Goal: Task Accomplishment & Management: Use online tool/utility

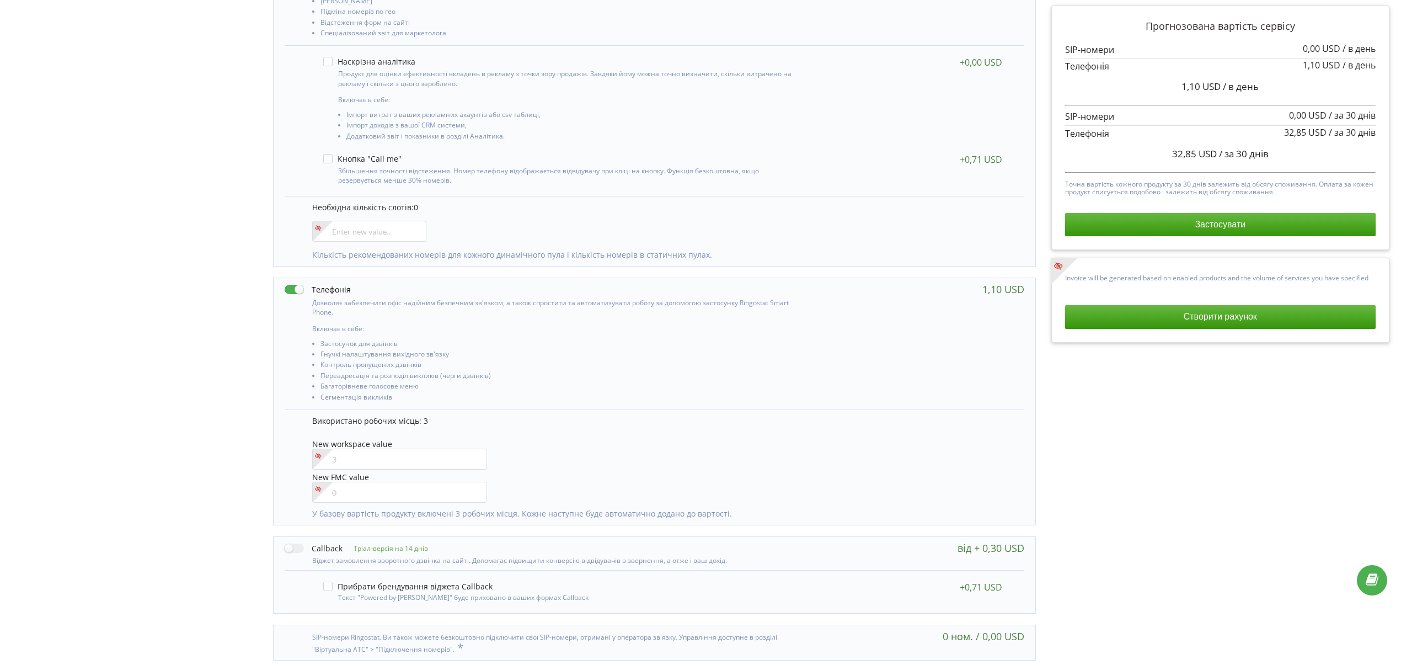
scroll to position [255, 0]
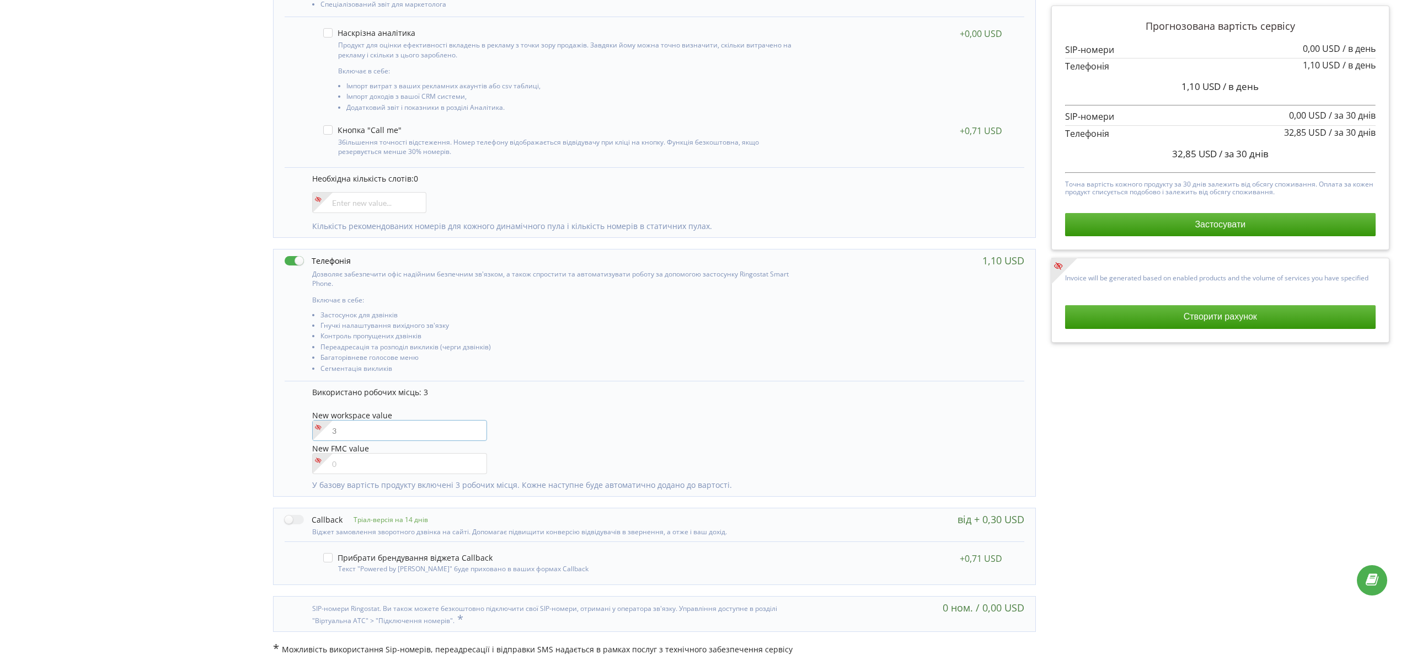
click at [304, 430] on div "Використано робочих місць: 3 New workspace value New FMC value" at bounding box center [655, 438] width 740 height 115
click at [770, 435] on div "New workspace value 4" at bounding box center [662, 426] width 701 height 31
drag, startPoint x: 371, startPoint y: 437, endPoint x: 282, endPoint y: 433, distance: 88.9
click at [280, 434] on div "Дозволяє забезпечити офіс надійним безпечним зв'язком, а також спростити та авт…" at bounding box center [654, 373] width 763 height 248
type input"] "5"
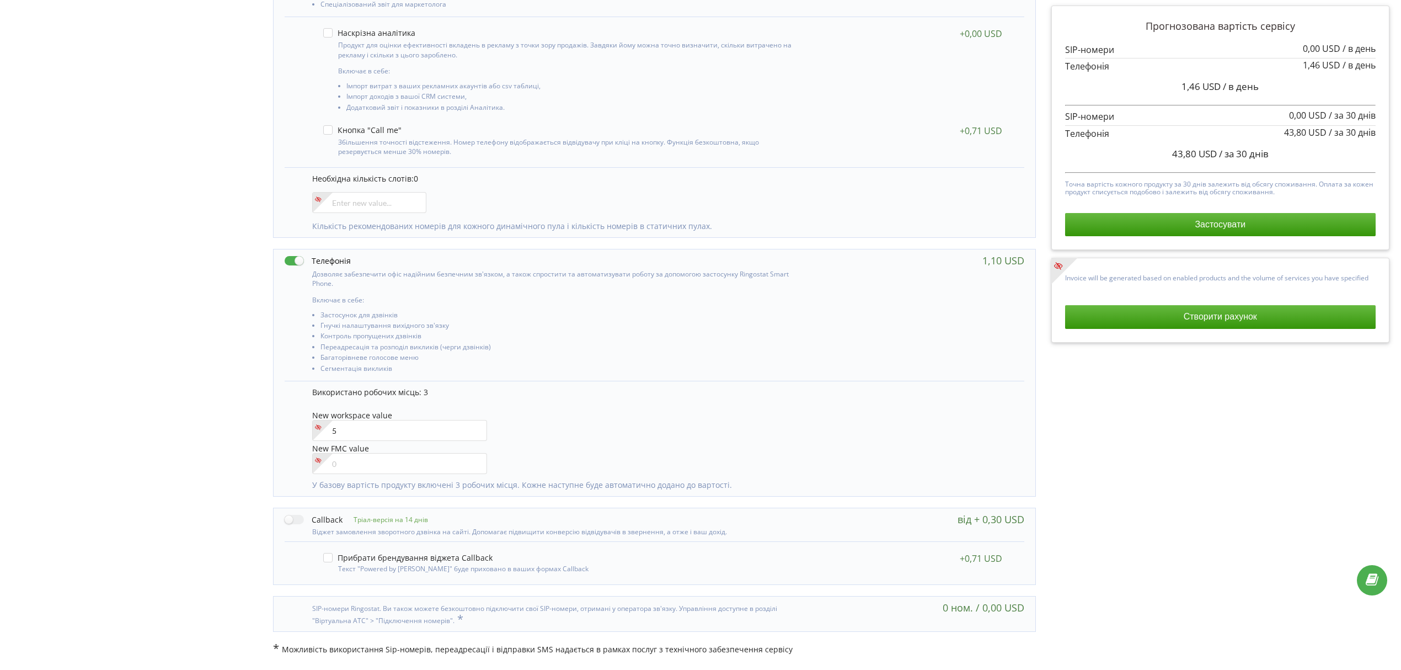
click at [638, 436] on div "New workspace value 5" at bounding box center [662, 426] width 701 height 31
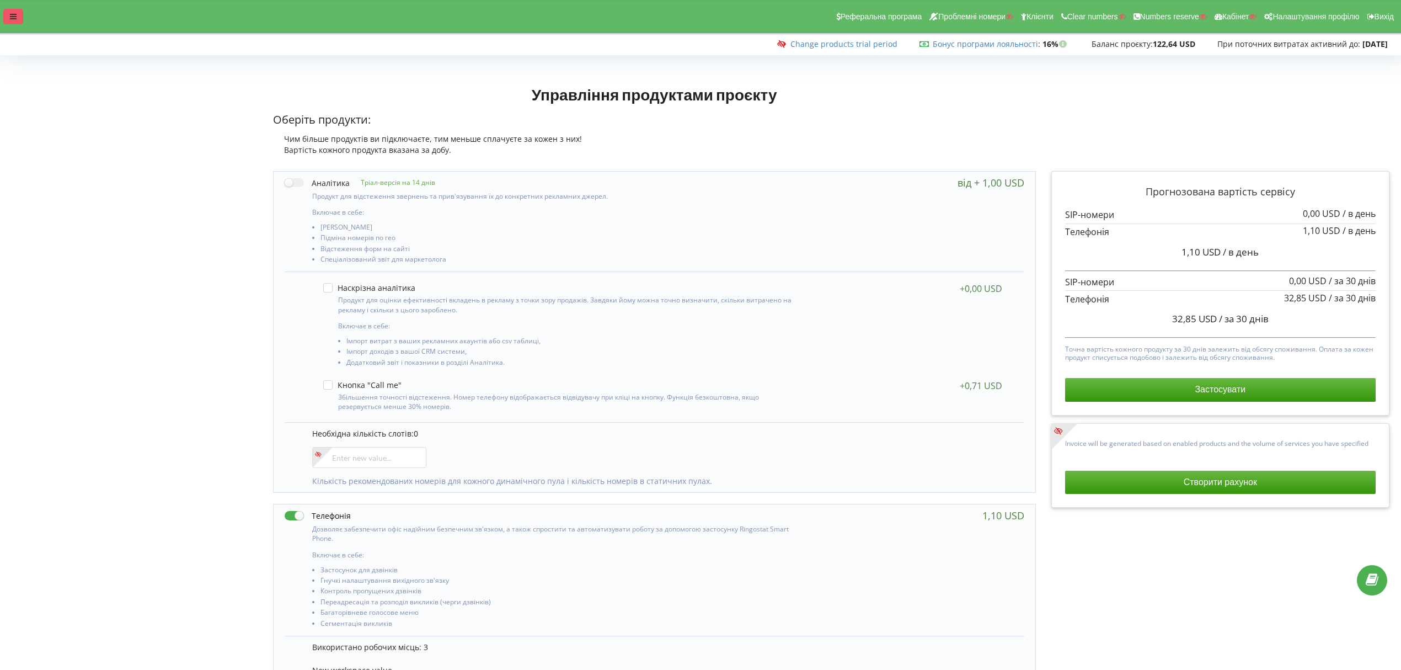
click at [21, 13] on div at bounding box center [13, 16] width 20 height 15
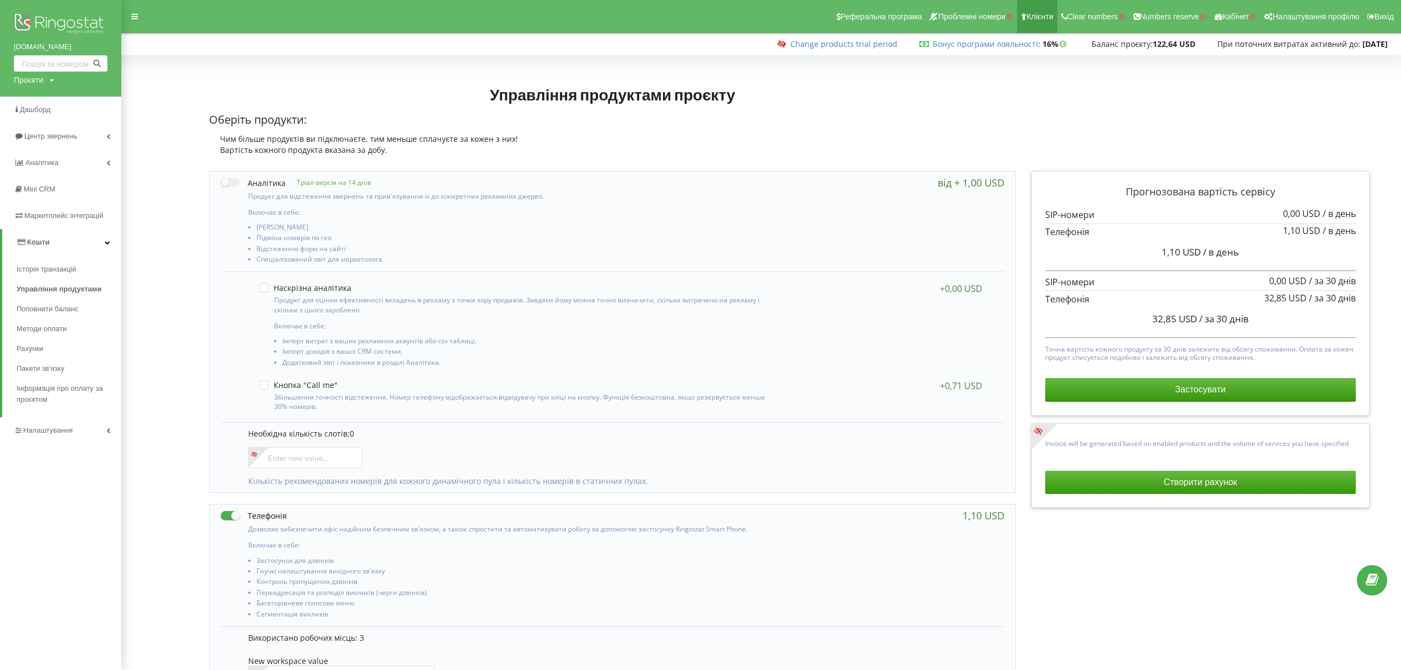
click at [1044, 18] on span "Клієнти" at bounding box center [1040, 16] width 27 height 9
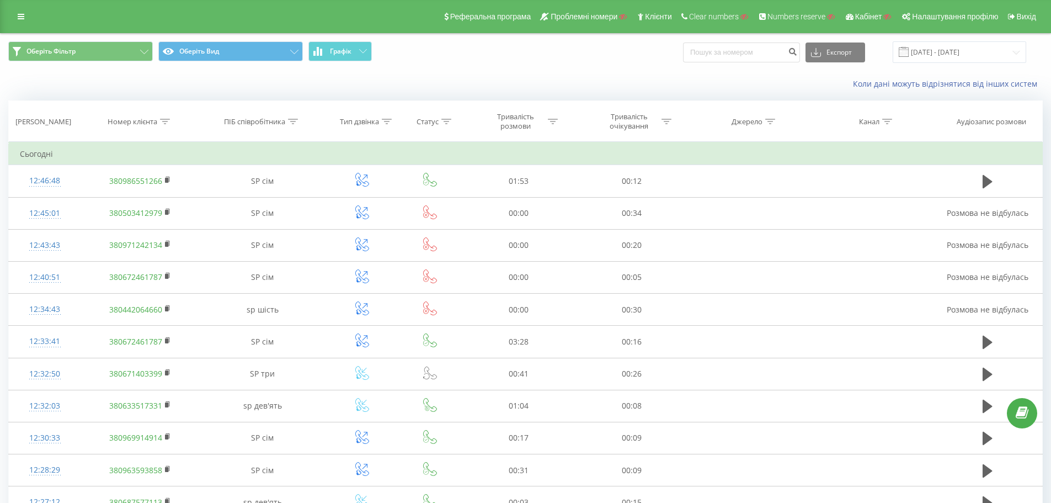
click at [10, 15] on div "Реферальна програма Проблемні номери Клієнти Clear numbers Numbers reserve Кабі…" at bounding box center [525, 16] width 1051 height 33
click at [15, 17] on link at bounding box center [21, 16] width 20 height 15
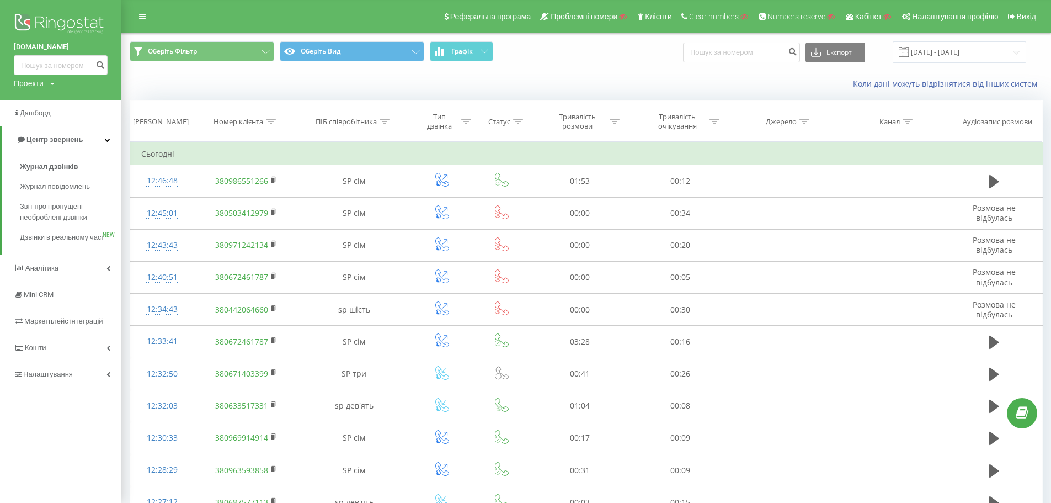
click at [38, 86] on div "Проекти" at bounding box center [29, 83] width 30 height 11
click at [50, 92] on div "Пошук" at bounding box center [61, 100] width 94 height 23
click at [58, 98] on input "text" at bounding box center [44, 100] width 55 height 16
paste input "1stoil.kz"
type input "1stoil.kz"
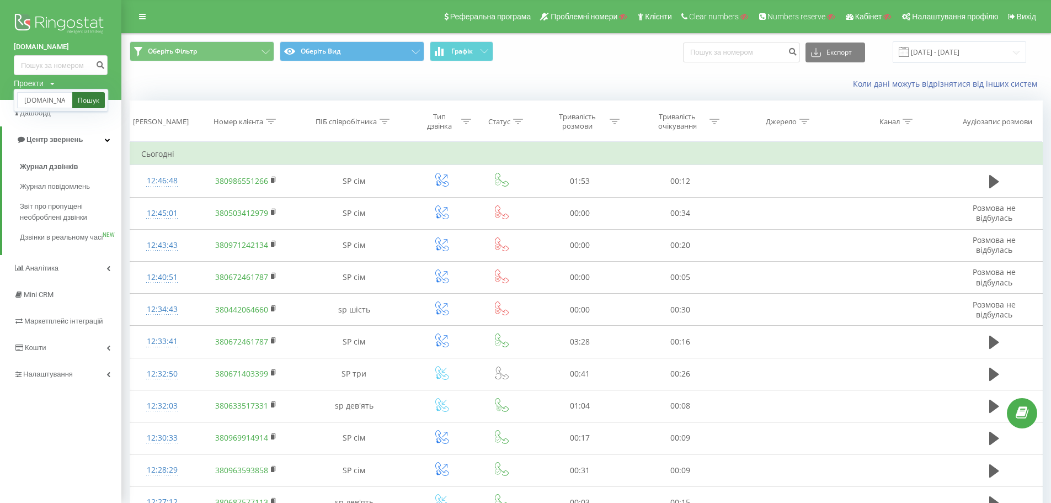
click at [87, 103] on link "Пошук" at bounding box center [88, 100] width 33 height 16
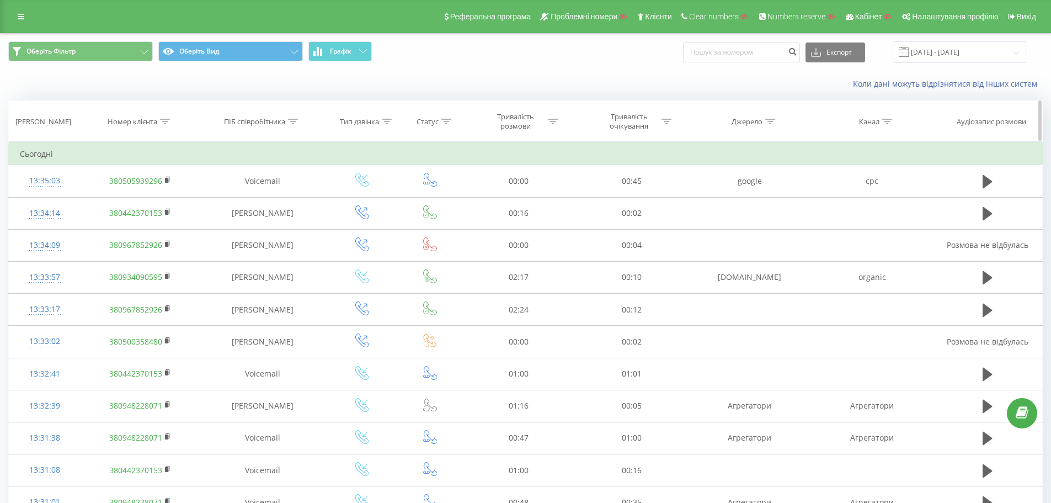
click at [293, 117] on div at bounding box center [293, 121] width 10 height 9
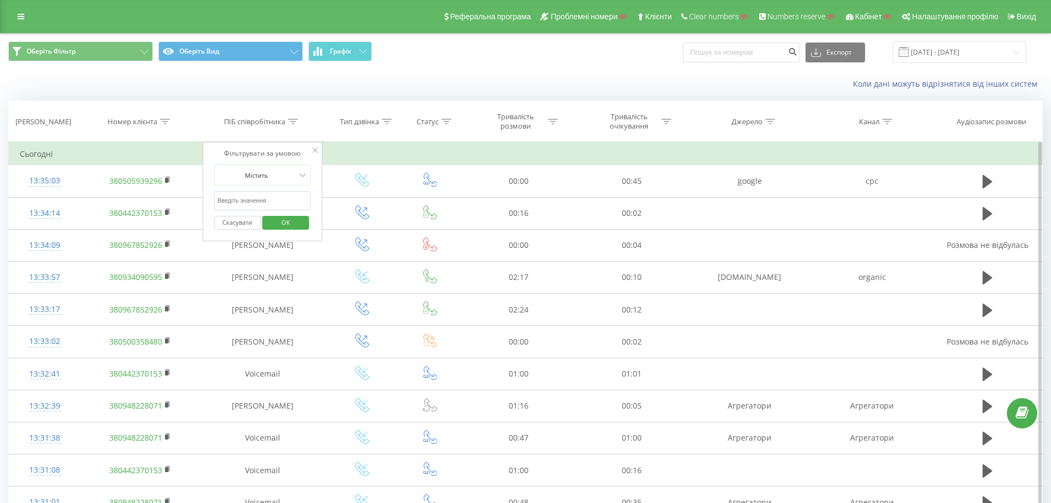
click at [247, 197] on input "text" at bounding box center [262, 200] width 97 height 19
type input "сухович"
click button "OK" at bounding box center [286, 223] width 47 height 14
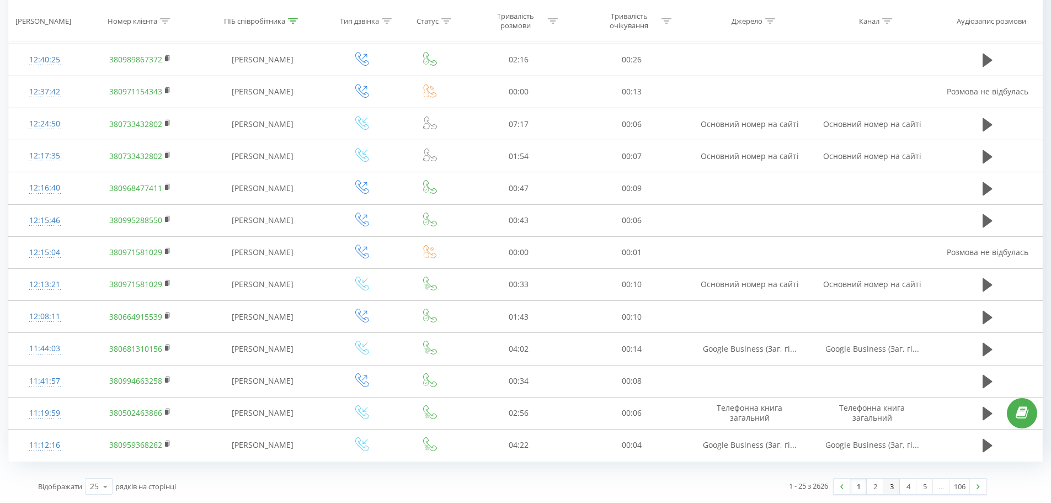
click at [884, 488] on link "3" at bounding box center [891, 485] width 17 height 15
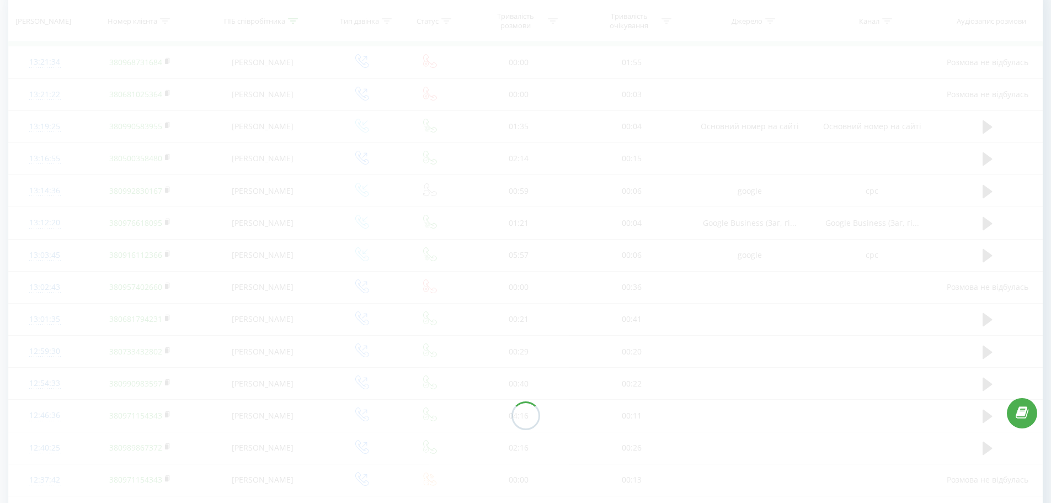
scroll to position [73, 0]
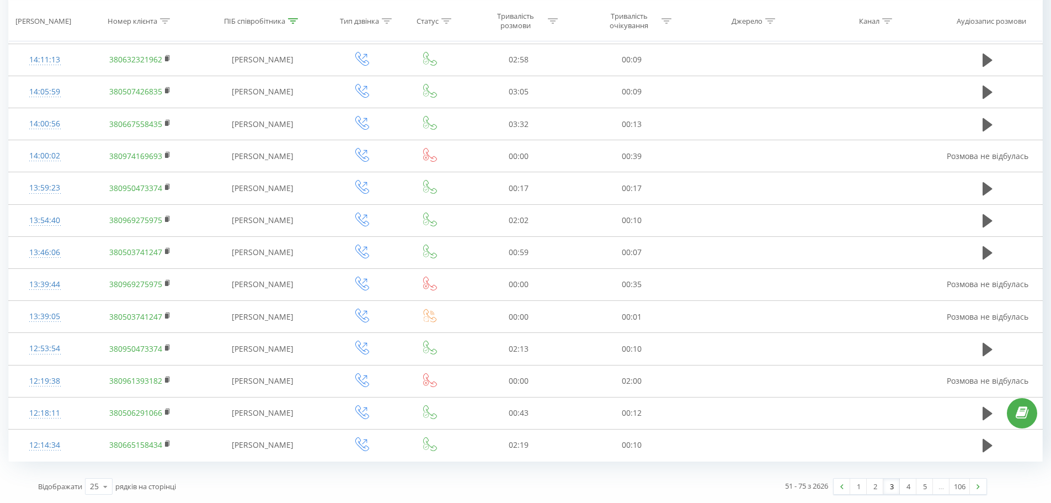
drag, startPoint x: 530, startPoint y: 148, endPoint x: 810, endPoint y: 462, distance: 420.7
click at [876, 489] on link "2" at bounding box center [875, 485] width 17 height 15
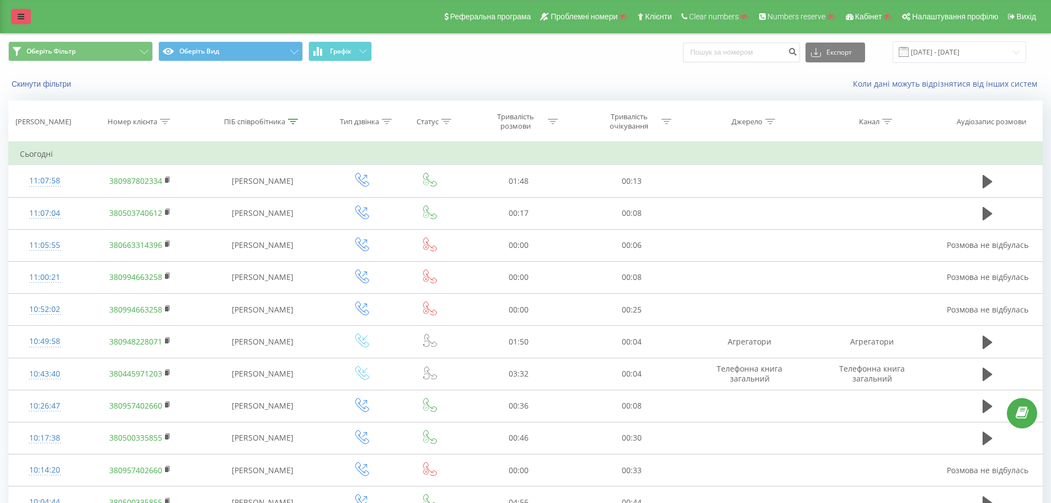
click at [27, 17] on link at bounding box center [21, 16] width 20 height 15
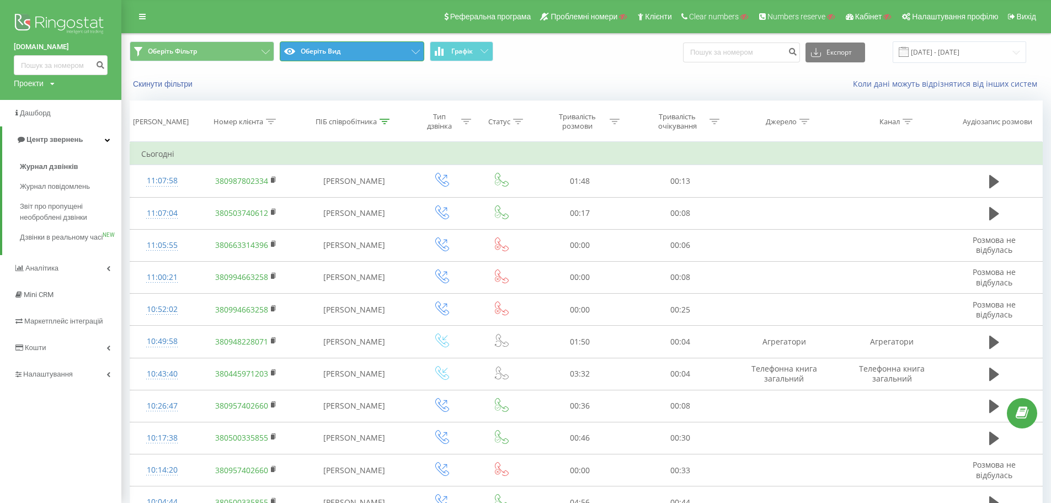
click at [393, 44] on button "Оберіть Вид" at bounding box center [352, 51] width 145 height 20
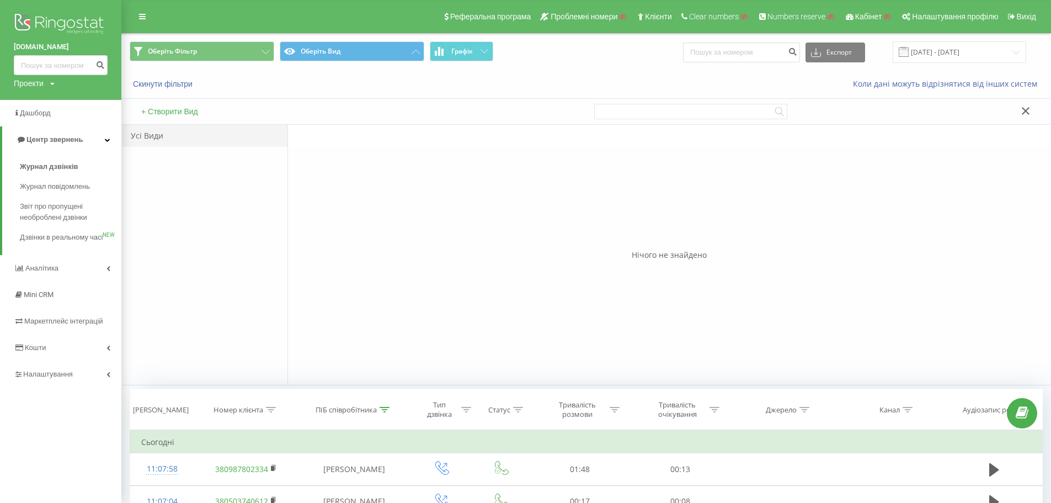
click at [175, 120] on div "+ Створити Вид" at bounding box center [354, 111] width 464 height 25
click at [176, 115] on button "+ Створити Вид" at bounding box center [169, 111] width 63 height 10
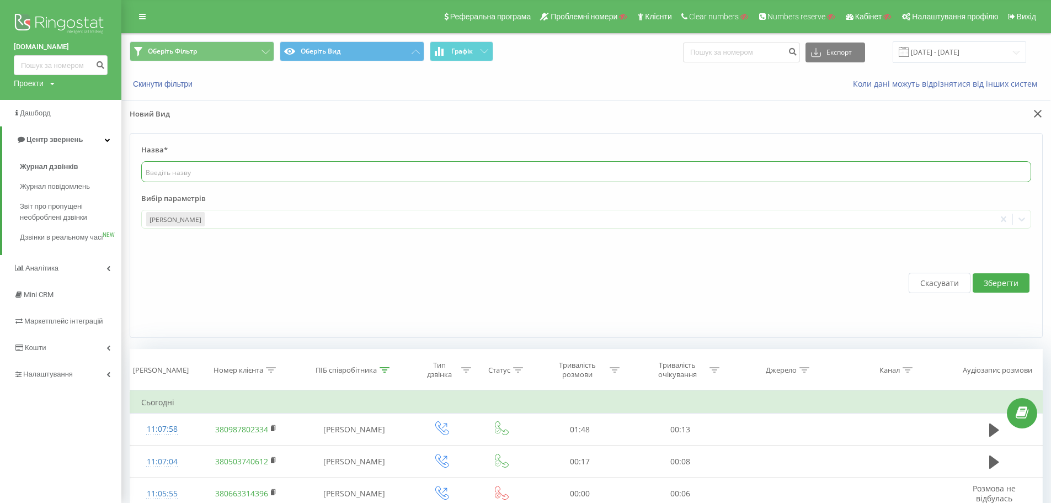
click at [323, 179] on input "text" at bounding box center [586, 171] width 890 height 21
type input "Основний"
click at [291, 213] on div at bounding box center [598, 219] width 784 height 13
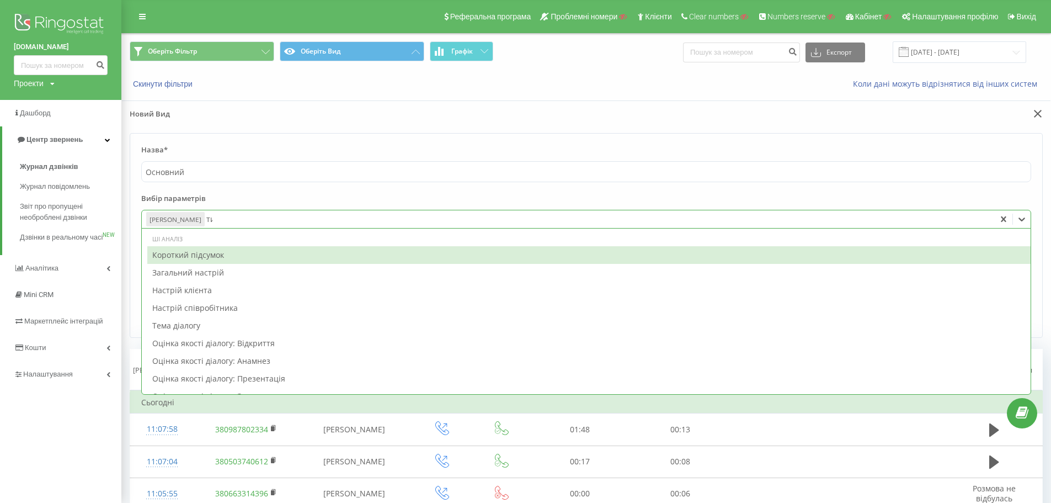
type input "тип"
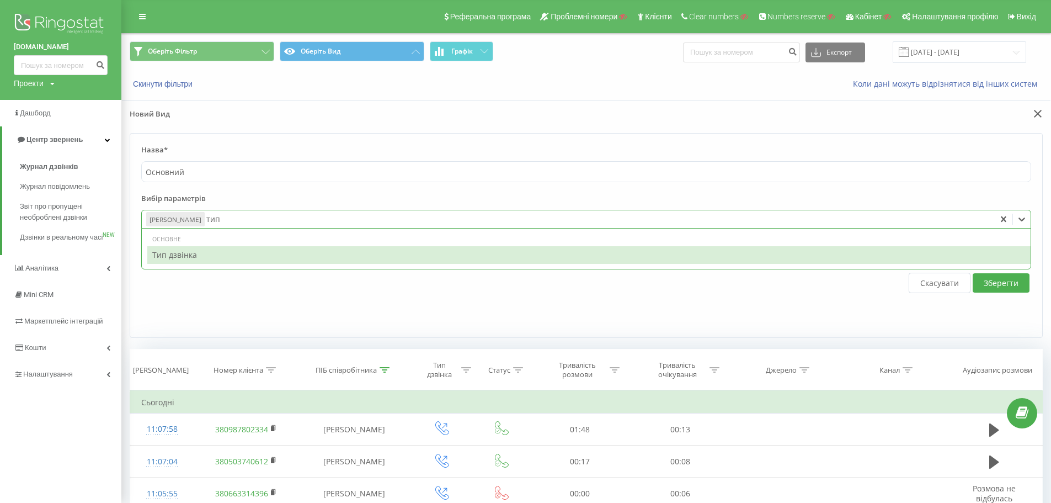
click at [282, 257] on div "Тип дзвінка" at bounding box center [588, 255] width 883 height 18
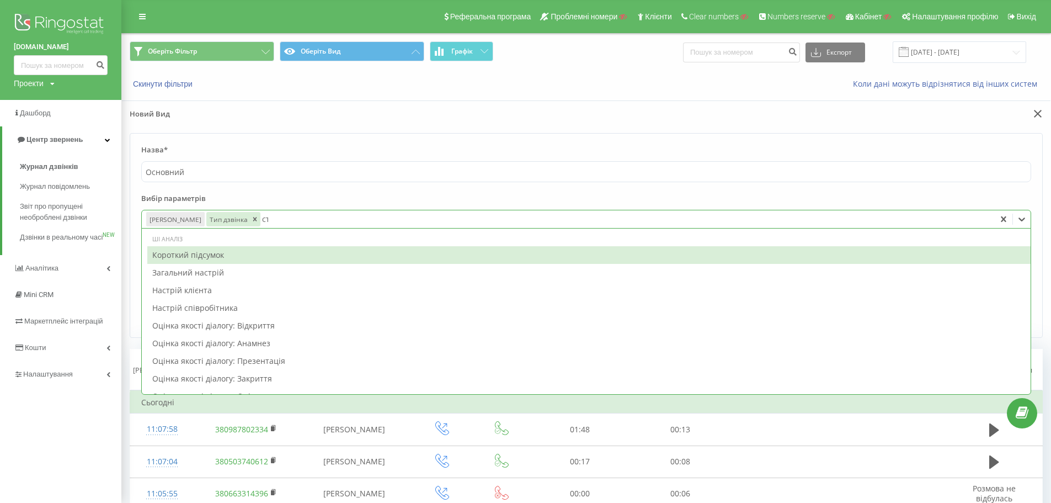
type input "стат"
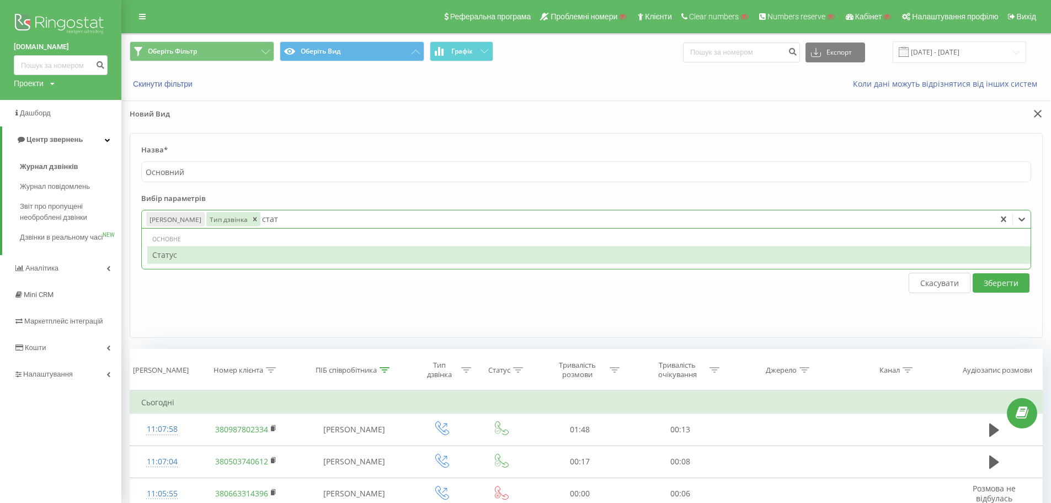
click at [344, 249] on div "Статус" at bounding box center [588, 255] width 883 height 18
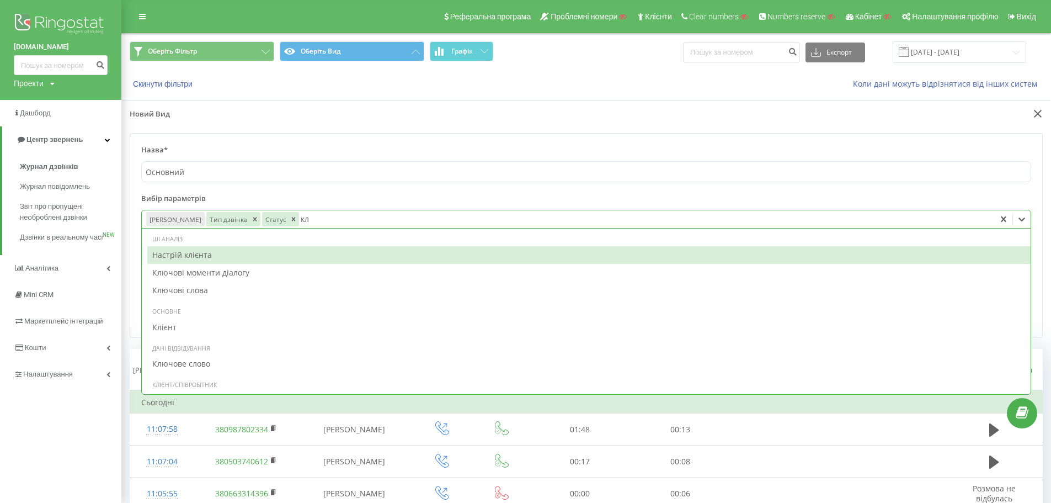
type input "клі"
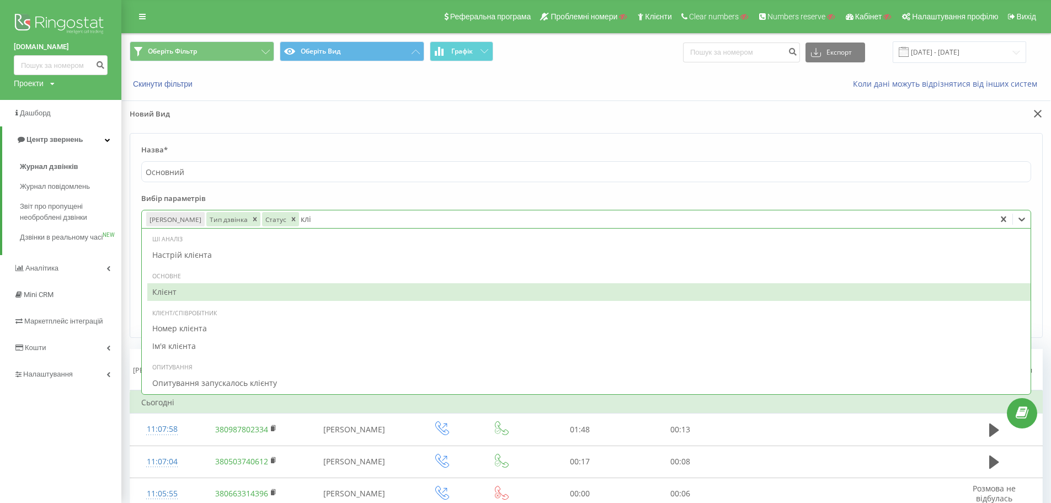
click at [280, 289] on div "Клієнт" at bounding box center [588, 292] width 883 height 18
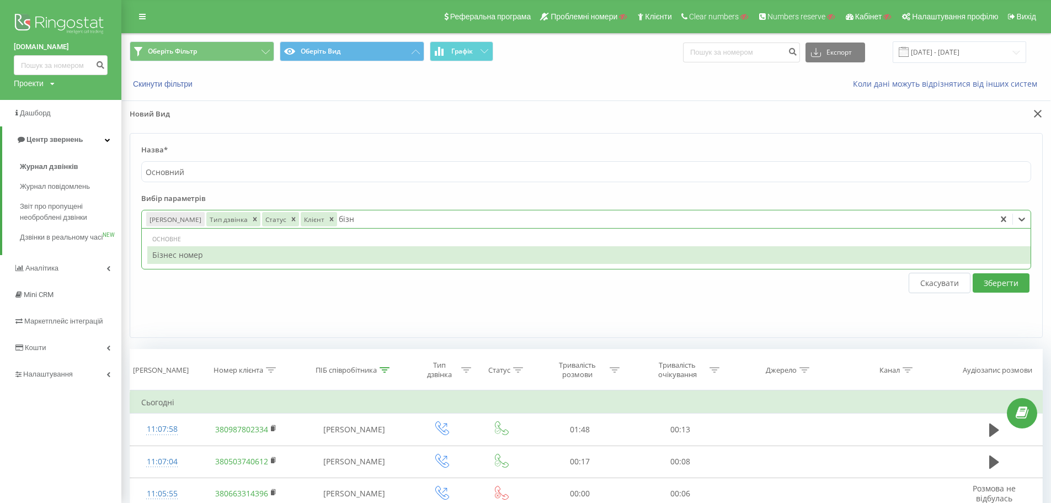
type input "бізне"
click at [341, 258] on div "Бізнес номер" at bounding box center [588, 255] width 883 height 18
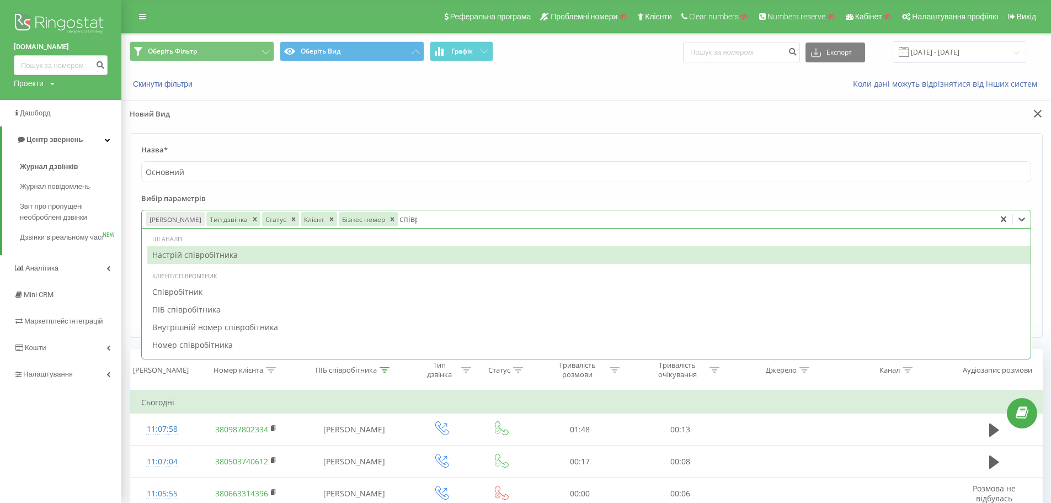
type input "співро"
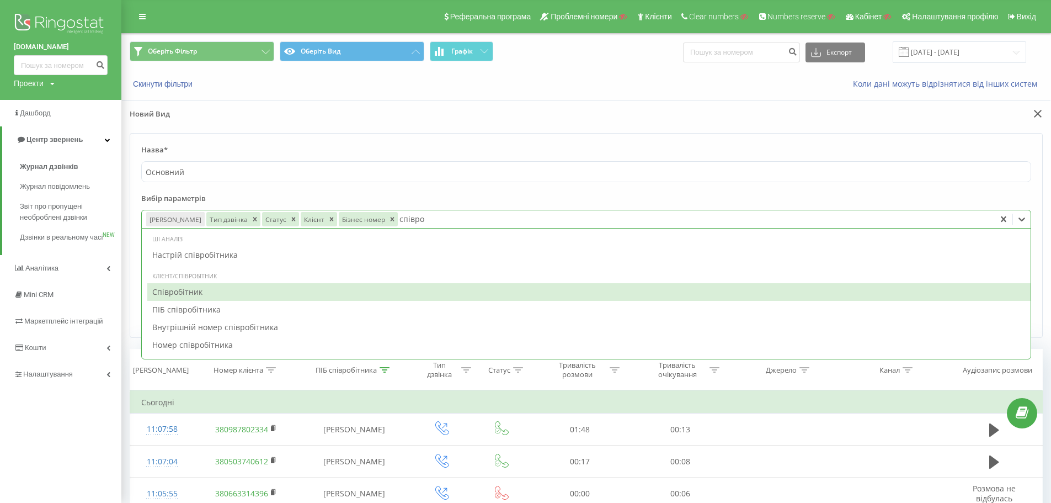
click at [281, 290] on div "Співробітник" at bounding box center [588, 292] width 883 height 18
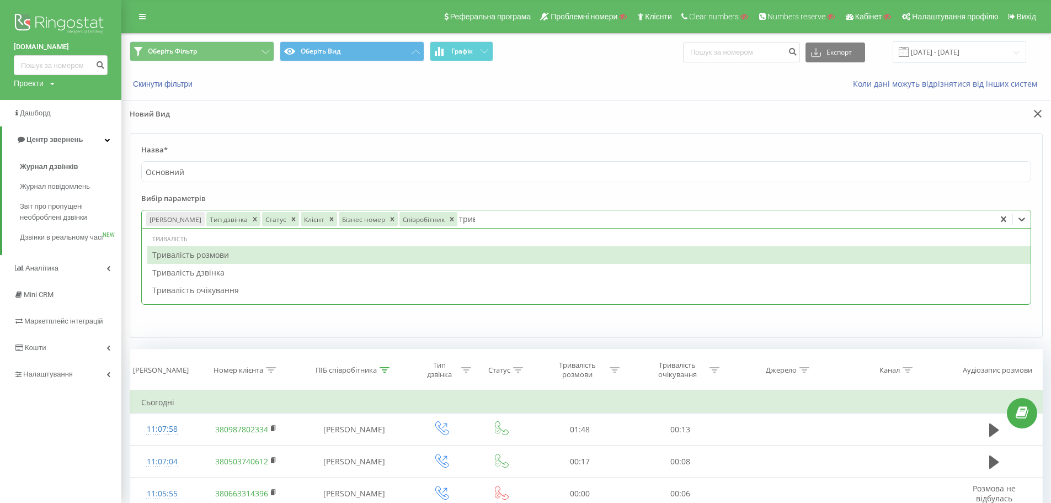
type input "трива"
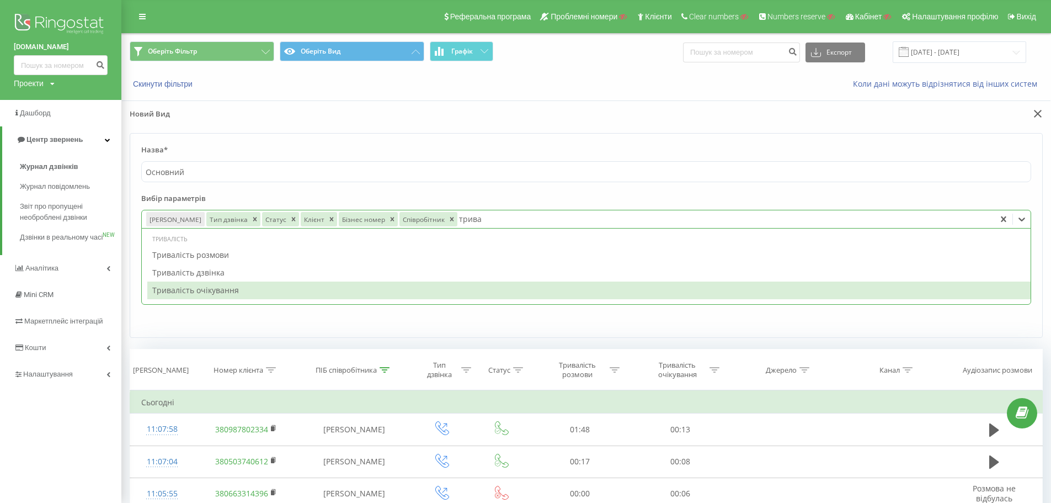
click at [309, 292] on div "Тривалість очікування" at bounding box center [588, 290] width 883 height 18
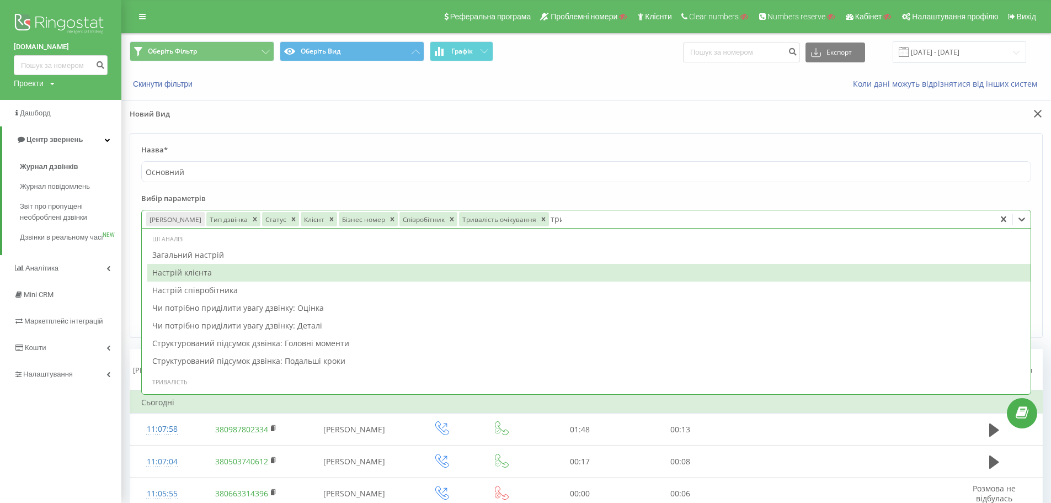
type input "трива"
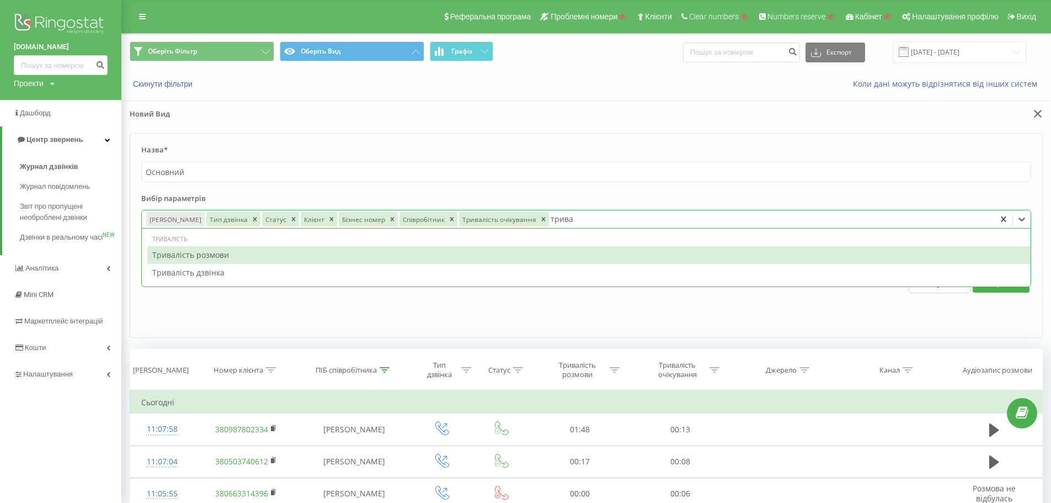
click at [263, 260] on div "Тривалість розмови" at bounding box center [588, 255] width 883 height 18
type input "назва"
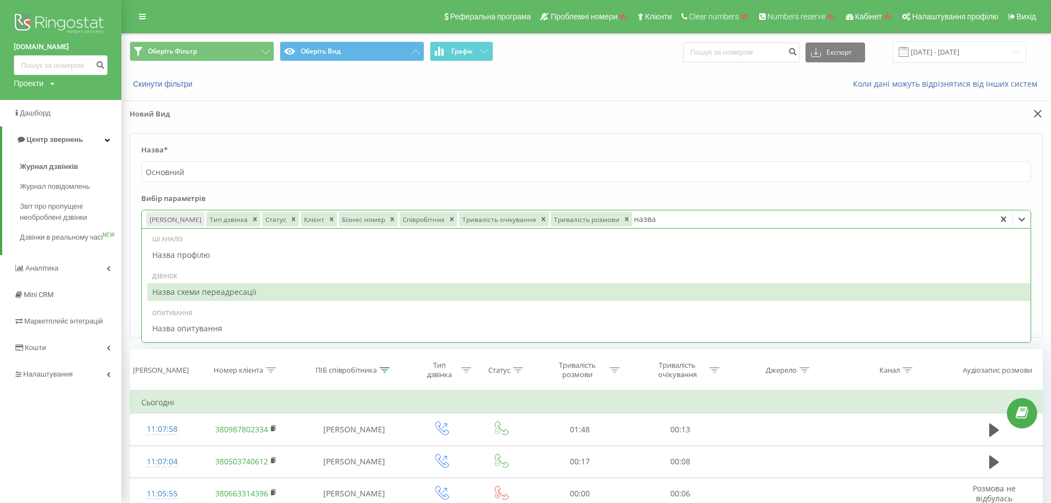
click at [242, 293] on div "Назва схеми переадресації" at bounding box center [588, 292] width 883 height 18
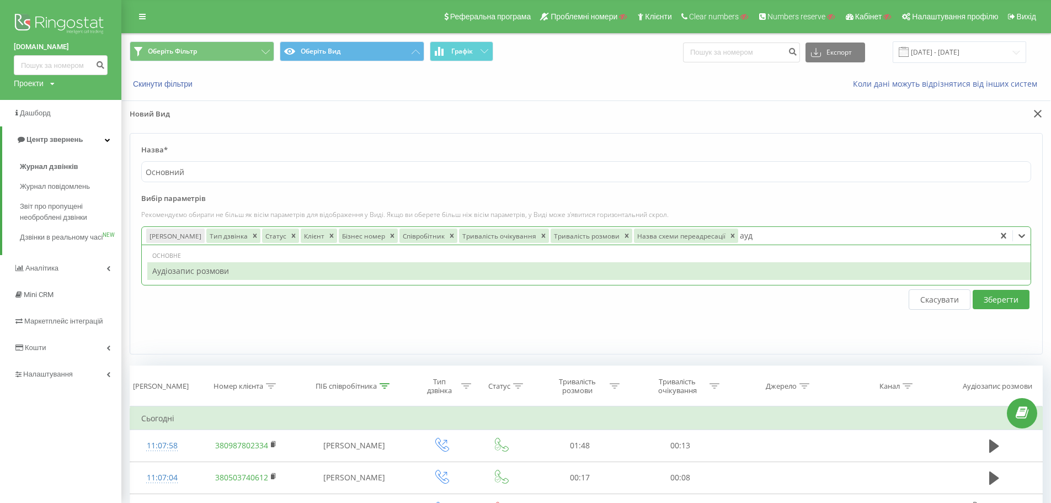
type input "ауді"
click at [328, 273] on div "Аудіозапис розмови" at bounding box center [588, 271] width 883 height 18
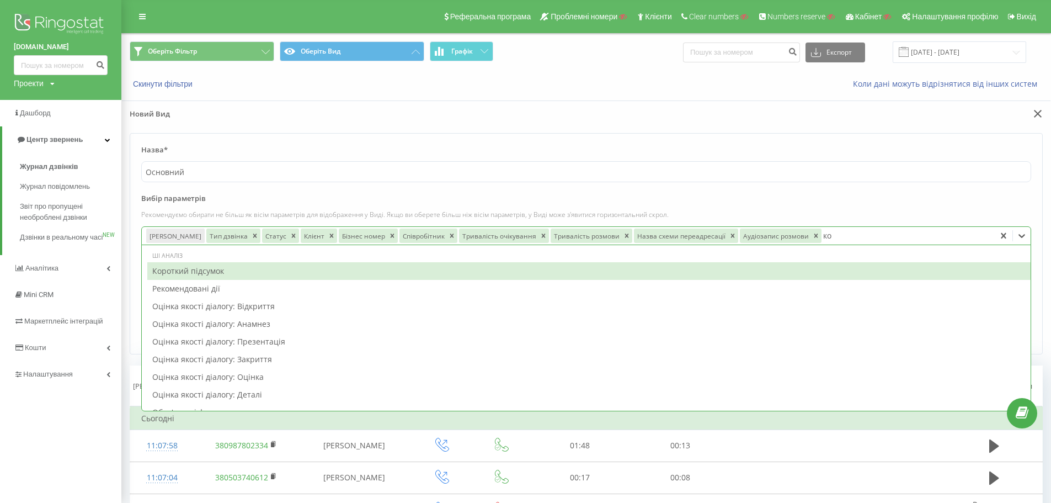
type input "ком"
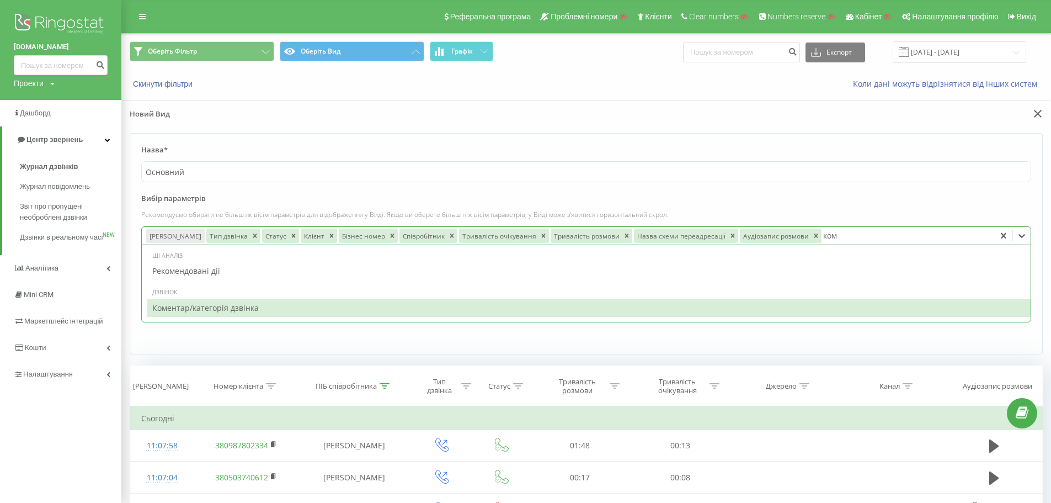
click at [350, 310] on div "Коментар/категорія дзвінка" at bounding box center [588, 308] width 883 height 18
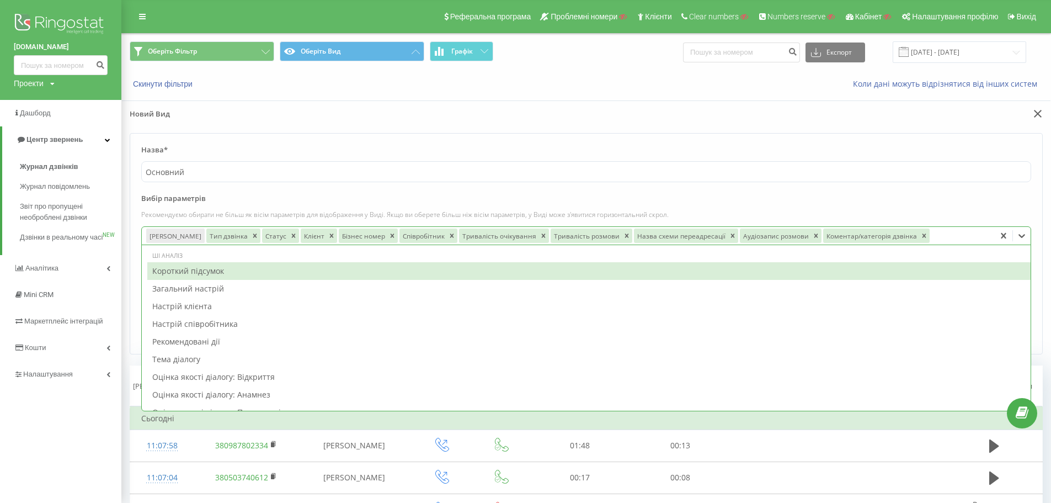
click at [834, 203] on label "Вибір параметрів" at bounding box center [586, 201] width 890 height 17
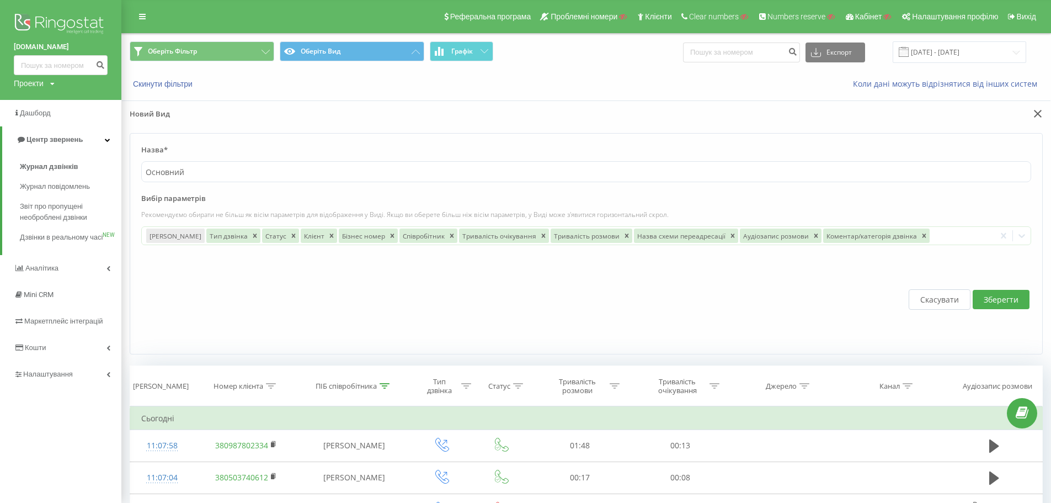
click at [995, 295] on button "Зберегти" at bounding box center [1001, 299] width 57 height 19
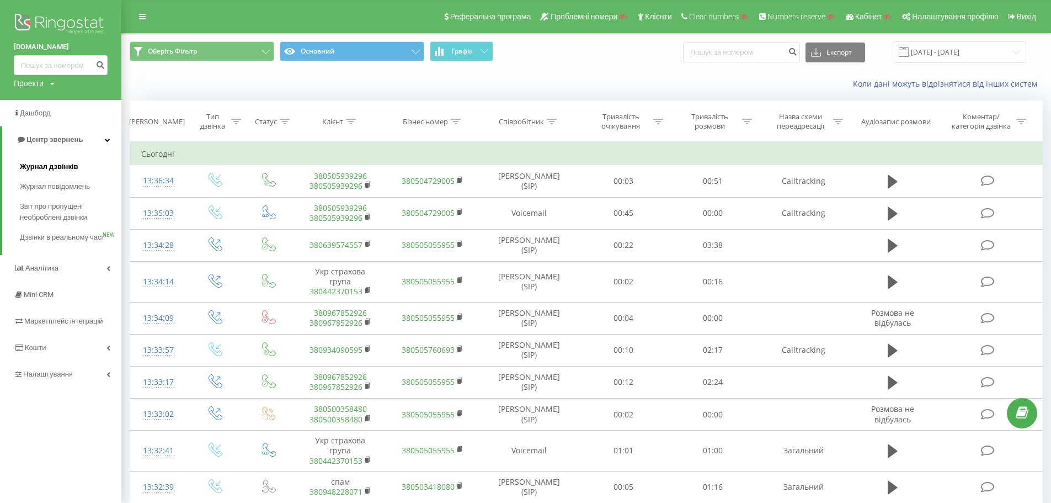
click at [57, 162] on span "Журнал дзвінків" at bounding box center [49, 166] width 58 height 11
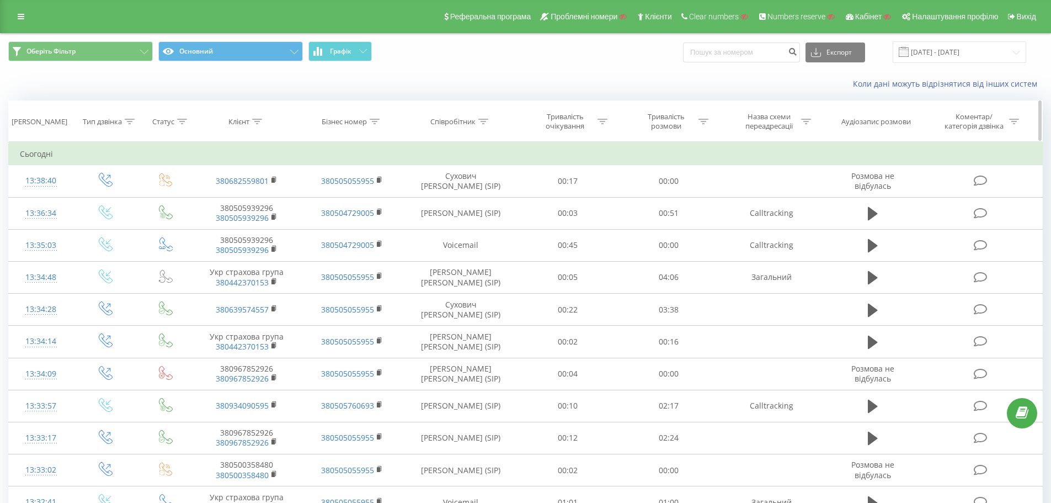
click at [484, 122] on icon at bounding box center [483, 122] width 10 height 6
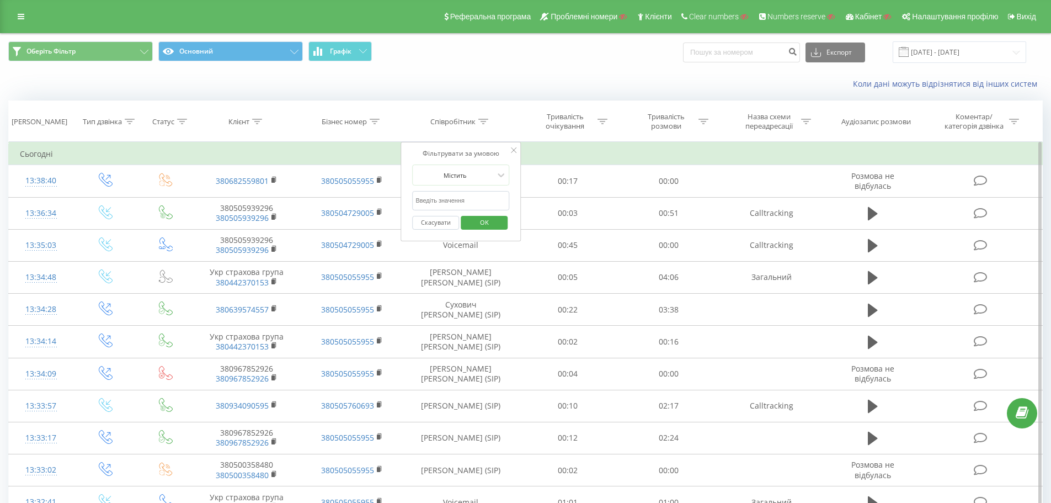
click at [447, 207] on input "text" at bounding box center [460, 200] width 97 height 19
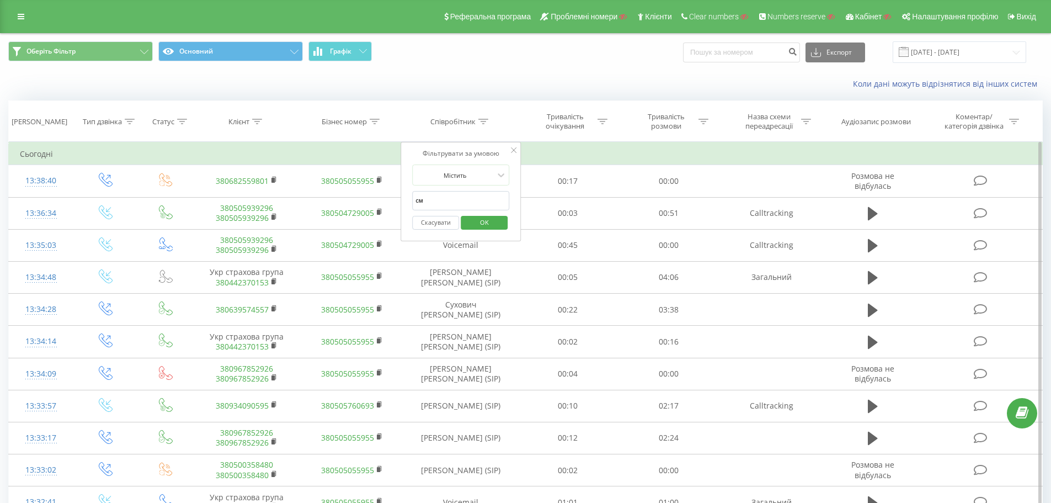
type input "с"
type input "сухович"
click at [489, 223] on span "OK" at bounding box center [484, 221] width 31 height 17
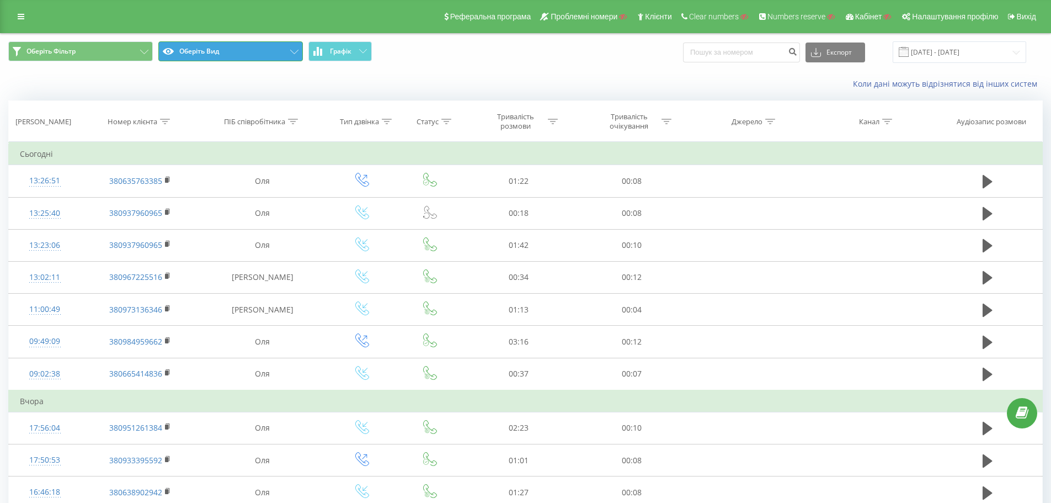
click at [265, 56] on button "Оберіть Вид" at bounding box center [230, 51] width 145 height 20
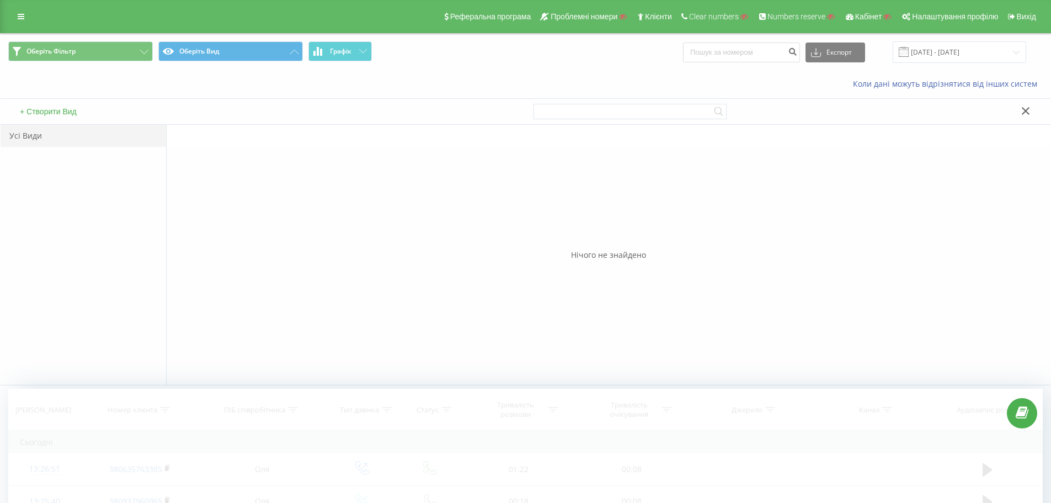
click at [60, 112] on button "+ Створити Вид" at bounding box center [48, 111] width 63 height 10
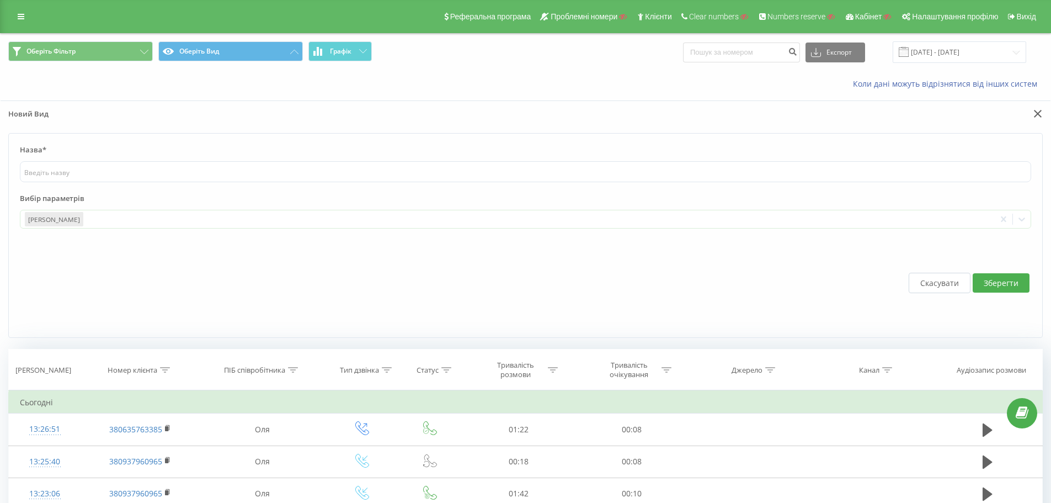
drag, startPoint x: 156, startPoint y: 149, endPoint x: 151, endPoint y: 152, distance: 6.2
click at [156, 149] on label "Назва*" at bounding box center [525, 153] width 1011 height 17
click at [120, 166] on input "3" at bounding box center [525, 171] width 1011 height 21
type input "312312"
click at [114, 218] on div at bounding box center [538, 219] width 906 height 13
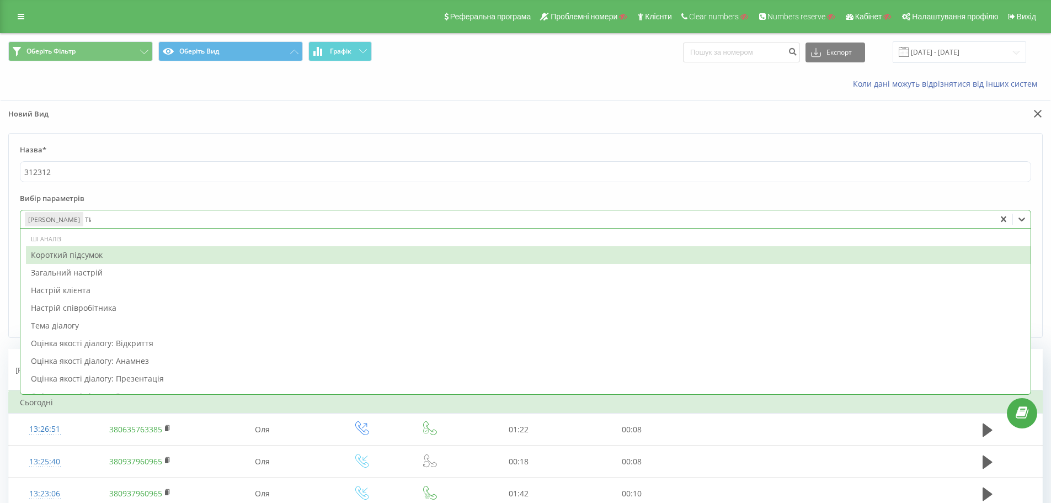
type input "тип"
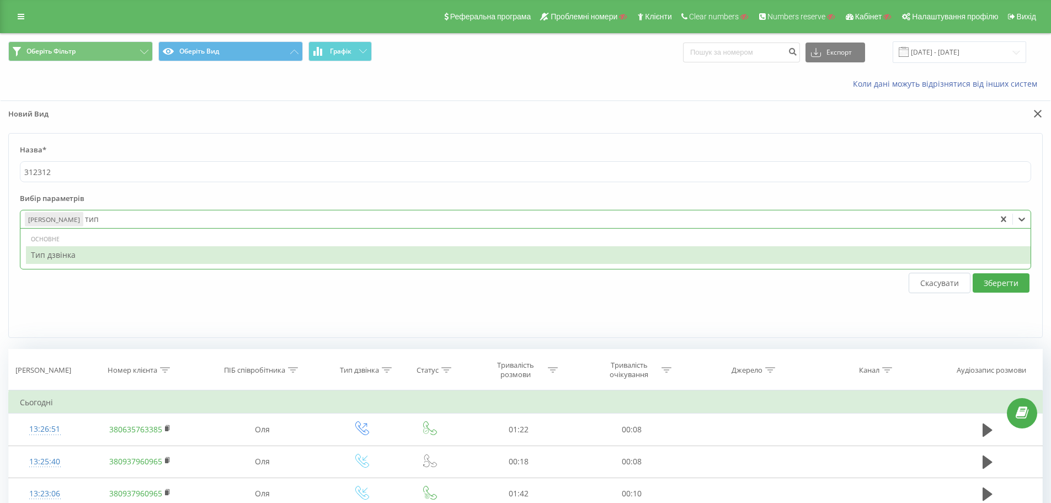
click at [257, 249] on div "Тип дзвінка" at bounding box center [528, 255] width 1005 height 18
type input "стат"
click at [257, 249] on div "Статус" at bounding box center [528, 255] width 1005 height 18
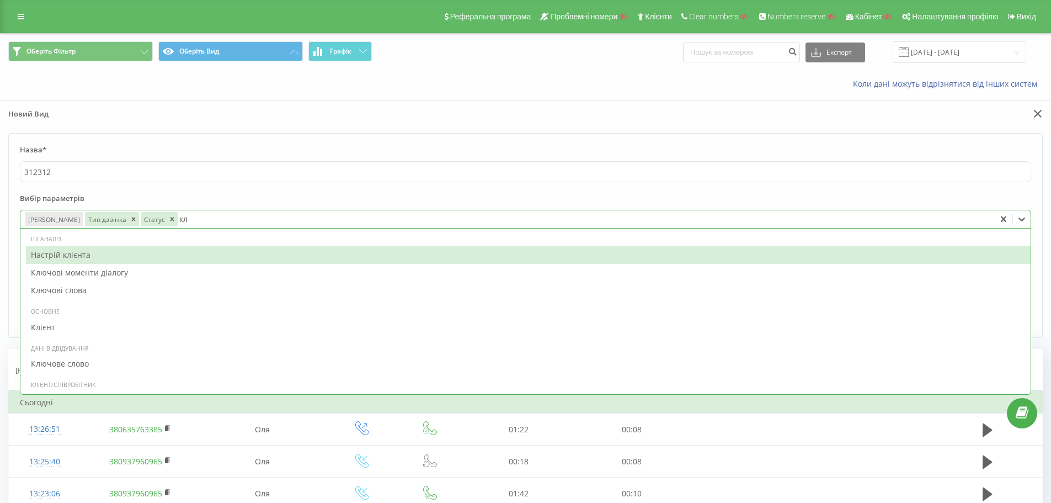
type input "клі"
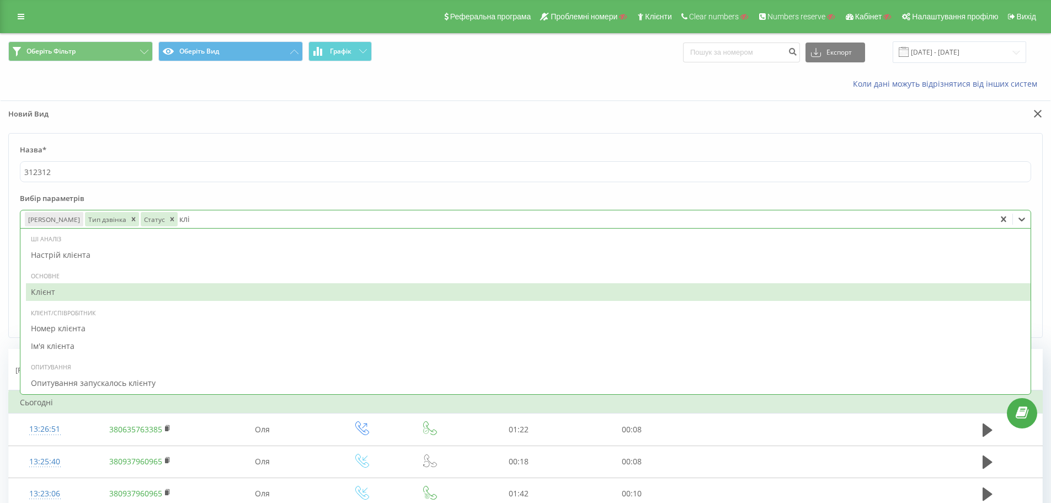
click at [163, 294] on div "Клієнт" at bounding box center [528, 292] width 1005 height 18
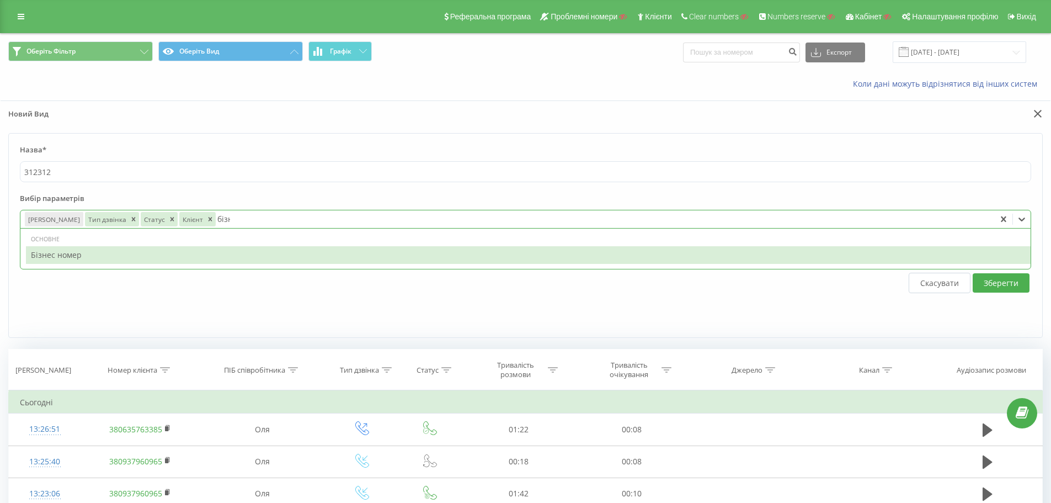
type input "бізне"
click at [250, 254] on div "Бізнес номер" at bounding box center [528, 255] width 1005 height 18
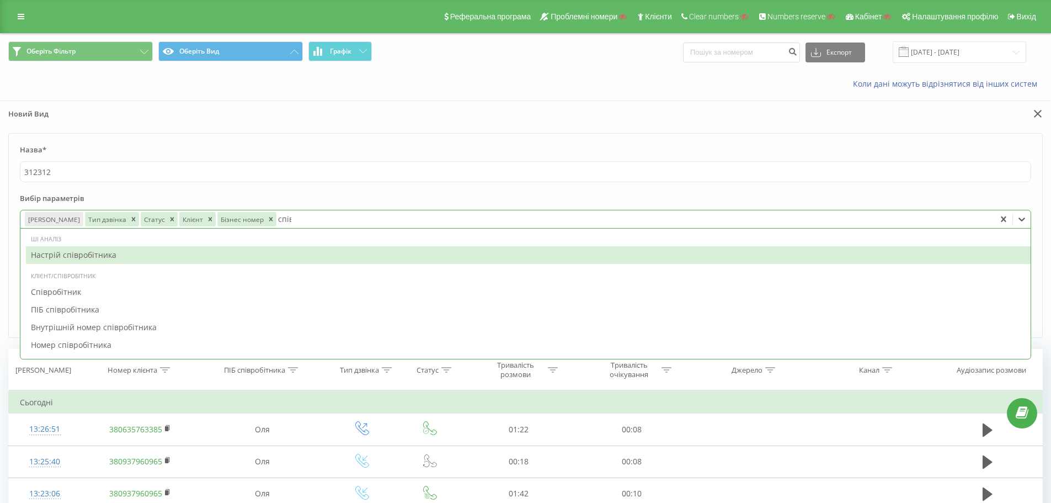
type input "співр"
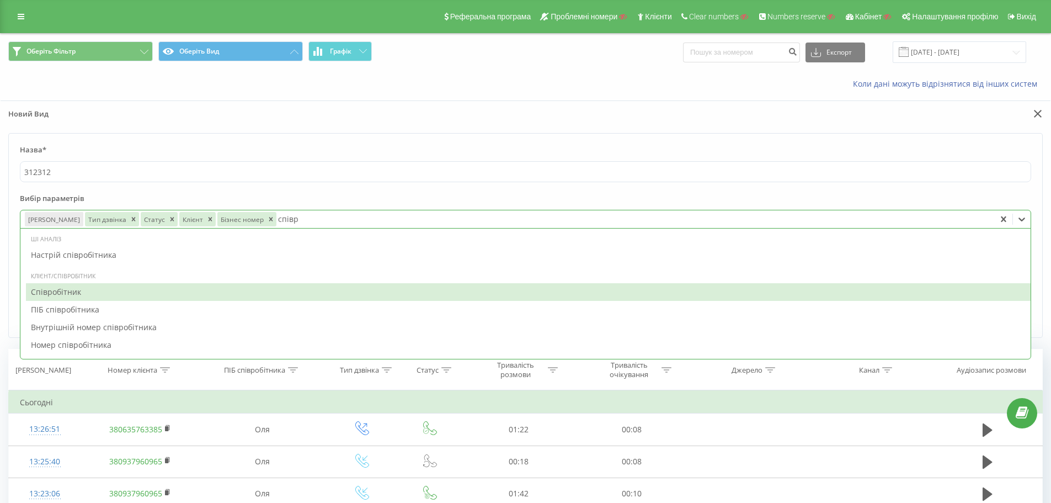
click at [119, 291] on div "Співробітник" at bounding box center [528, 292] width 1005 height 18
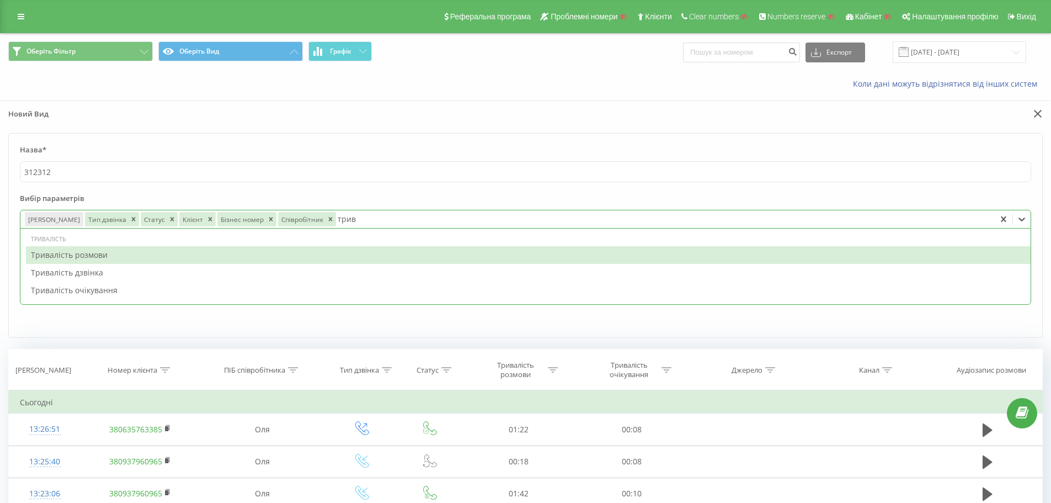
type input "трива"
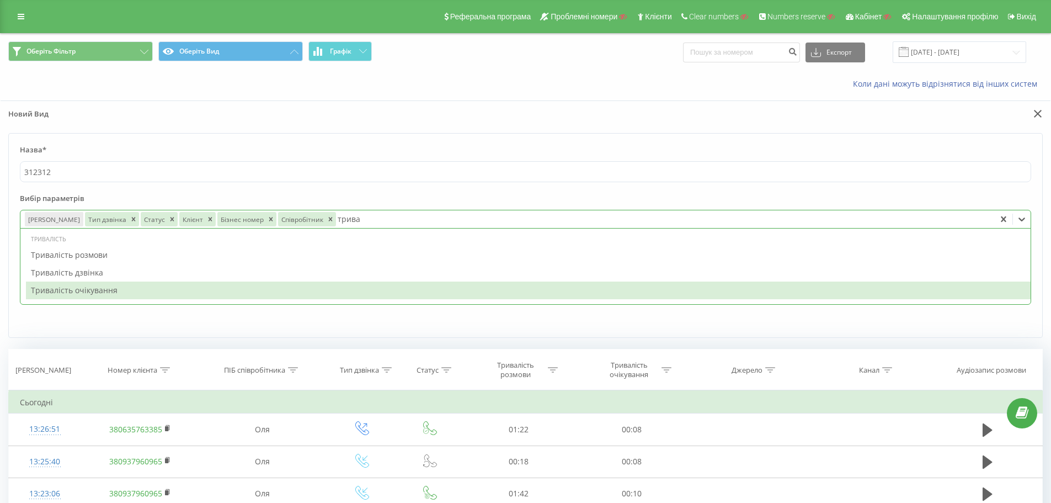
click at [144, 291] on div "Тривалість очікування" at bounding box center [528, 290] width 1005 height 18
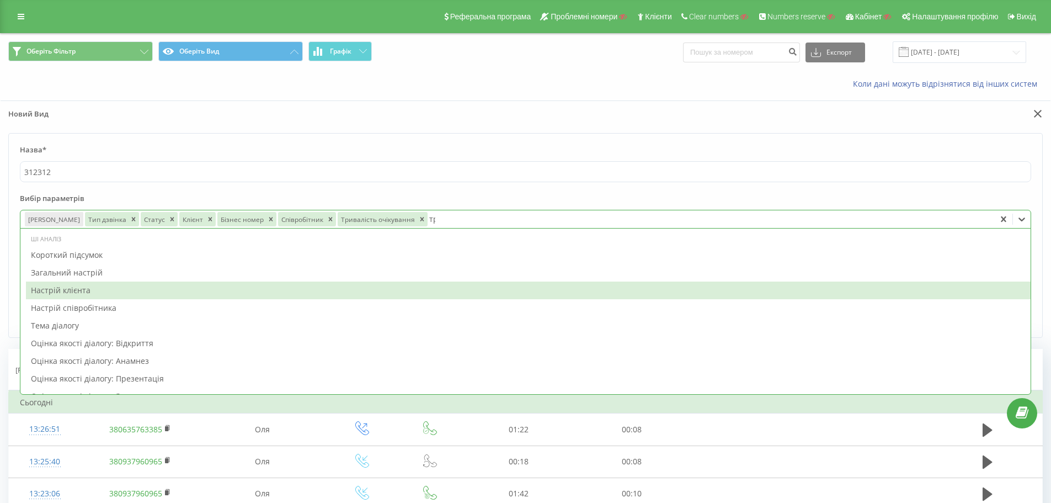
type input "трива"
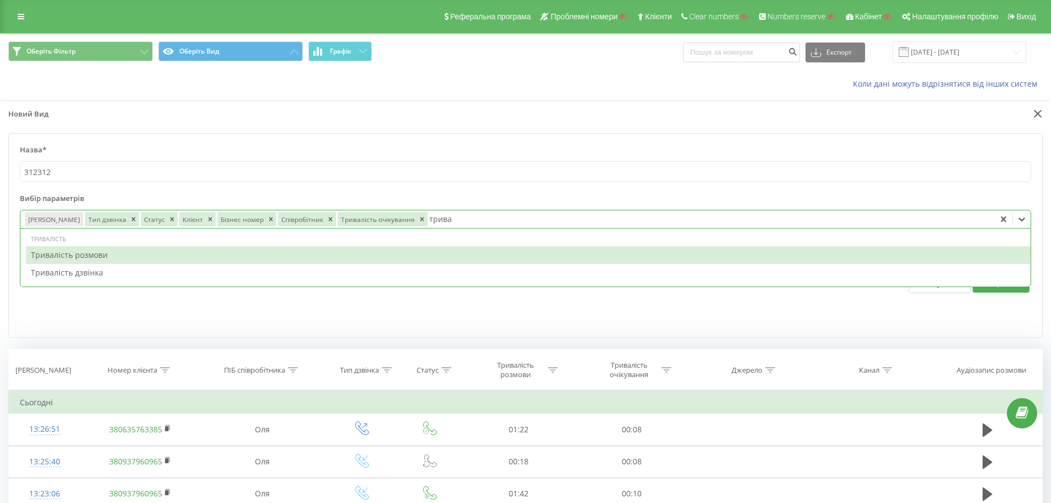
click at [156, 257] on div "Тривалість розмови" at bounding box center [528, 255] width 1005 height 18
type input "назва"
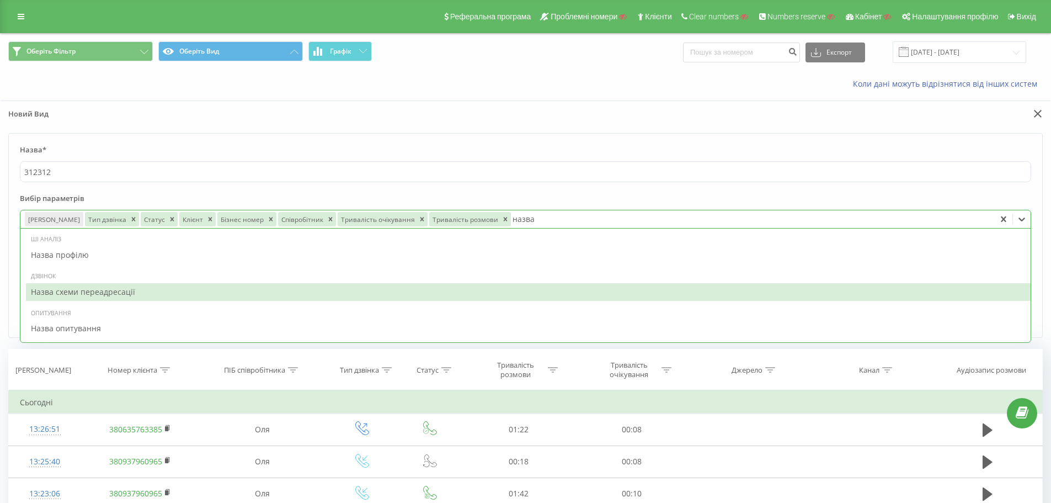
click at [155, 292] on div "Назва схеми переадресації" at bounding box center [528, 292] width 1005 height 18
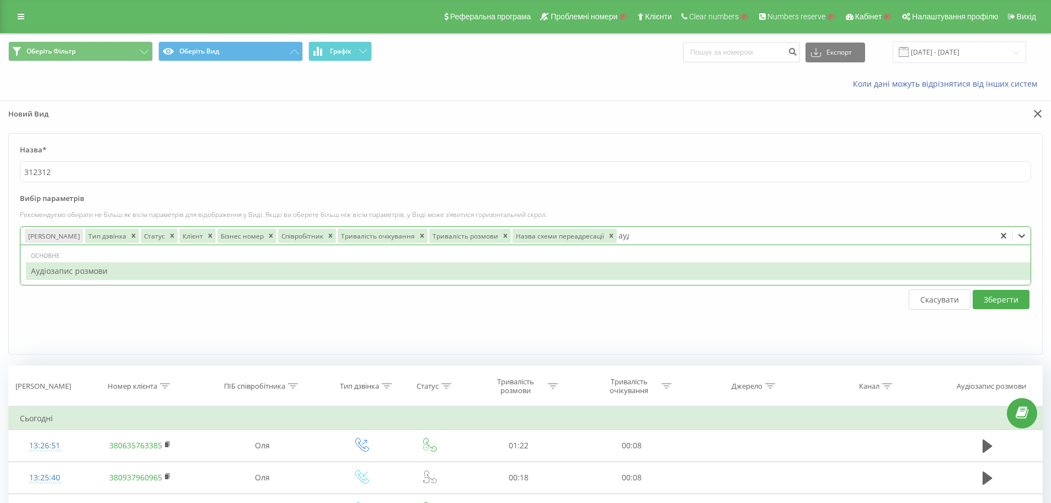
type input "ауді"
click at [291, 271] on div "Аудіозапис розмови" at bounding box center [528, 271] width 1005 height 18
type input "комен"
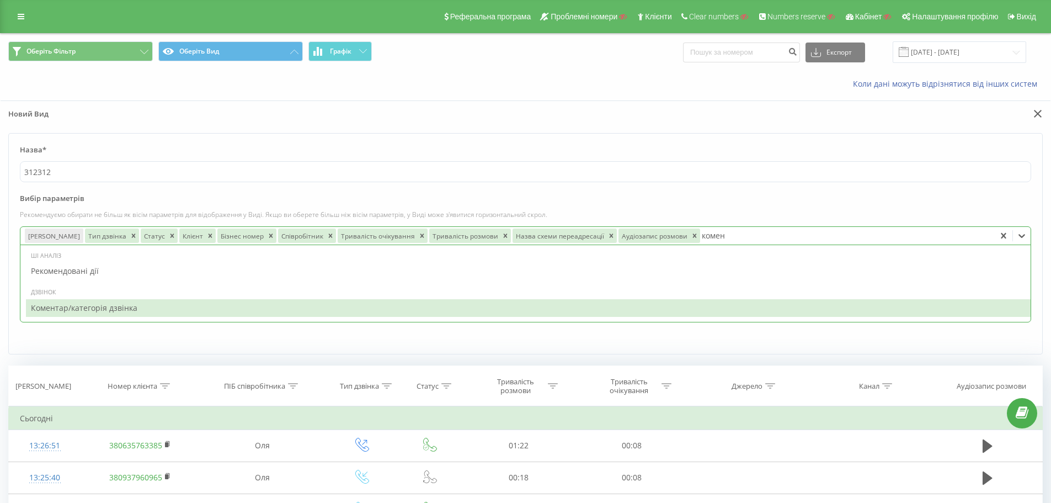
click at [196, 309] on div "Коментар/категорія дзвінка" at bounding box center [528, 308] width 1005 height 18
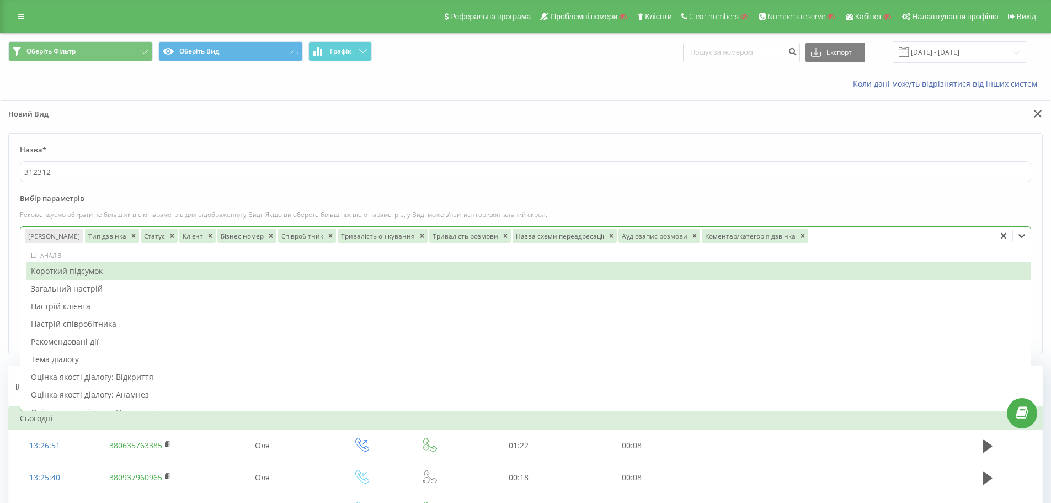
click at [813, 196] on label "Вибір параметрів" at bounding box center [525, 201] width 1011 height 17
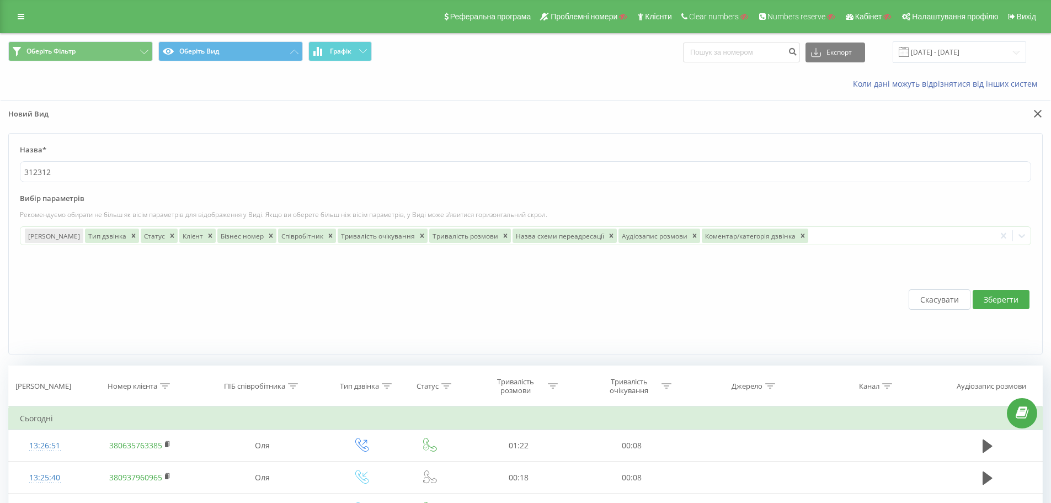
click at [997, 297] on button "Зберегти" at bounding box center [1001, 299] width 57 height 19
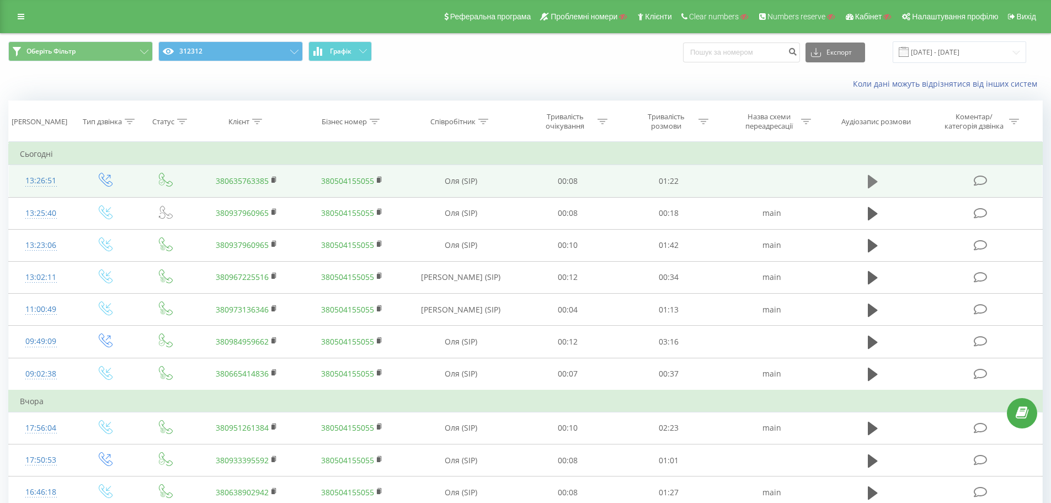
click at [869, 181] on icon at bounding box center [873, 181] width 10 height 13
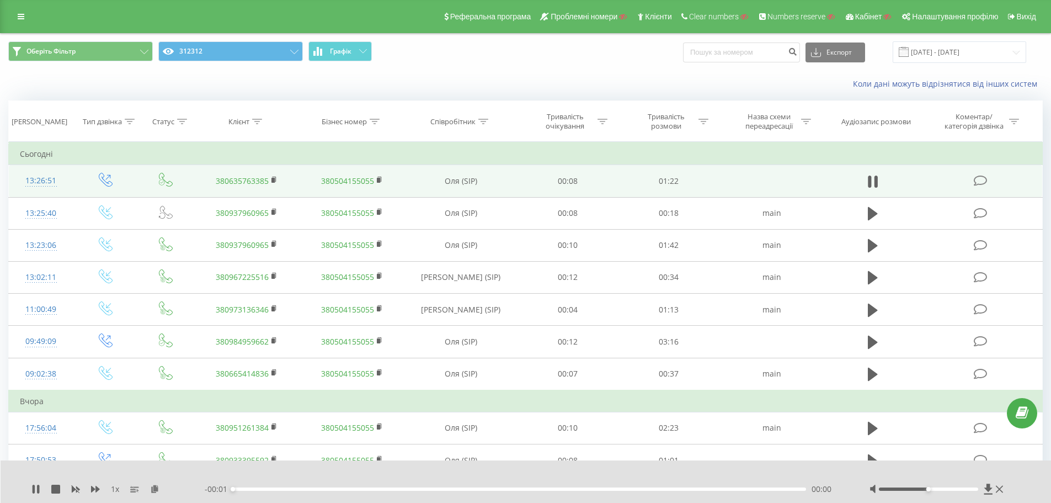
click at [764, 490] on div "00:00" at bounding box center [520, 488] width 574 height 3
click at [796, 488] on div "00:00" at bounding box center [520, 488] width 574 height 3
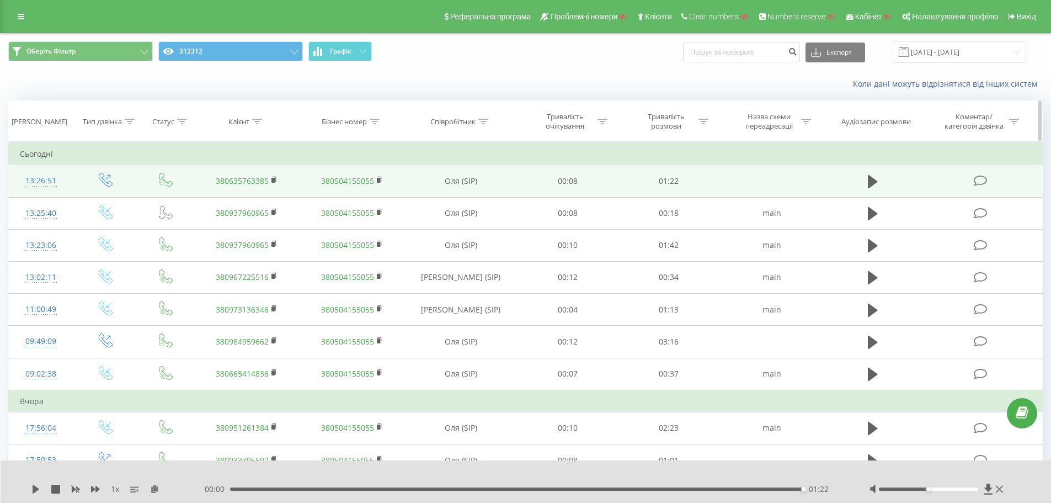
click at [483, 120] on icon at bounding box center [483, 122] width 10 height 6
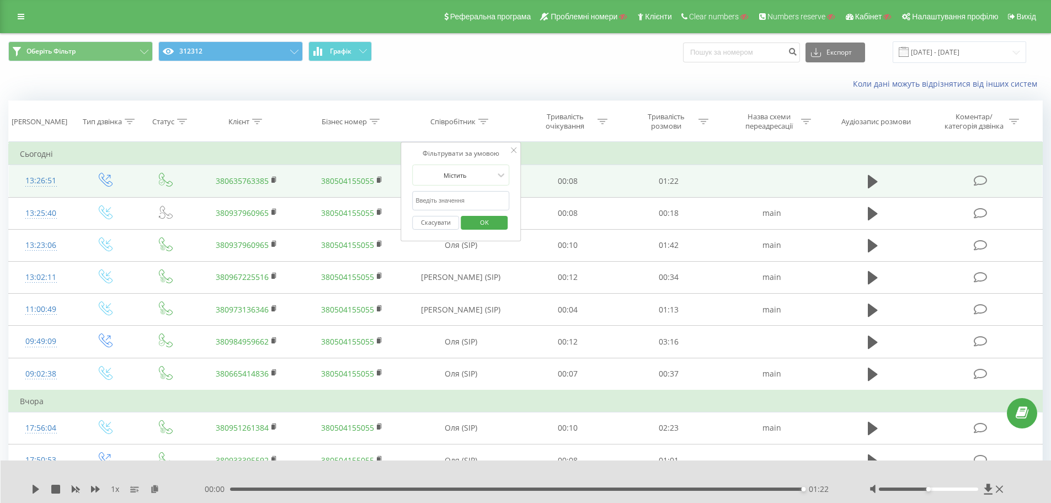
click at [448, 205] on input "text" at bounding box center [460, 200] width 97 height 19
type input "Оля"
click button "OK" at bounding box center [484, 223] width 47 height 14
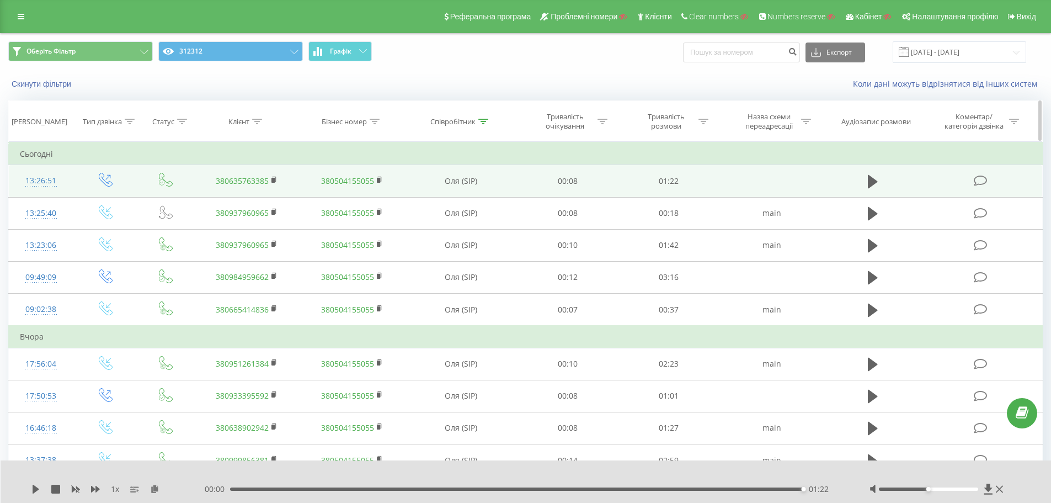
click at [484, 125] on div at bounding box center [483, 121] width 10 height 9
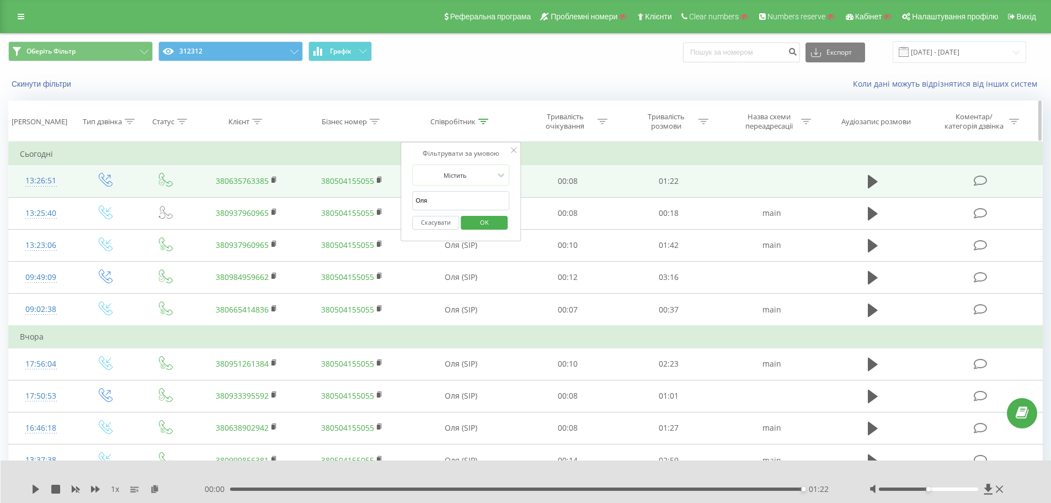
click at [209, 105] on th "Клієнт" at bounding box center [246, 121] width 105 height 41
click at [26, 16] on link at bounding box center [21, 16] width 20 height 15
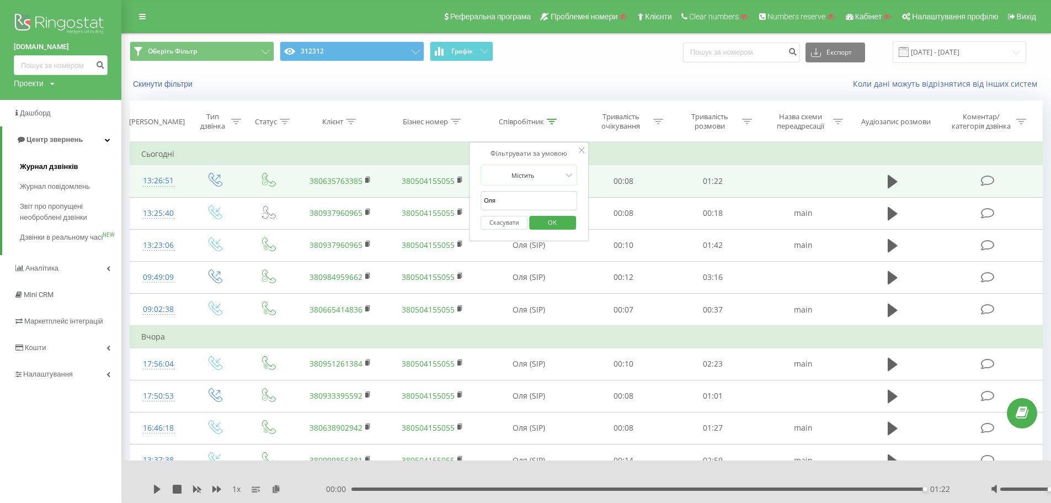
click at [61, 170] on span "Журнал дзвінків" at bounding box center [49, 166] width 58 height 11
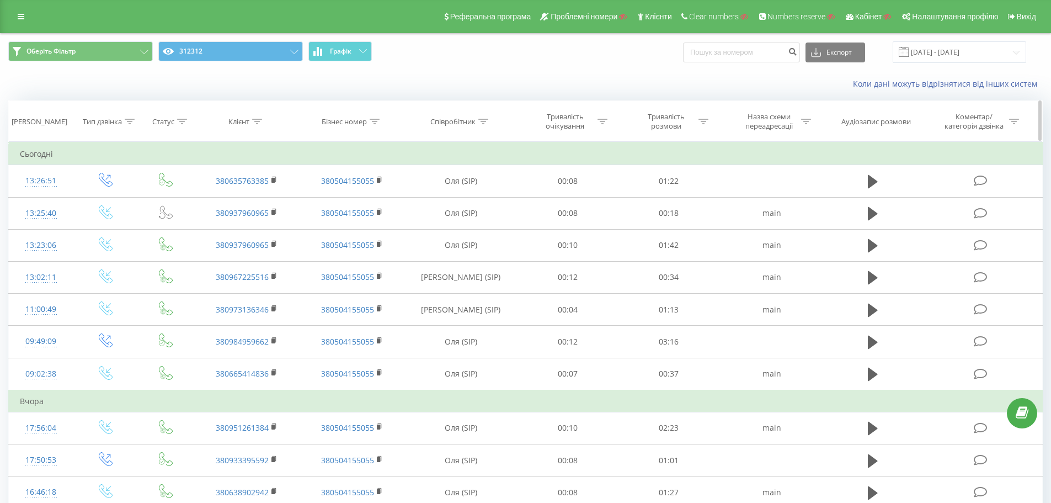
click at [482, 121] on icon at bounding box center [483, 122] width 10 height 6
click at [447, 194] on input "text" at bounding box center [460, 200] width 97 height 19
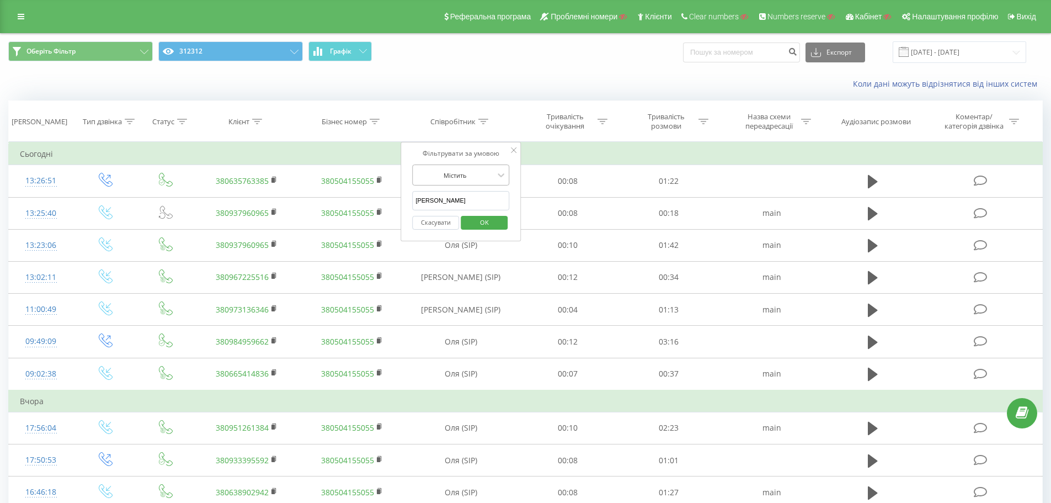
type input "[PERSON_NAME]"
click button "OK" at bounding box center [484, 223] width 47 height 14
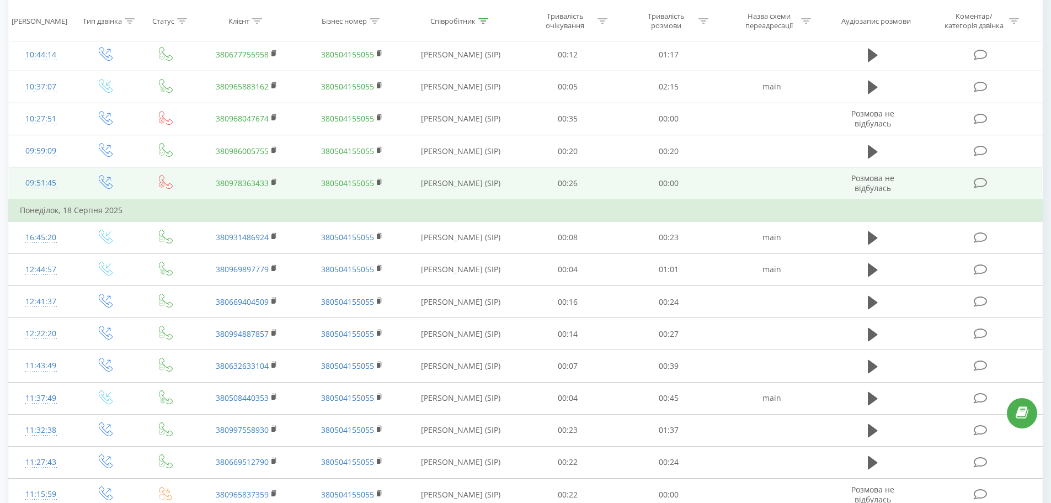
scroll to position [276, 0]
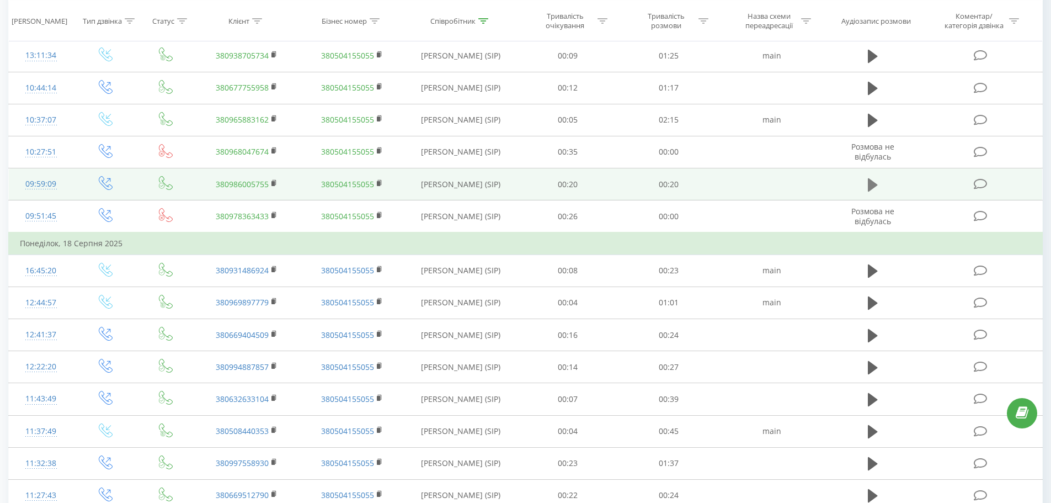
click at [872, 188] on icon at bounding box center [873, 184] width 10 height 13
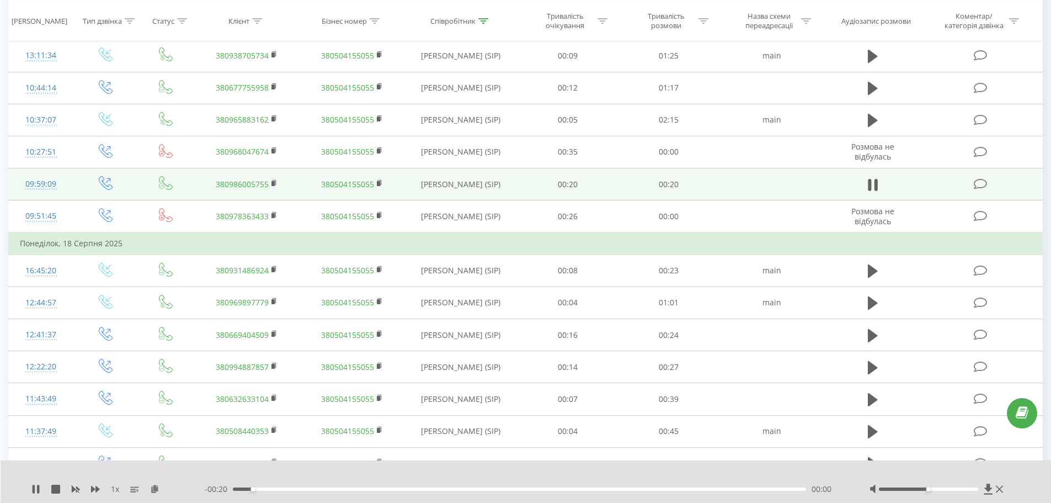
click at [478, 487] on div "00:00" at bounding box center [520, 488] width 574 height 3
click at [734, 485] on div "- 00:11 00:10 00:10" at bounding box center [523, 488] width 637 height 11
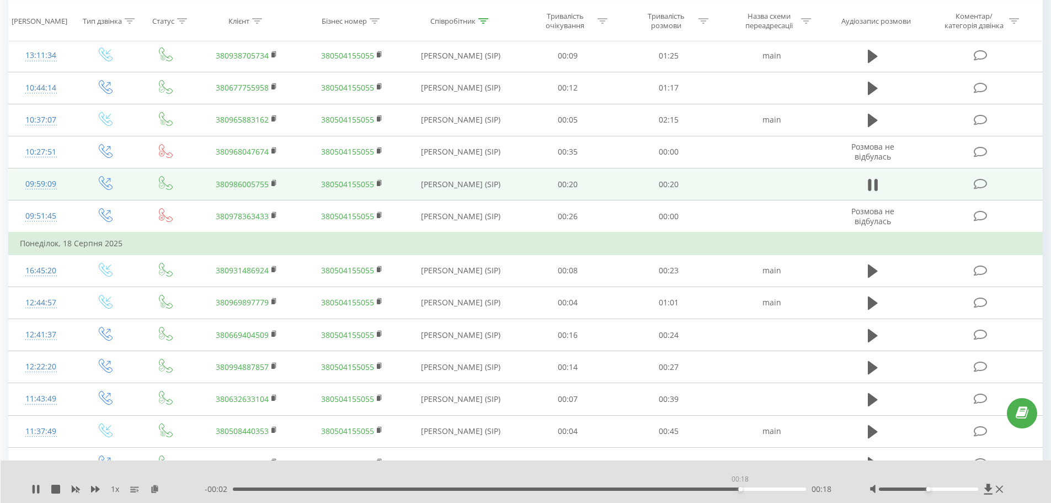
click at [740, 488] on div "00:18" at bounding box center [520, 488] width 574 height 3
drag, startPoint x: 787, startPoint y: 489, endPoint x: 813, endPoint y: 493, distance: 26.8
click at [790, 489] on div "00:20" at bounding box center [520, 488] width 574 height 3
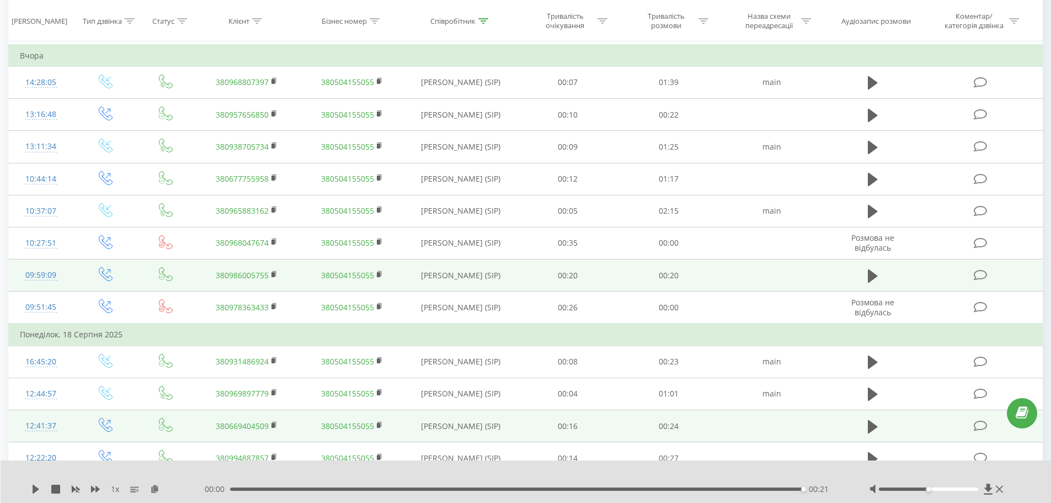
scroll to position [0, 0]
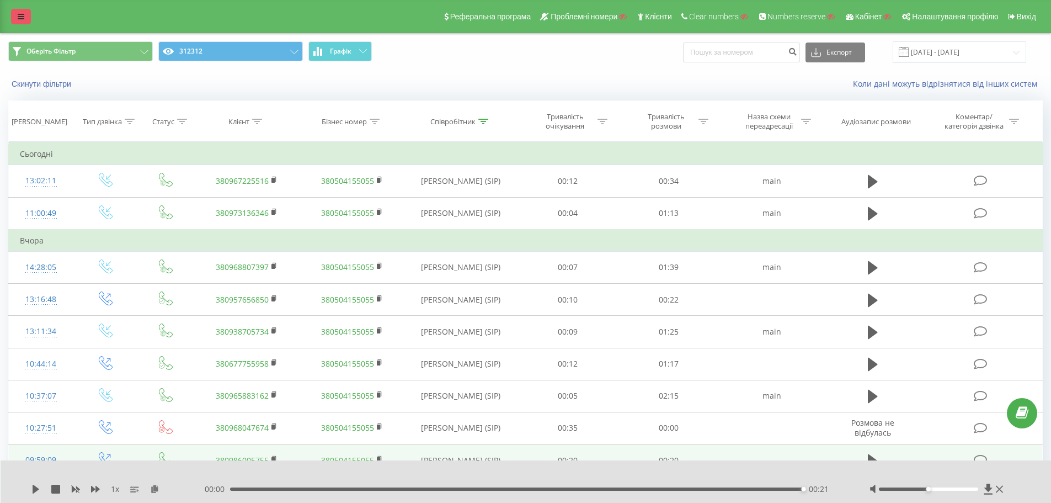
click at [23, 13] on icon at bounding box center [21, 17] width 7 height 8
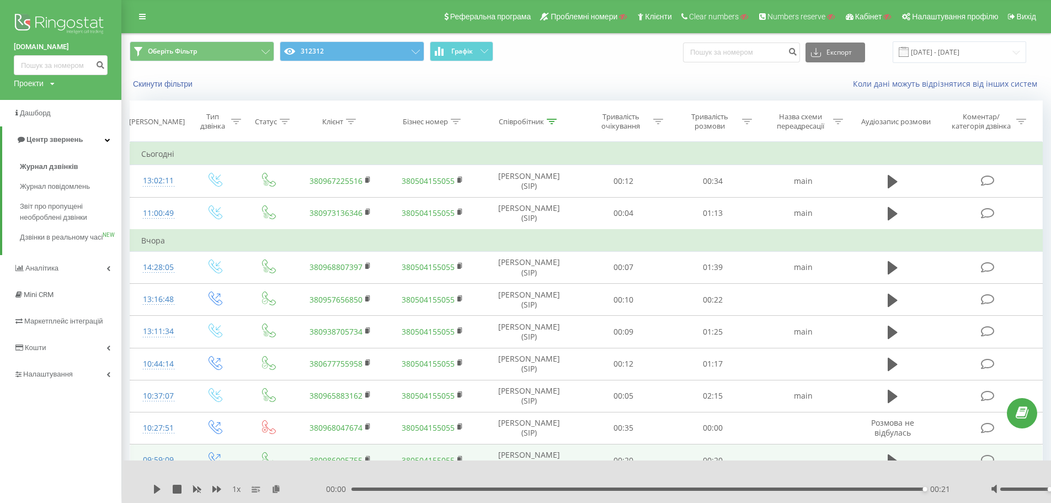
click at [27, 77] on div "witalina.com Проекти Пошук" at bounding box center [60, 50] width 121 height 100
click at [30, 81] on div "Проекти" at bounding box center [29, 83] width 30 height 11
click at [44, 97] on input "text" at bounding box center [44, 100] width 55 height 16
paste input "auto-mechanic.com.ua"
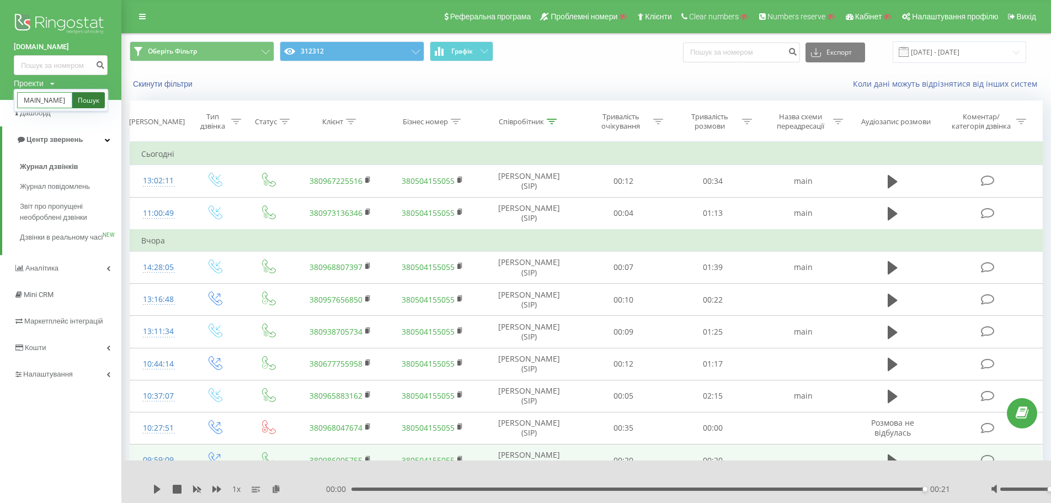
type input "auto-mechanic.com.ua"
drag, startPoint x: 93, startPoint y: 99, endPoint x: 137, endPoint y: 103, distance: 44.8
click at [93, 99] on link "Пошук" at bounding box center [88, 100] width 33 height 16
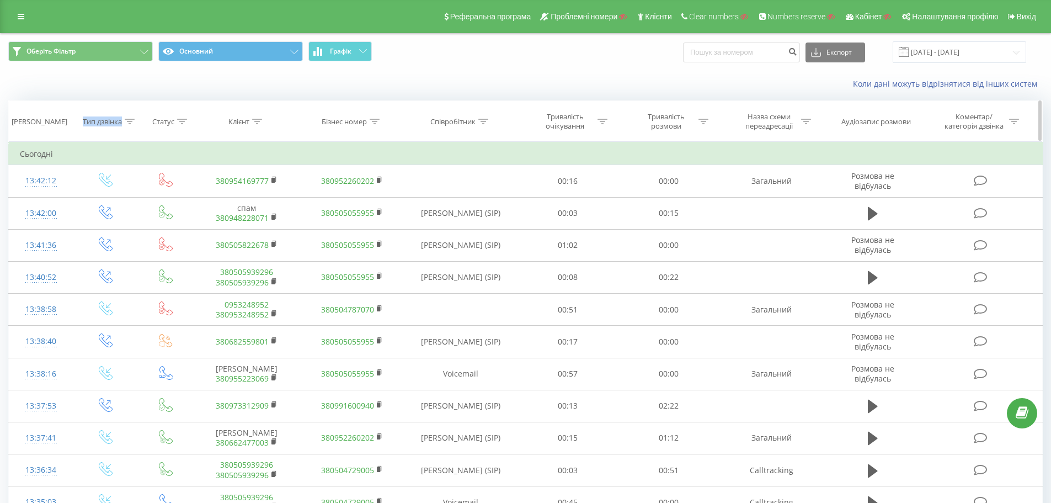
drag, startPoint x: 89, startPoint y: 114, endPoint x: 114, endPoint y: 125, distance: 27.4
click at [114, 125] on div "Тип дзвінка" at bounding box center [102, 121] width 39 height 9
copy div "Тип дзвінка"
drag, startPoint x: 149, startPoint y: 117, endPoint x: 175, endPoint y: 119, distance: 25.4
click at [175, 119] on span "Статус" at bounding box center [167, 121] width 40 height 9
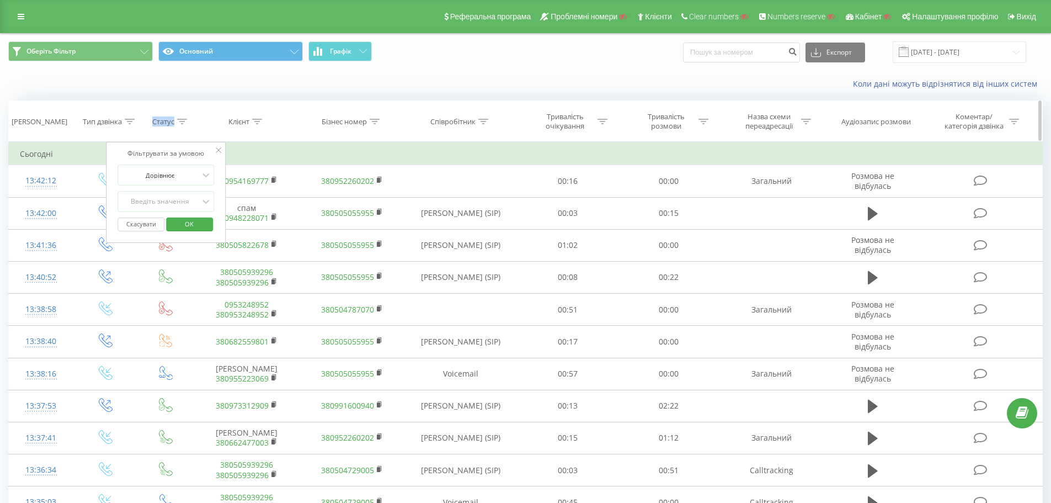
copy div "Статус"
drag, startPoint x: 250, startPoint y: 120, endPoint x: 257, endPoint y: 120, distance: 6.1
click at [257, 120] on div "Клієнт" at bounding box center [246, 121] width 105 height 9
copy div "Клієнт"
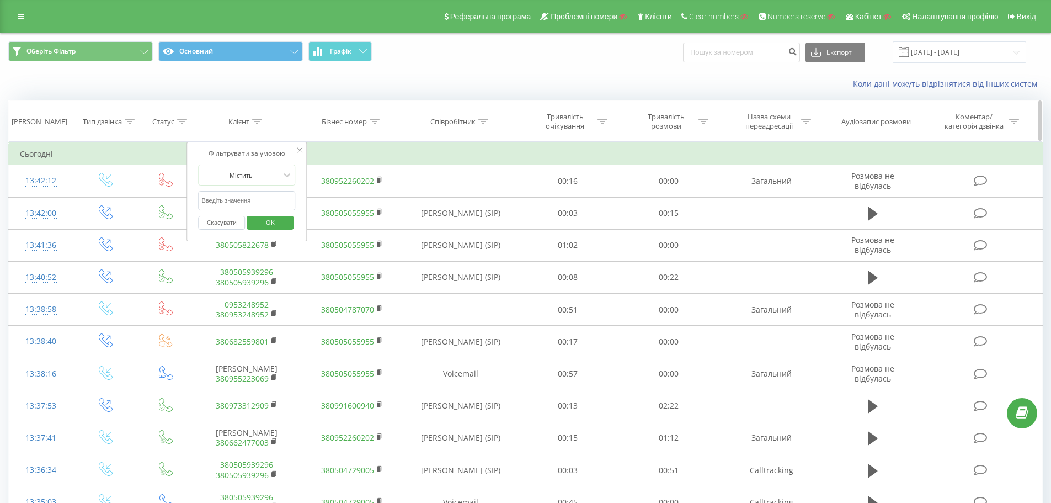
click at [356, 121] on div "Бізнес номер" at bounding box center [344, 121] width 45 height 9
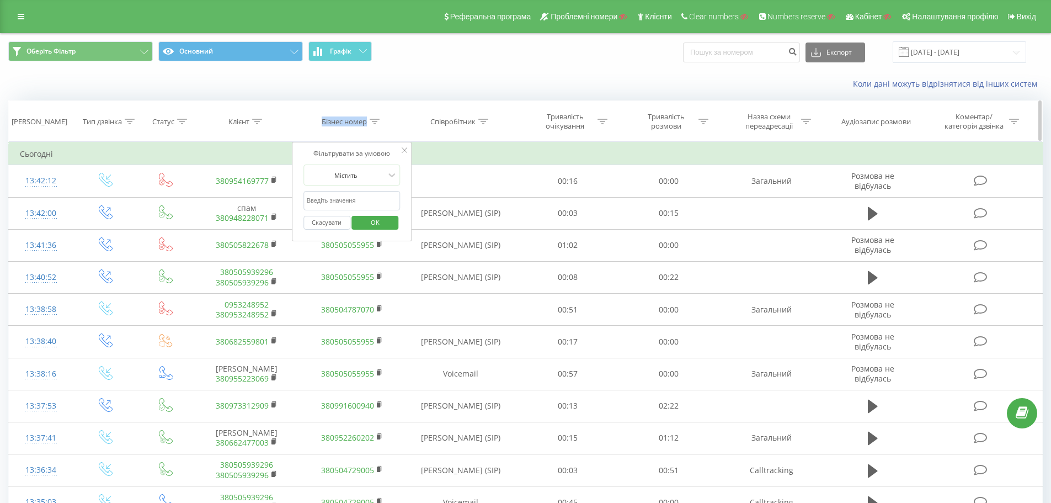
drag, startPoint x: 320, startPoint y: 120, endPoint x: 368, endPoint y: 121, distance: 47.5
click at [368, 121] on div "Бізнес номер" at bounding box center [351, 121] width 58 height 9
copy div "Бізнес номер"
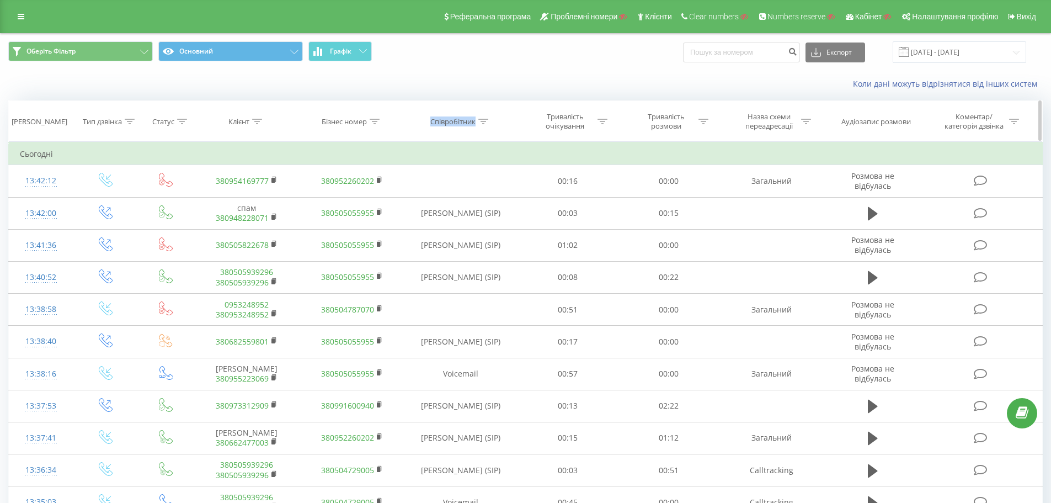
drag, startPoint x: 429, startPoint y: 122, endPoint x: 476, endPoint y: 123, distance: 47.4
click at [476, 123] on div "Співробітник" at bounding box center [460, 121] width 113 height 9
copy div "Співробітник"
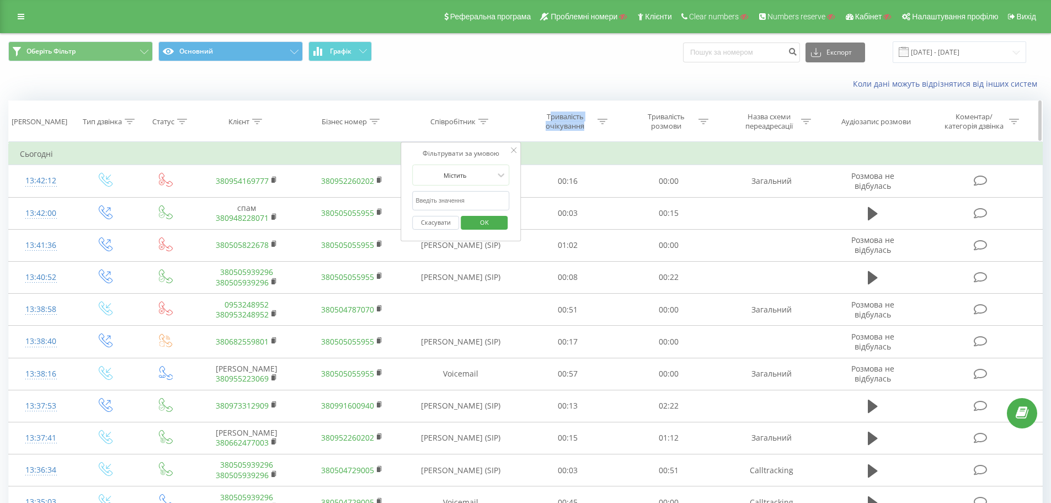
drag, startPoint x: 548, startPoint y: 113, endPoint x: 571, endPoint y: 125, distance: 25.9
click at [583, 127] on div "Тривалість очікування" at bounding box center [565, 121] width 59 height 19
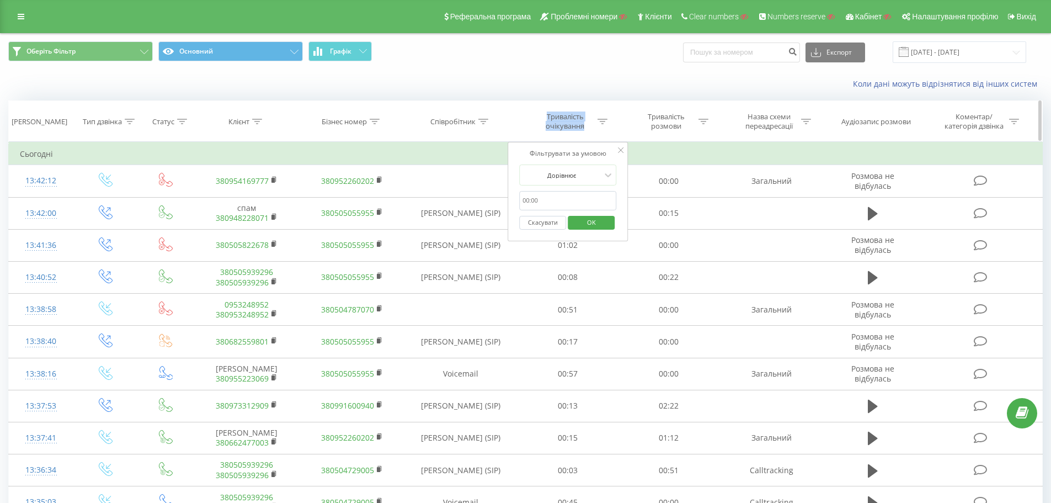
drag, startPoint x: 549, startPoint y: 117, endPoint x: 585, endPoint y: 130, distance: 37.5
click at [585, 130] on div "Тривалість очікування" at bounding box center [565, 121] width 59 height 19
copy div "Тривалість очікування"
drag, startPoint x: 650, startPoint y: 113, endPoint x: 683, endPoint y: 131, distance: 37.5
click at [683, 131] on th "Тривалість розмови" at bounding box center [668, 121] width 101 height 41
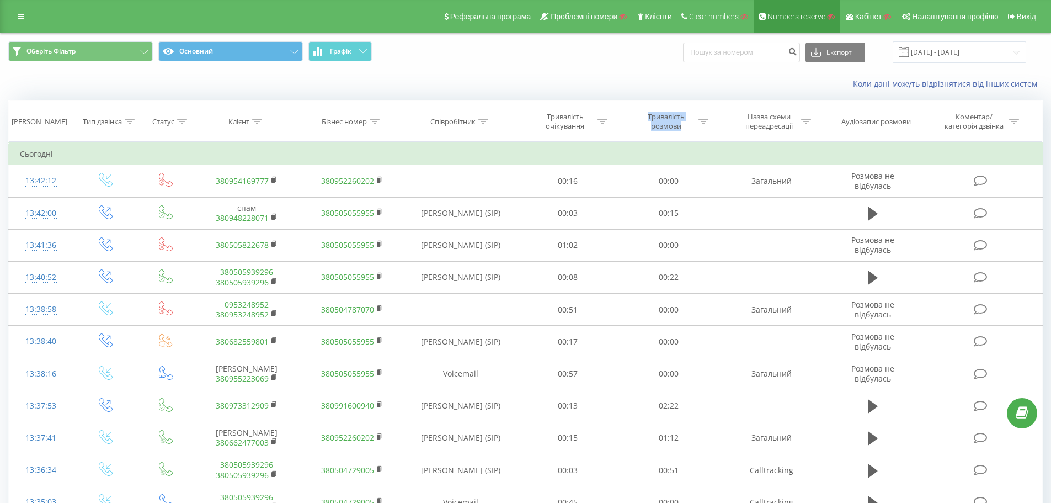
copy div "Тривалість розмови"
drag, startPoint x: 744, startPoint y: 114, endPoint x: 795, endPoint y: 126, distance: 52.8
click at [795, 126] on div "Назва схеми переадресації" at bounding box center [768, 121] width 59 height 19
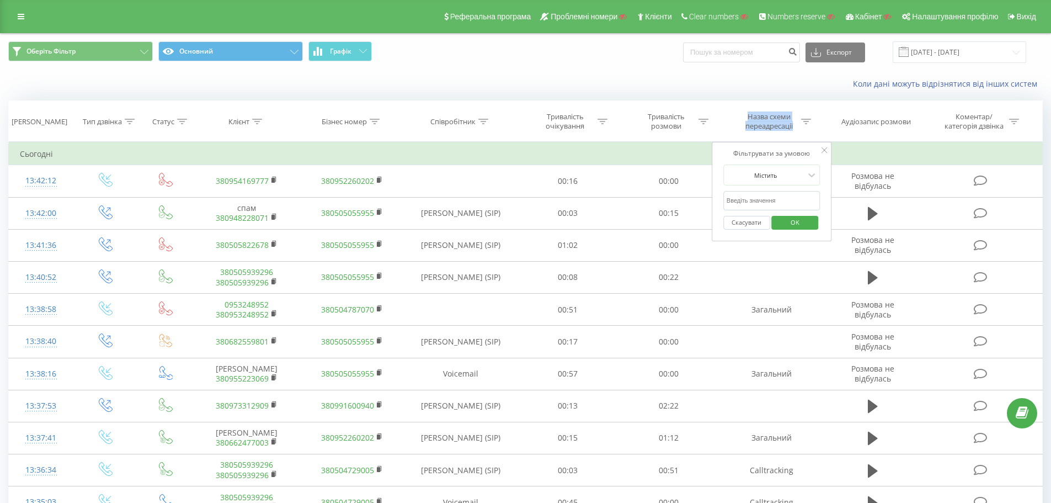
copy div "Назва схеми переадресації"
drag, startPoint x: 888, startPoint y: 115, endPoint x: 923, endPoint y: 117, distance: 35.4
click at [923, 117] on tr "Дата дзвінка Тип дзвінка Статус Клієнт Бізнес номер Співробітник Тривалість очі…" at bounding box center [526, 121] width 1034 height 41
copy div "Аудіозапис розмови"
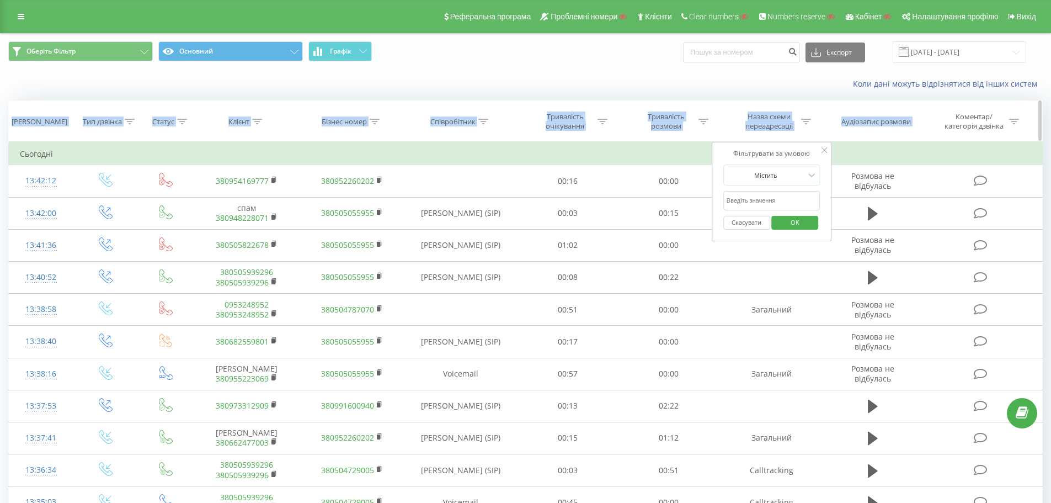
copy thead "Дата дзвінка Тип дзвінка Статус Клієнт Бізнес номер Співробітник Тривалість очі…"
drag, startPoint x: 987, startPoint y: 125, endPoint x: 952, endPoint y: 113, distance: 37.2
click at [952, 113] on div "Коментар/категорія дзвінка" at bounding box center [980, 121] width 77 height 19
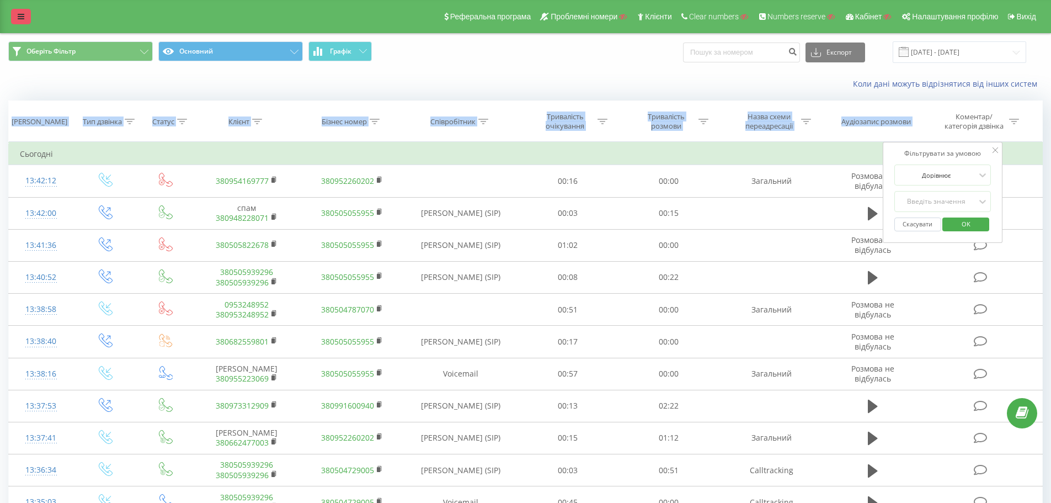
click at [19, 14] on icon at bounding box center [21, 17] width 7 height 8
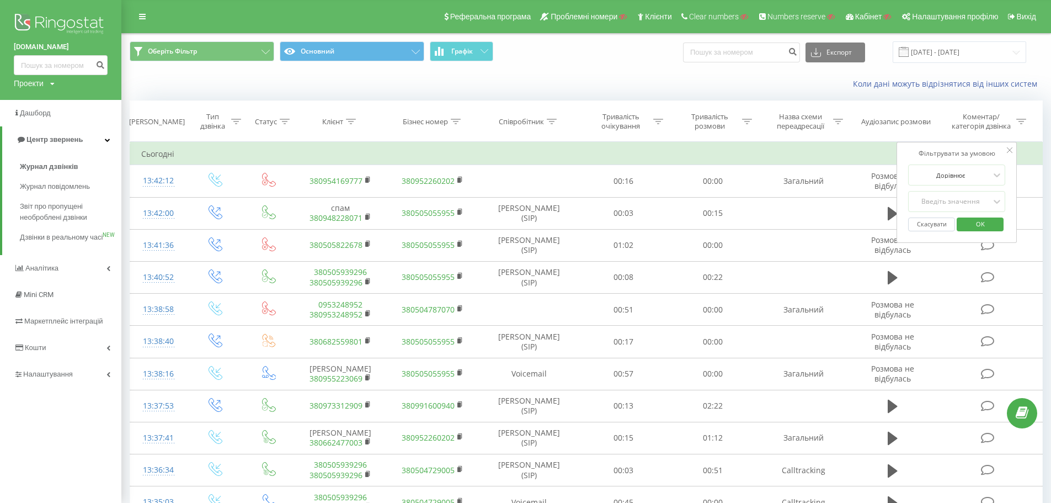
click at [33, 84] on div "Проекти" at bounding box center [29, 83] width 30 height 11
click at [55, 103] on input "text" at bounding box center [44, 100] width 55 height 16
paste input "ilta.ua"
type input "ilta.ua"
click at [86, 102] on link "Пошук" at bounding box center [88, 100] width 33 height 16
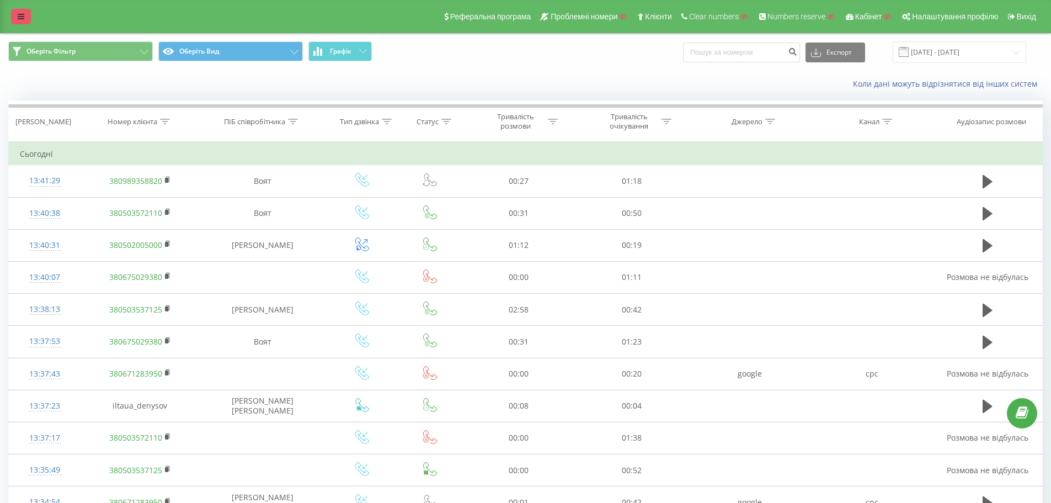
click at [21, 15] on icon at bounding box center [21, 17] width 7 height 8
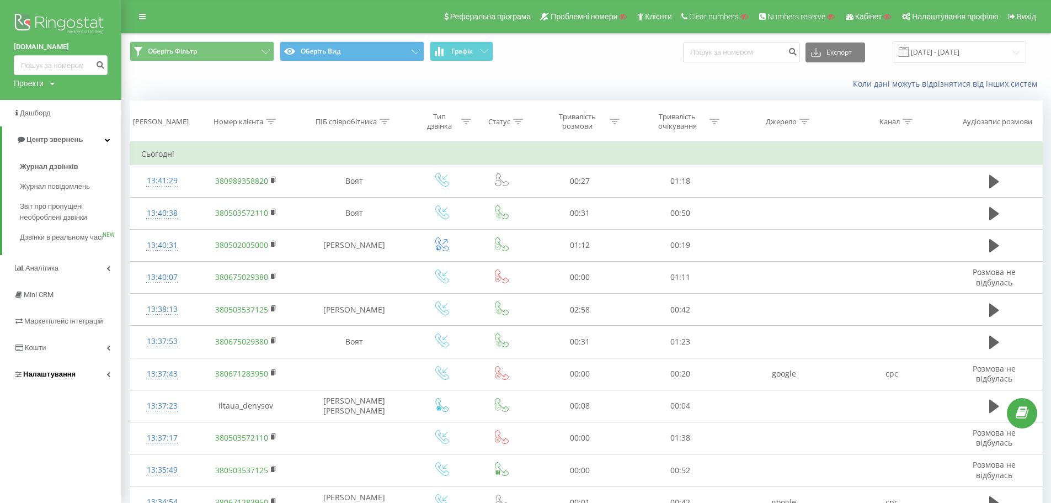
click at [74, 387] on link "Налаштування" at bounding box center [60, 374] width 121 height 26
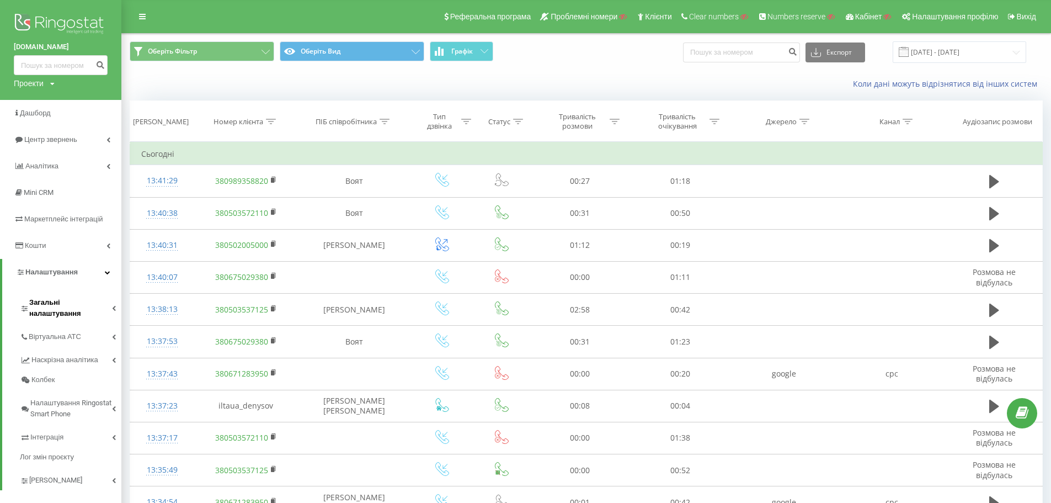
click at [90, 306] on span "Загальні налаштування" at bounding box center [70, 308] width 83 height 22
click at [72, 371] on link "Співробітники" at bounding box center [77, 374] width 87 height 22
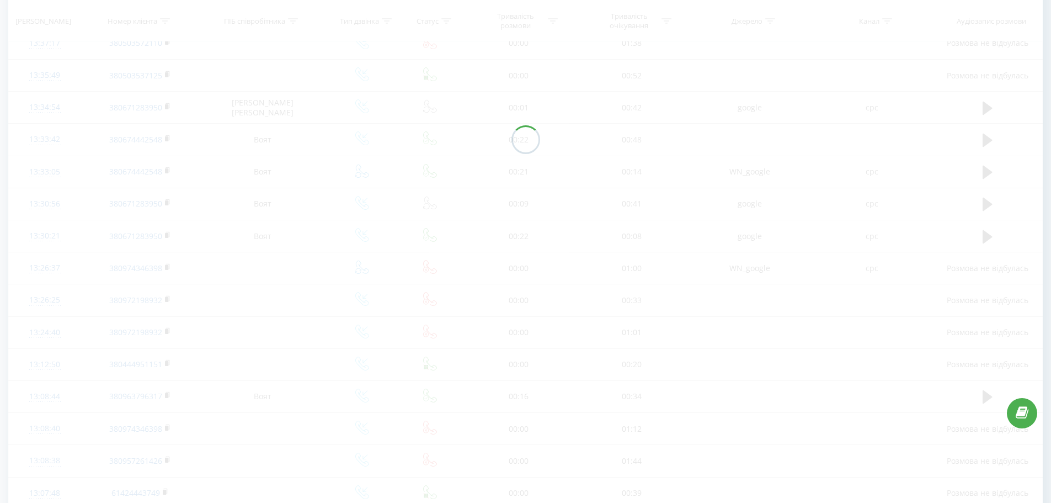
scroll to position [506, 0]
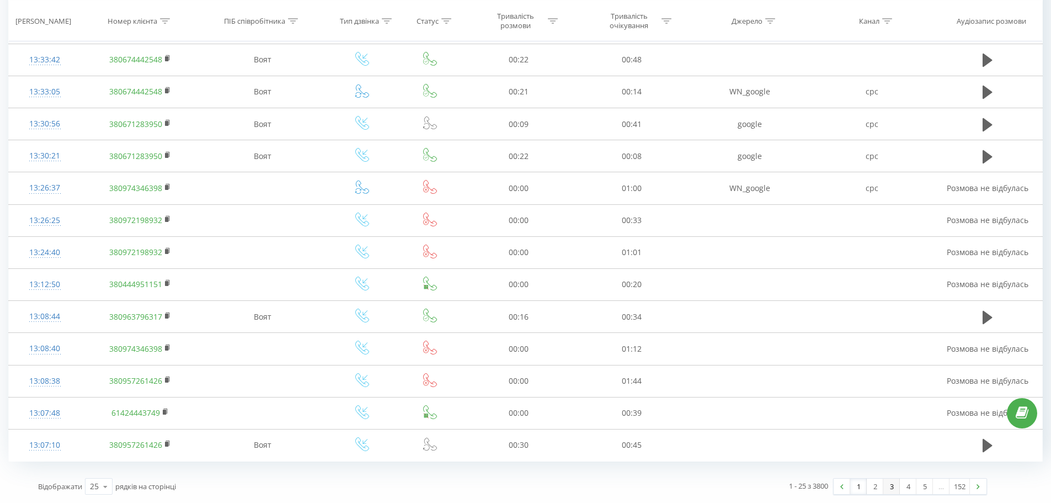
click at [890, 489] on link "3" at bounding box center [891, 485] width 17 height 15
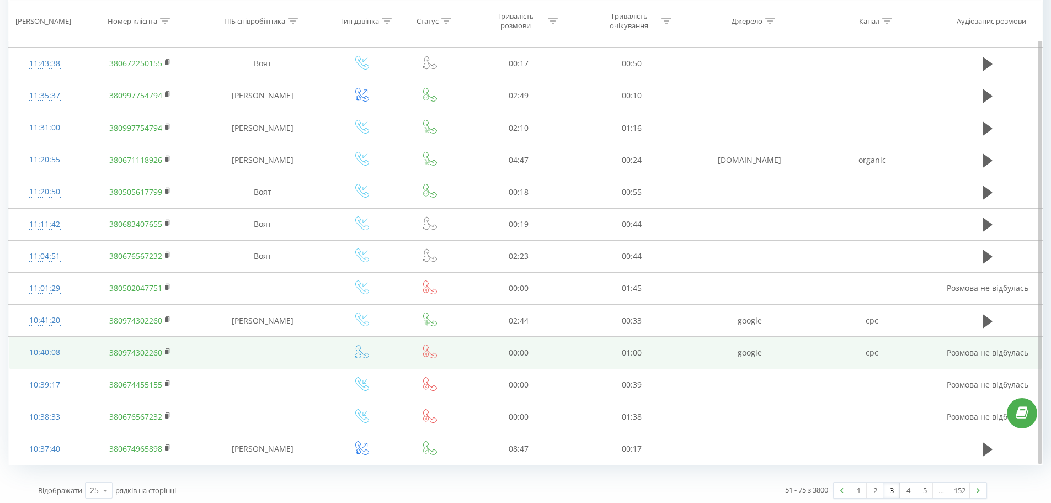
scroll to position [506, 0]
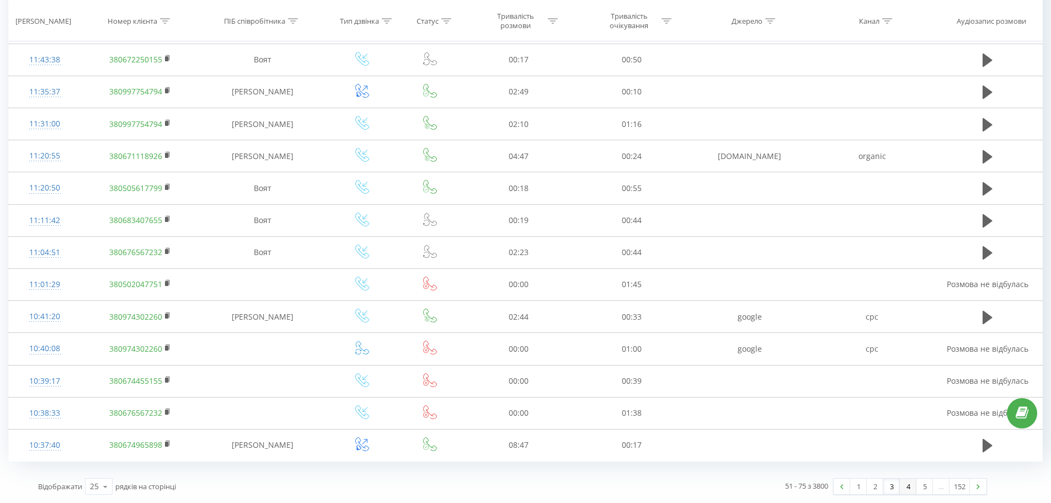
click at [904, 490] on link "4" at bounding box center [908, 485] width 17 height 15
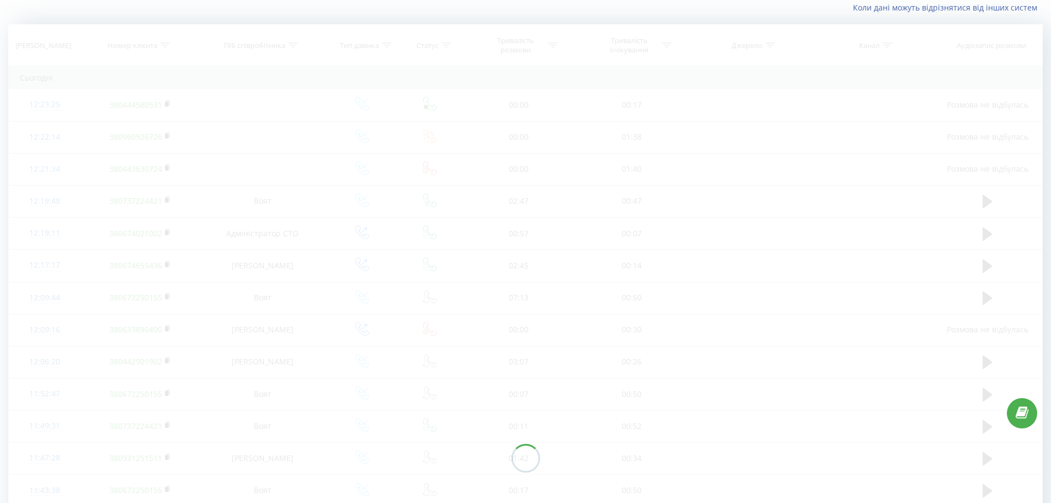
scroll to position [73, 0]
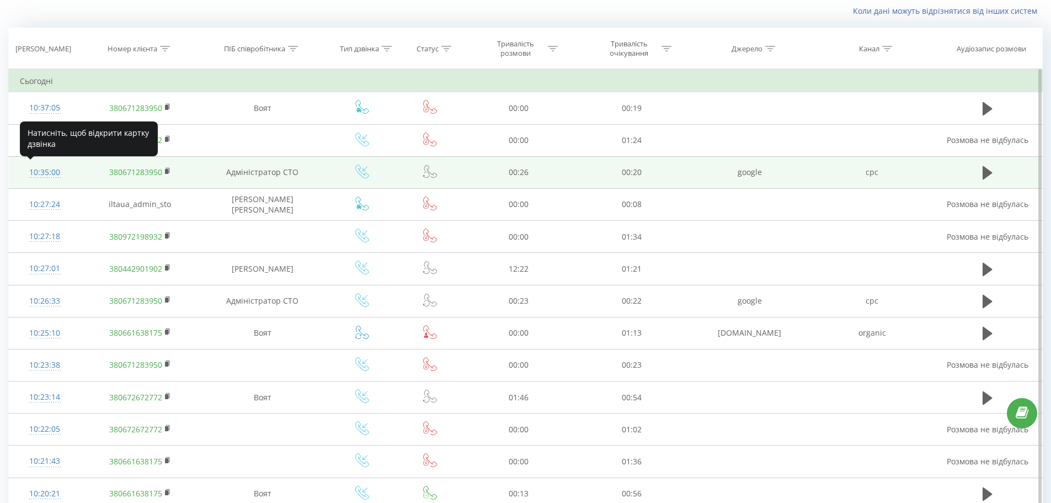
click at [39, 173] on div "10:35:00" at bounding box center [45, 173] width 50 height 22
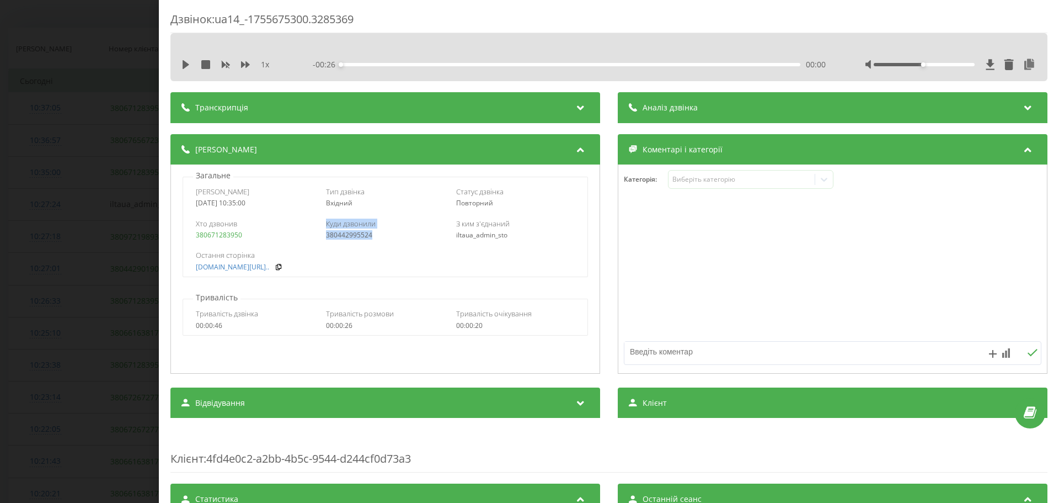
drag, startPoint x: 378, startPoint y: 233, endPoint x: 317, endPoint y: 235, distance: 61.3
click at [317, 235] on div "Хто дзвонив 380671283950 Куди дзвонили 380442995524 З ким з'єднаний iltaua_admi…" at bounding box center [385, 229] width 404 height 32
copy div "Куди дзвонили 380442995524"
click at [320, 237] on div "Хто дзвонив 380671283950 Куди дзвонили 380442995524 З ким з'єднаний iltaua_admi…" at bounding box center [385, 229] width 404 height 32
drag, startPoint x: 319, startPoint y: 236, endPoint x: 401, endPoint y: 243, distance: 82.5
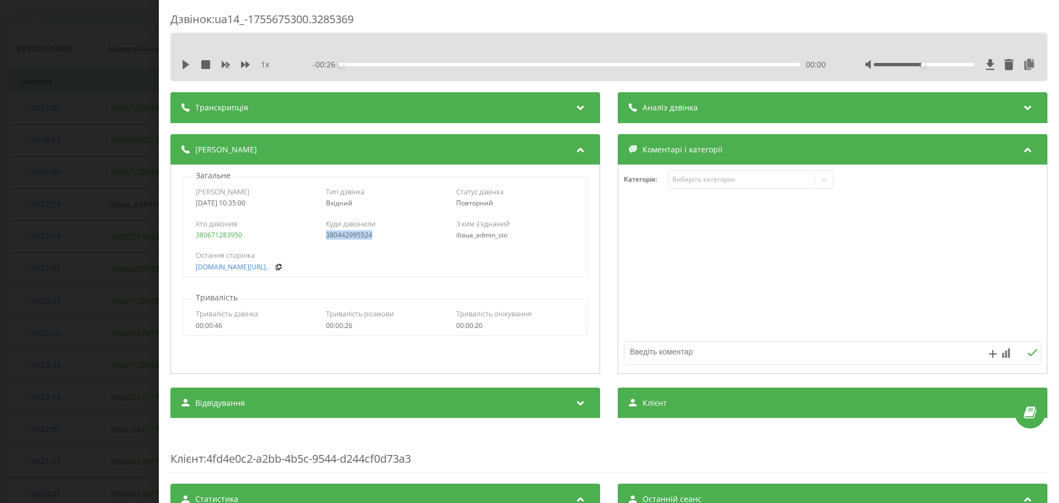
click at [401, 243] on div "Хто дзвонив 380671283950 Куди дзвонили 380442995524 З ким з'єднаний iltaua_admi…" at bounding box center [385, 229] width 404 height 32
copy link "380442995524"
drag, startPoint x: 102, startPoint y: 184, endPoint x: 120, endPoint y: 194, distance: 20.5
click at [102, 185] on div "Дзвінок : ua14_-1755675300.3285369 1 x - 00:26 00:00 00:00 Транскрипція Для AI-…" at bounding box center [529, 251] width 1059 height 503
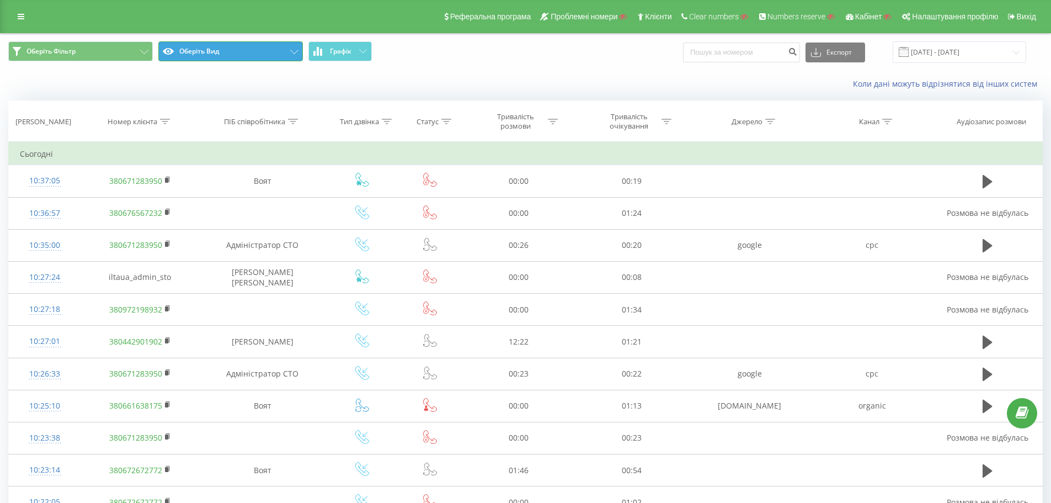
click at [255, 56] on button "Оберіть Вид" at bounding box center [230, 51] width 145 height 20
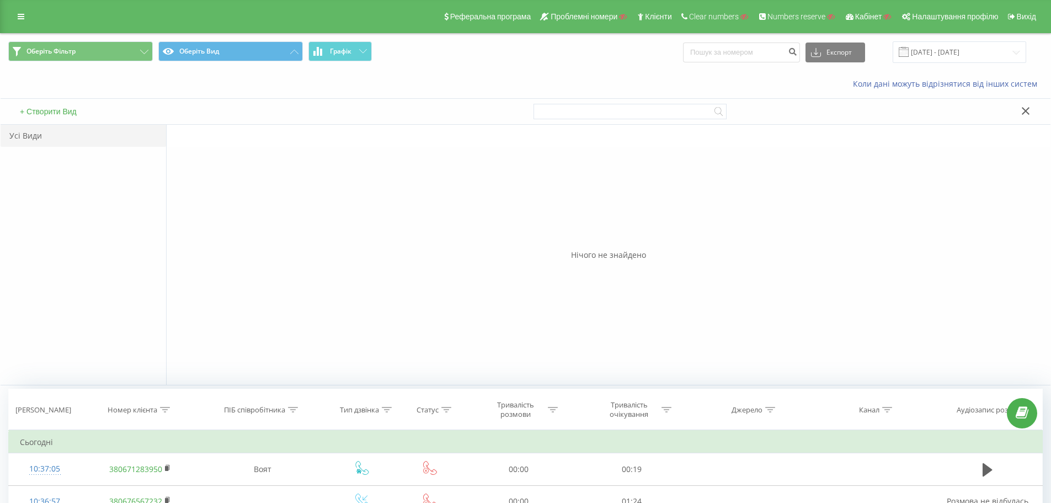
click at [65, 111] on button "+ Створити Вид" at bounding box center [48, 111] width 63 height 10
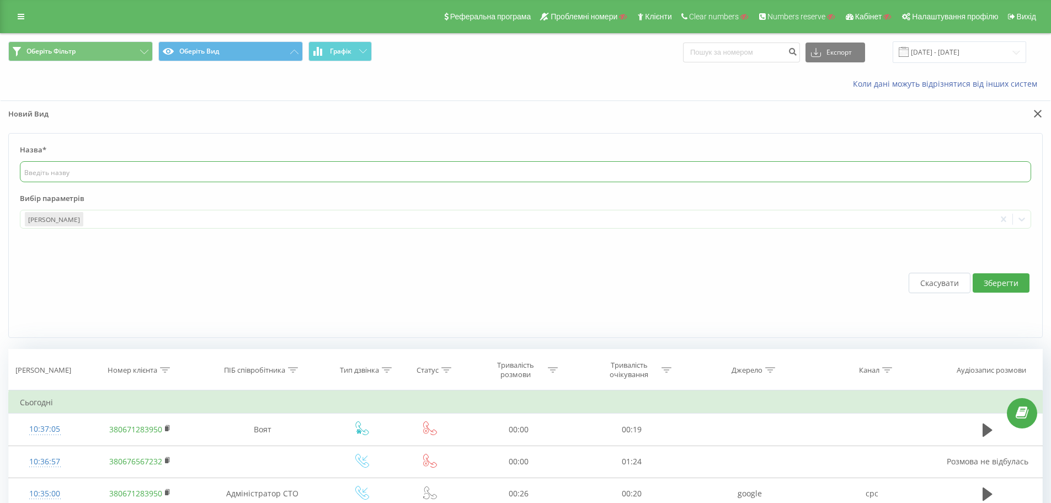
click at [173, 175] on input "text" at bounding box center [525, 171] width 1011 height 21
type input "тест"
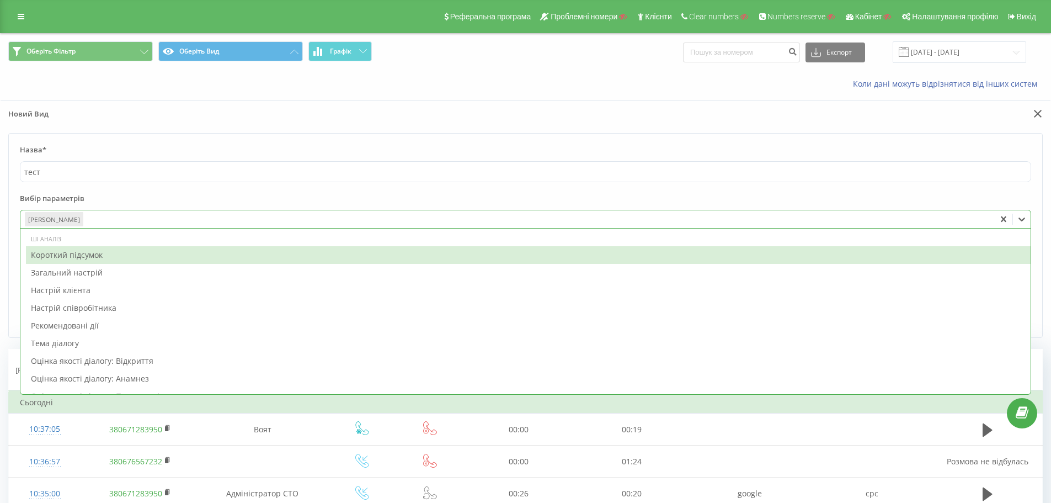
click at [152, 227] on div "[PERSON_NAME]" at bounding box center [507, 219] width 974 height 18
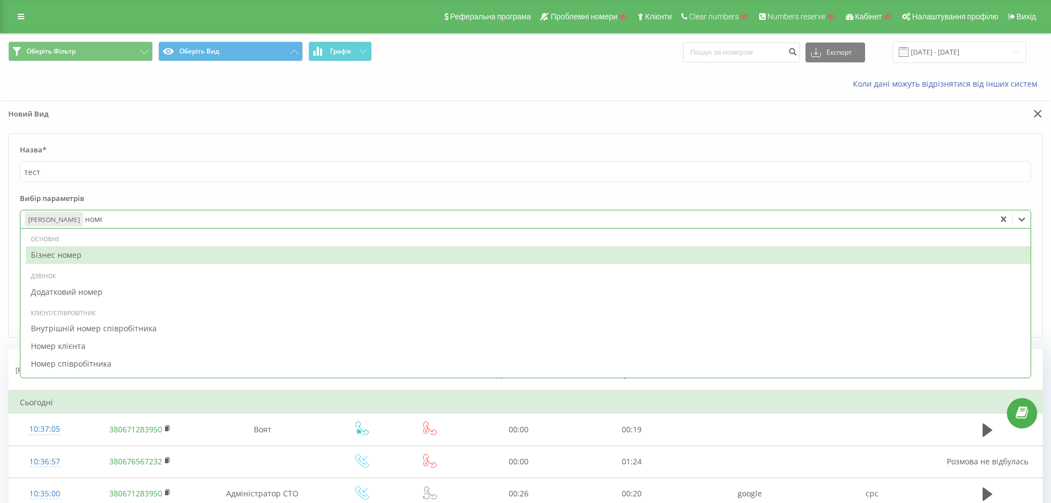
type input "номер"
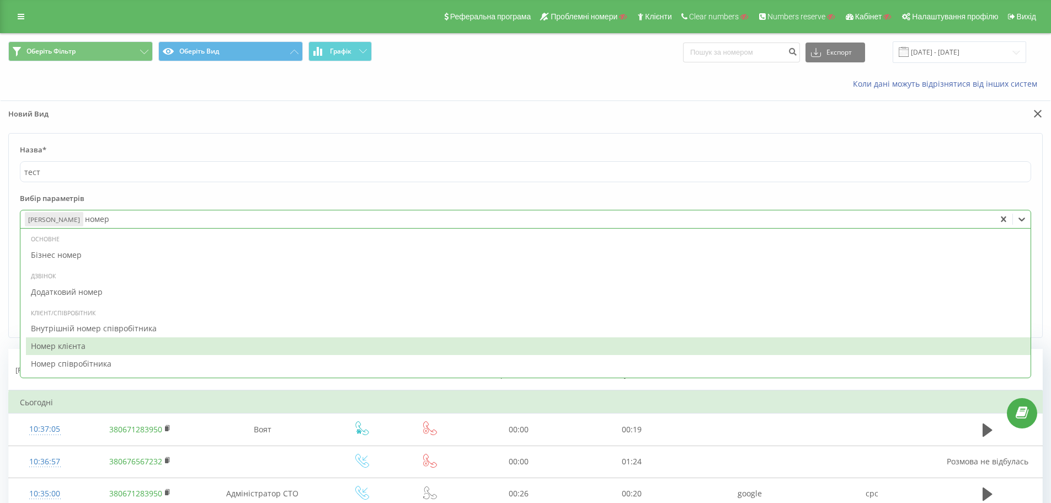
click at [101, 343] on div "Номер клієнта" at bounding box center [528, 346] width 1005 height 18
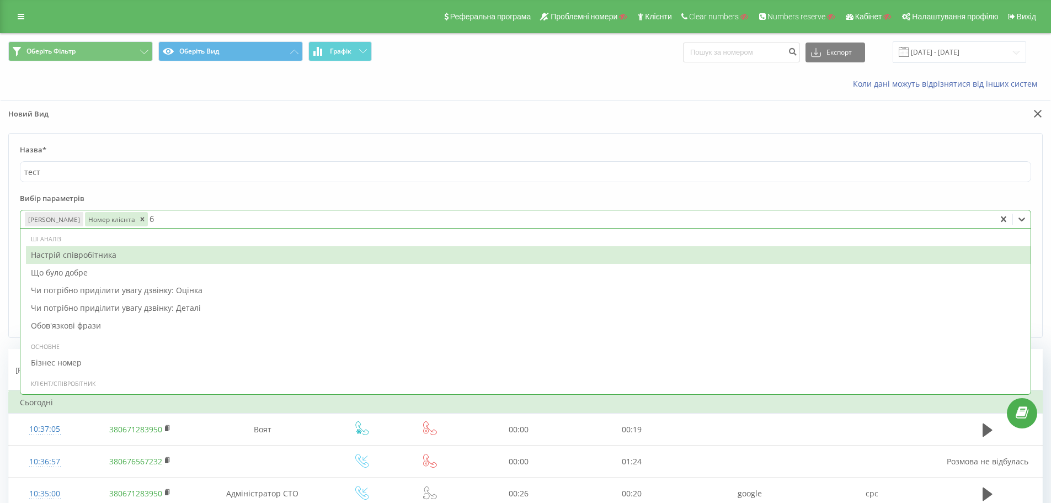
type input "бі"
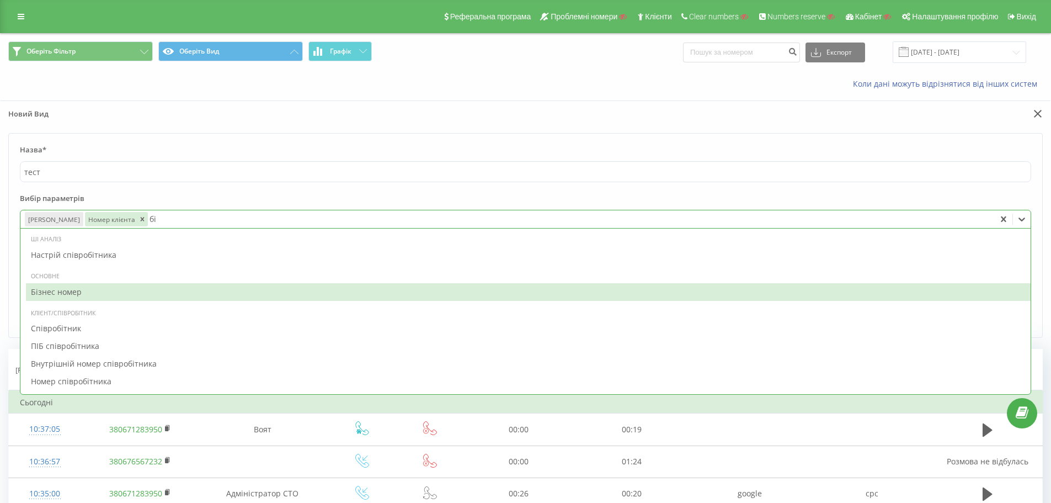
click at [173, 291] on div "Бізнес номер" at bounding box center [528, 292] width 1005 height 18
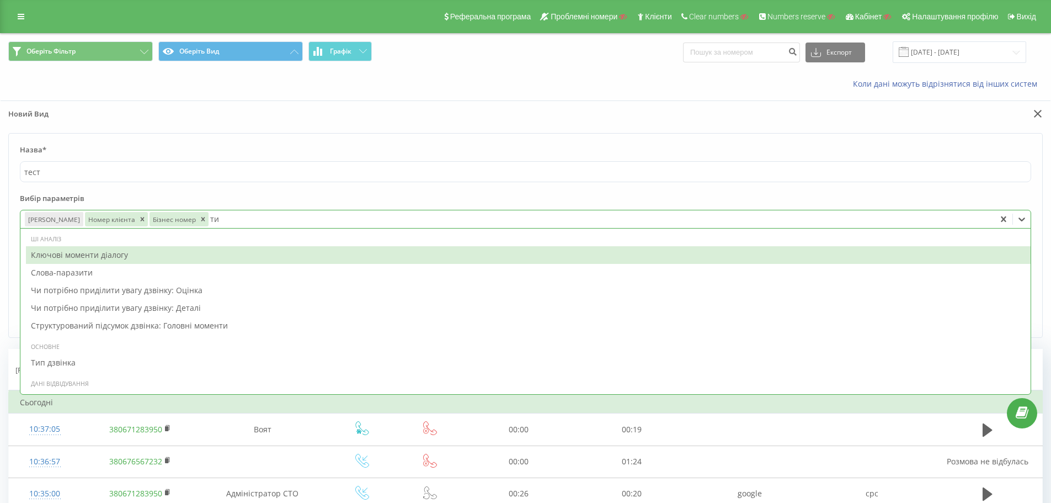
type input "тип"
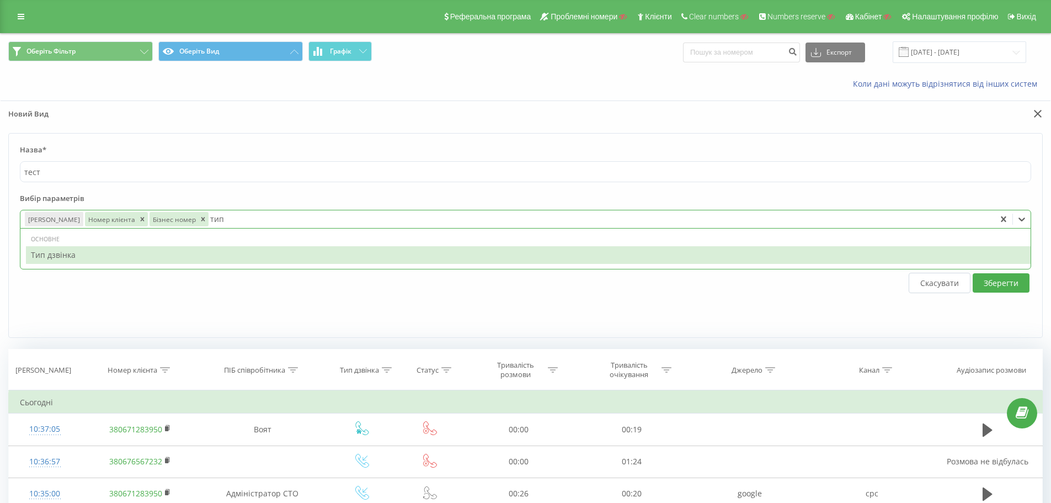
click at [312, 259] on div "Тип дзвінка" at bounding box center [528, 255] width 1005 height 18
type input "стат"
click at [289, 255] on div "Статус" at bounding box center [528, 255] width 1005 height 18
type input "трива"
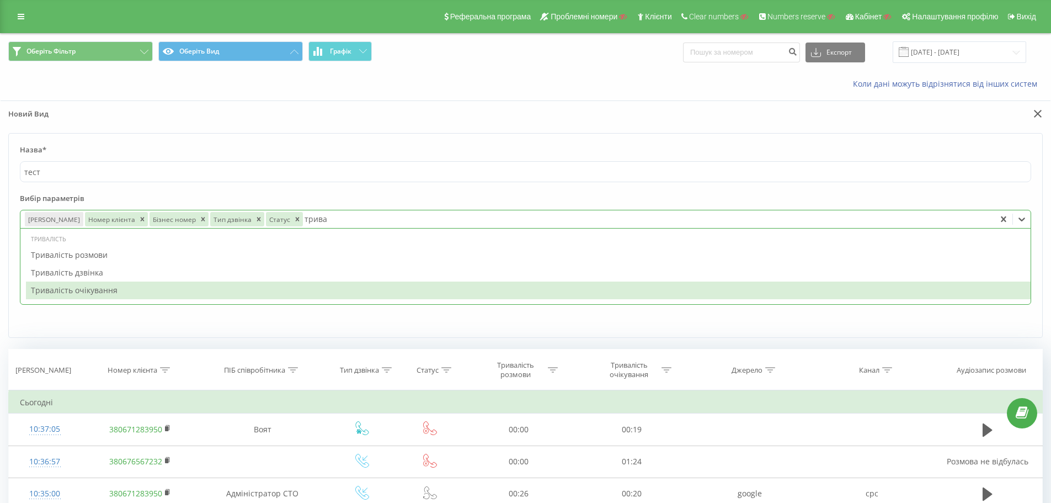
click at [185, 286] on div "Тривалість очікування" at bounding box center [528, 290] width 1005 height 18
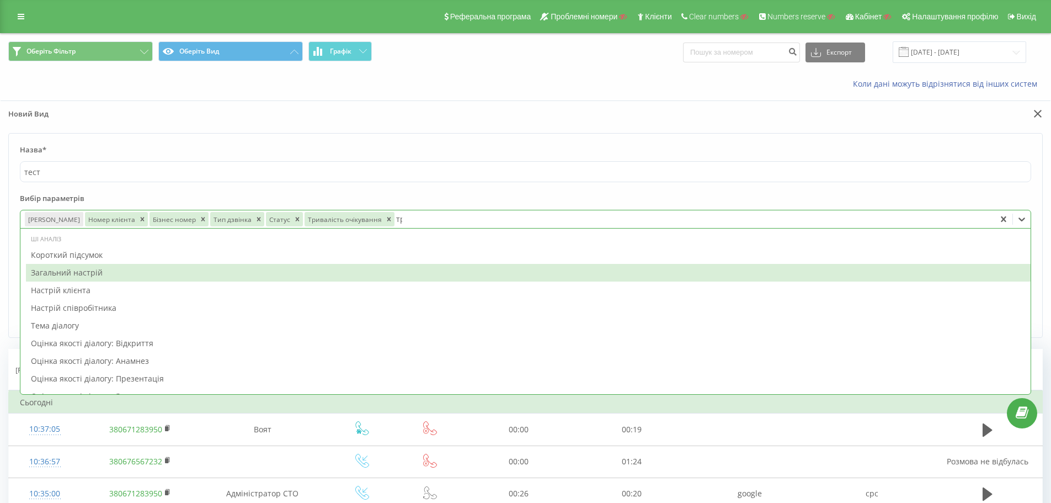
type input "трива"
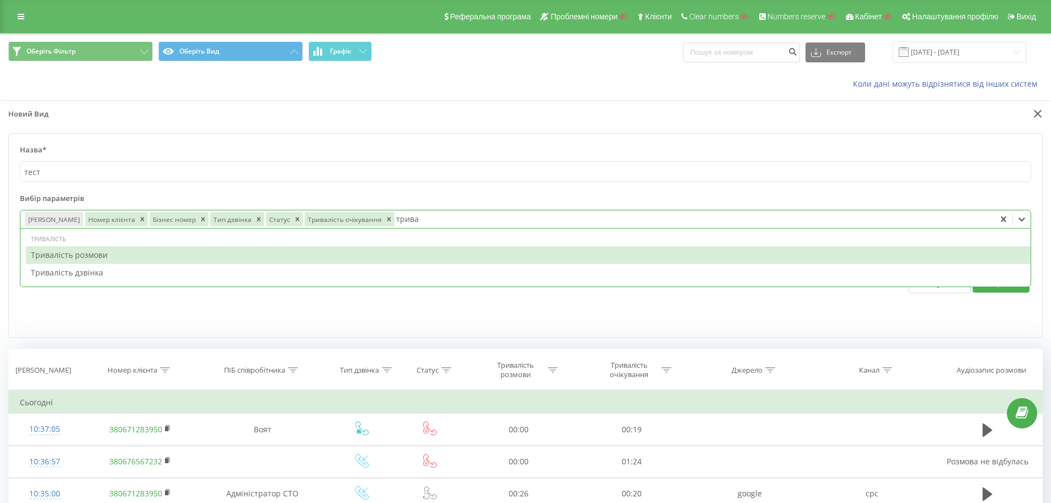
click at [254, 257] on div "Тривалість розмови" at bounding box center [528, 255] width 1005 height 18
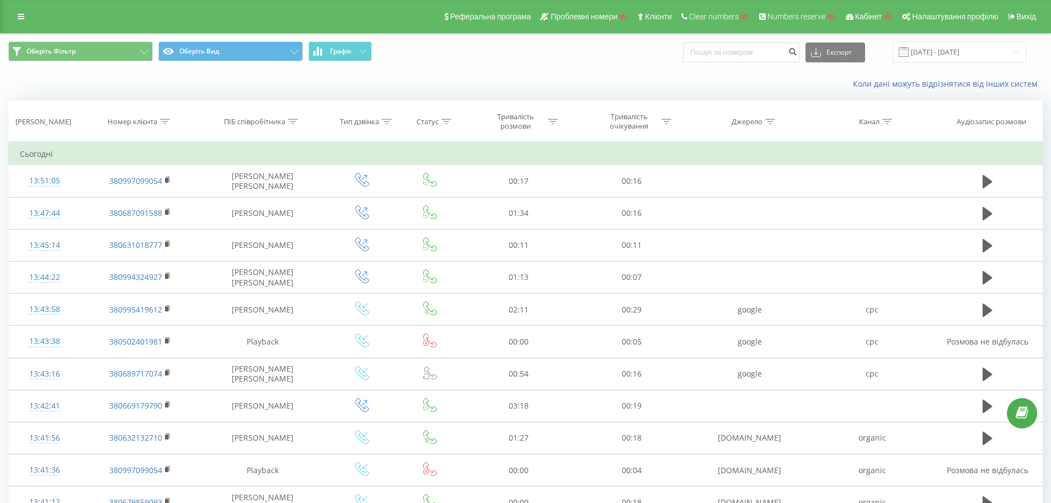
click at [231, 40] on div "Оберіть Фільтр Оберіть Вид Графік Експорт .csv .xls .xlsx [DATE] - [DATE]" at bounding box center [526, 52] width 1050 height 37
click at [224, 52] on button "Оберіть Вид" at bounding box center [230, 51] width 145 height 20
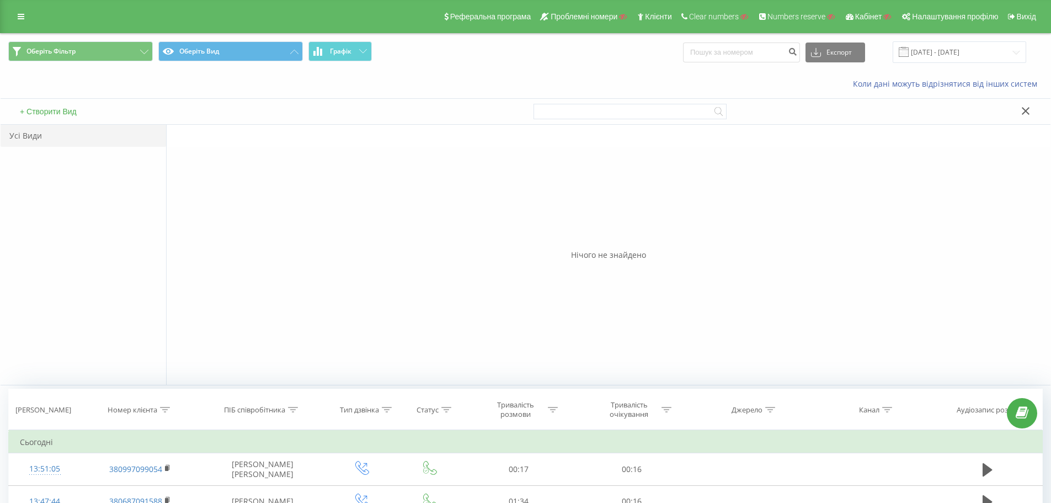
click at [47, 109] on button "+ Створити Вид" at bounding box center [48, 111] width 63 height 10
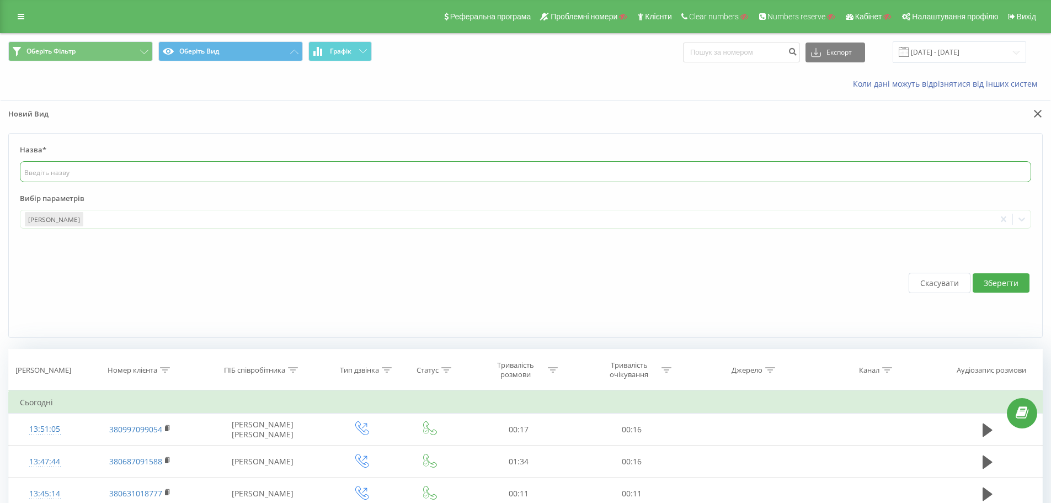
click at [88, 163] on input "text" at bounding box center [525, 171] width 1011 height 21
type input "тетс"
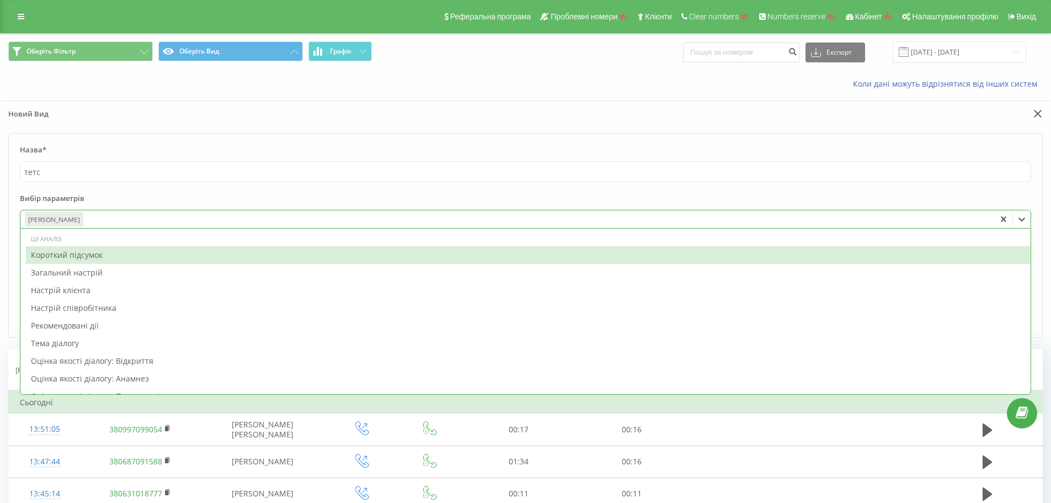
click at [136, 217] on div at bounding box center [538, 219] width 906 height 13
type input "клі"
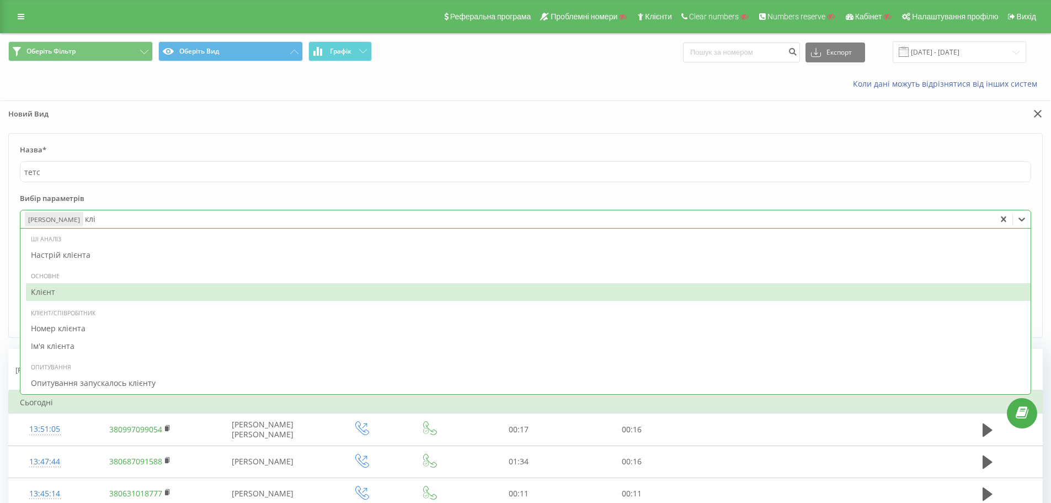
click at [66, 292] on div "Клієнт" at bounding box center [528, 292] width 1005 height 18
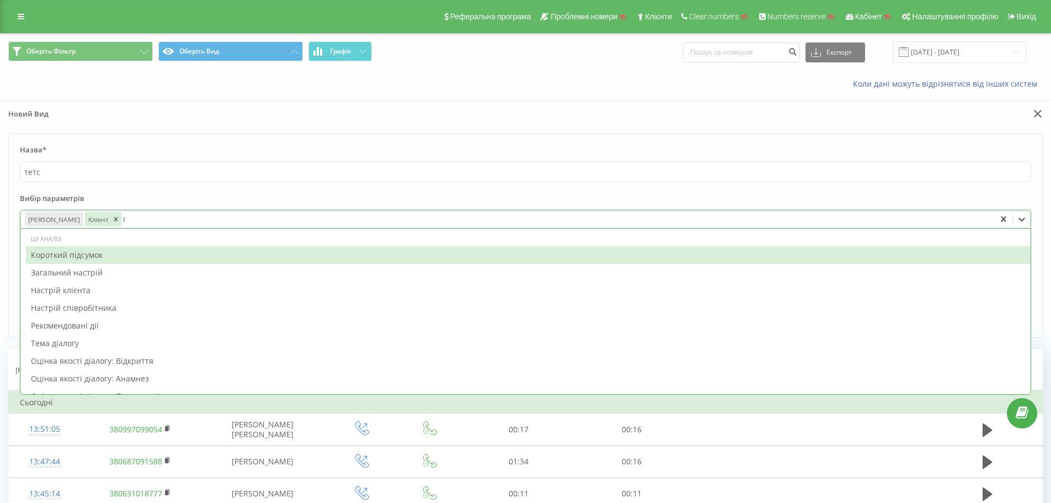
type input "піб"
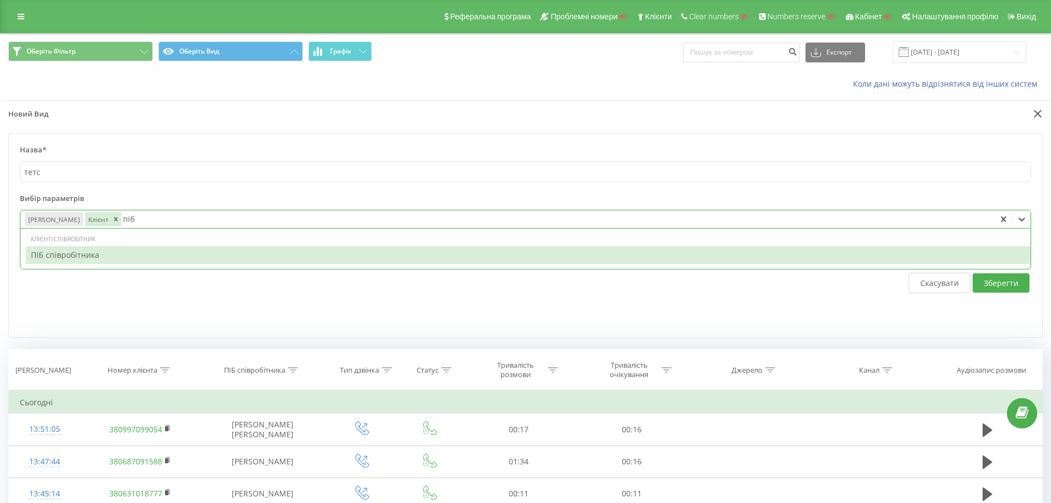
click at [238, 247] on div "ПІБ співробітника" at bounding box center [528, 255] width 1005 height 18
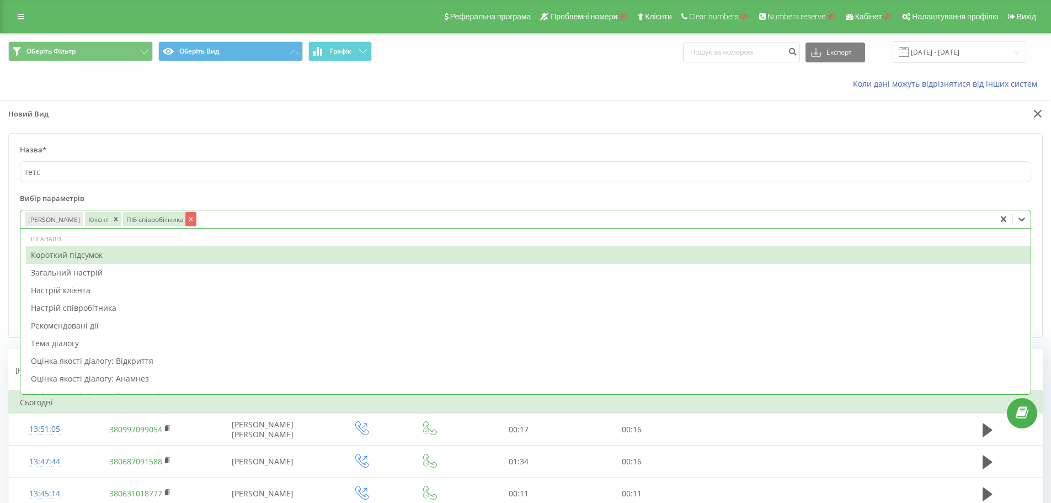
click at [187, 220] on icon "Remove ПІБ співробітника" at bounding box center [191, 219] width 8 height 8
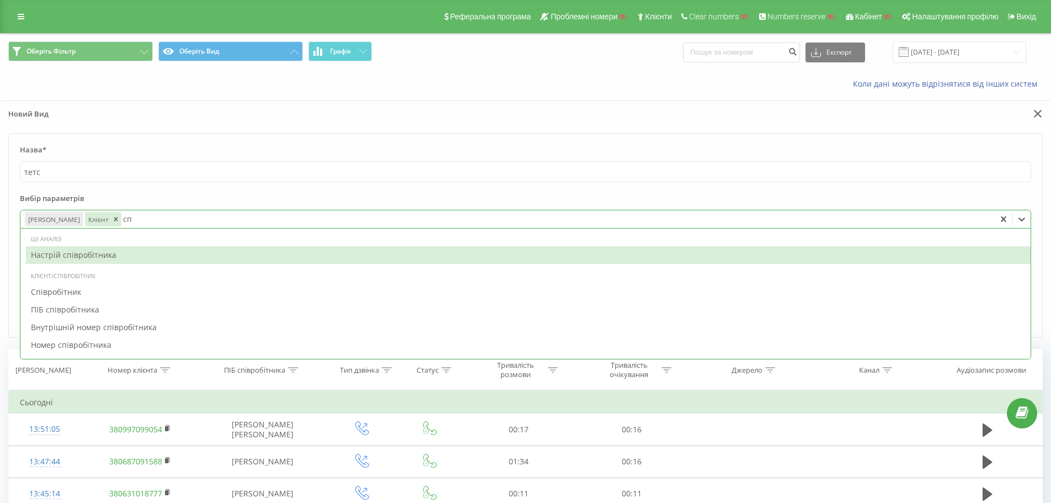
type input "спі"
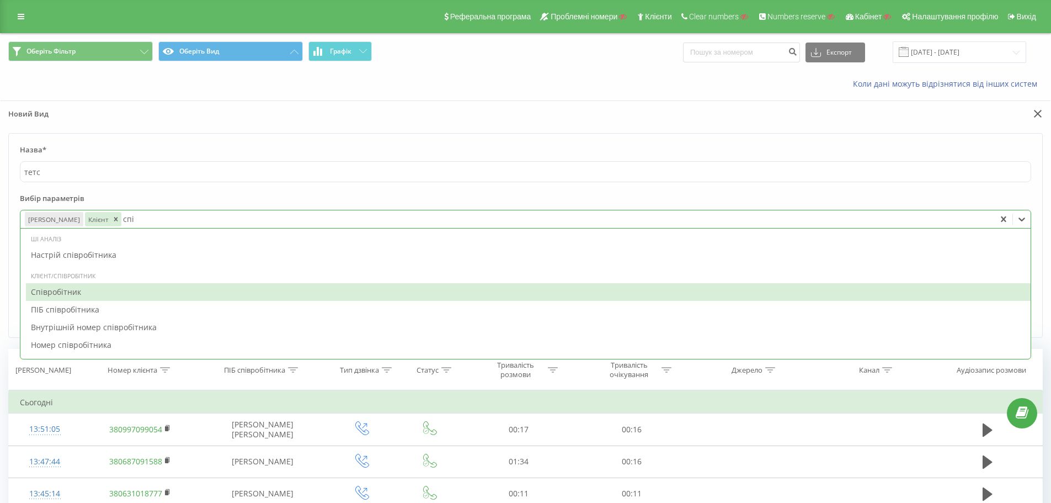
click at [79, 292] on div "Співробітник" at bounding box center [528, 292] width 1005 height 18
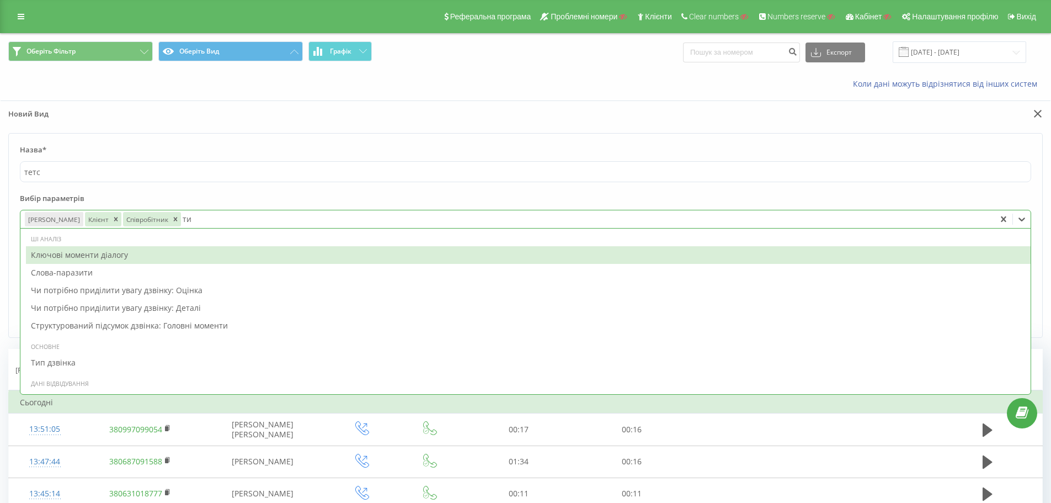
type input "тип"
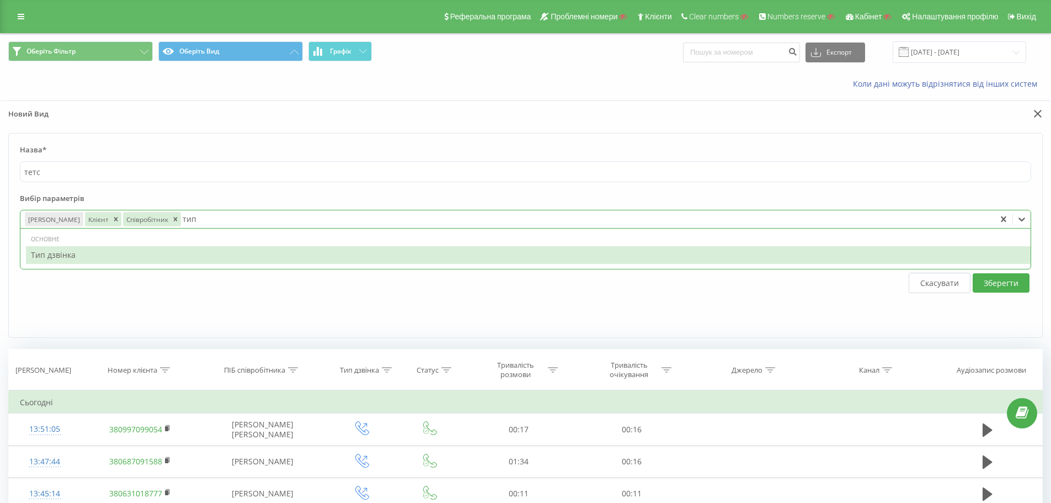
click at [245, 257] on div "Тип дзвінка" at bounding box center [528, 255] width 1005 height 18
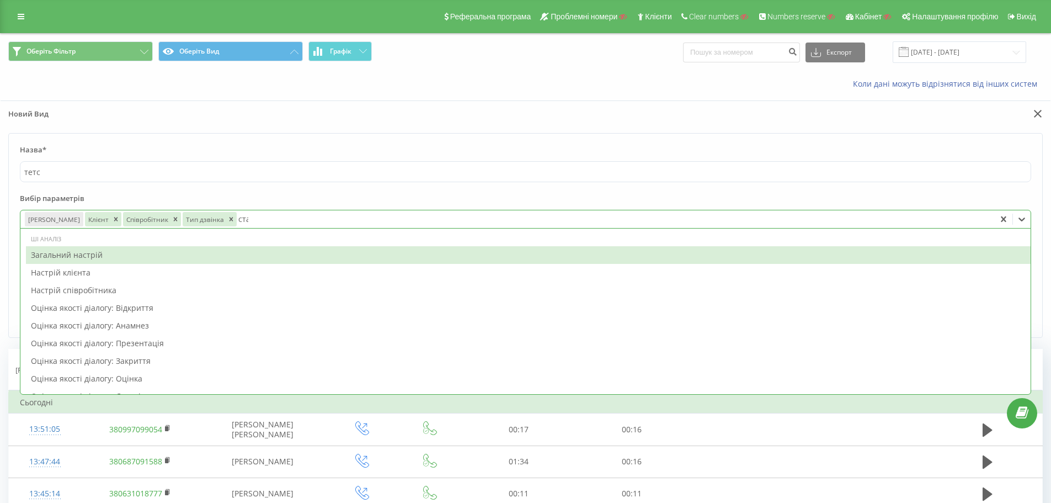
type input "стат"
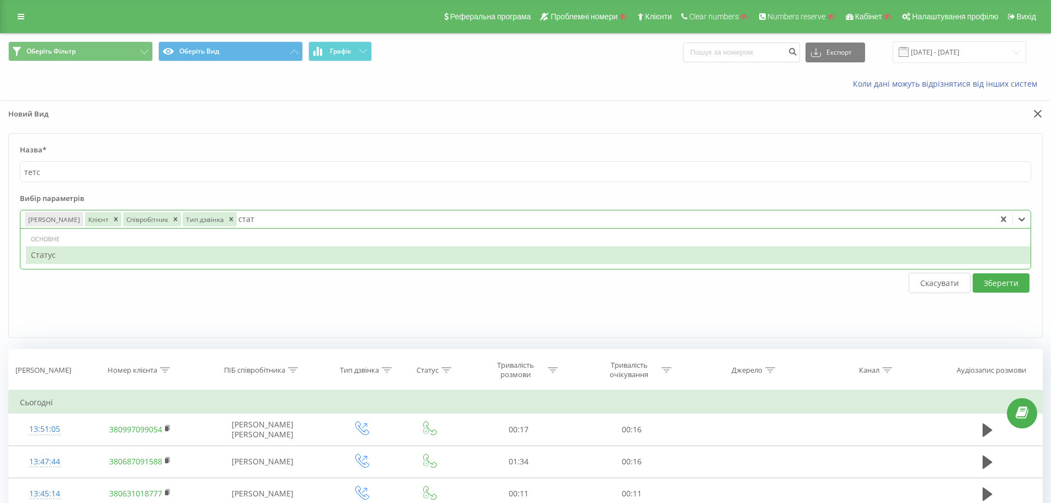
click at [244, 254] on div "Статус" at bounding box center [528, 255] width 1005 height 18
type input "трива"
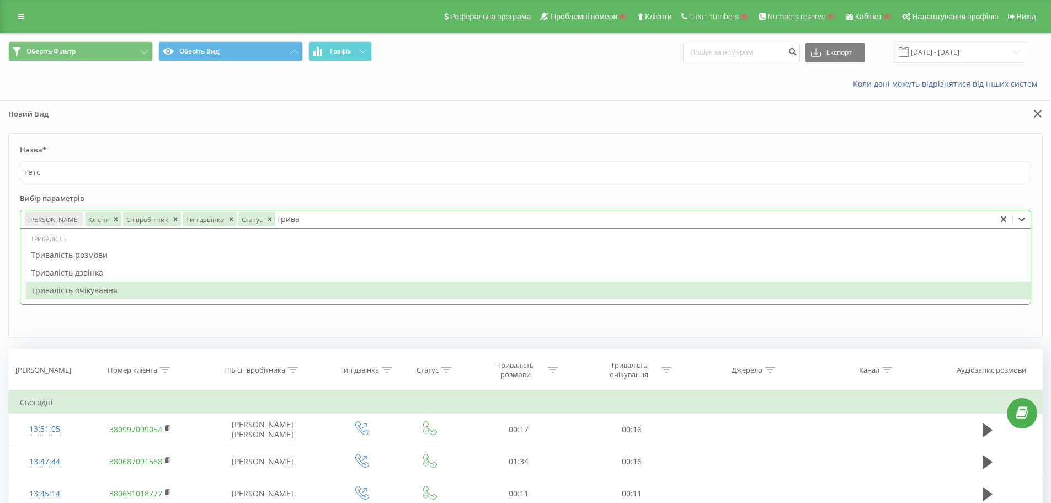
click at [199, 285] on div "Тривалість очікування" at bounding box center [528, 290] width 1005 height 18
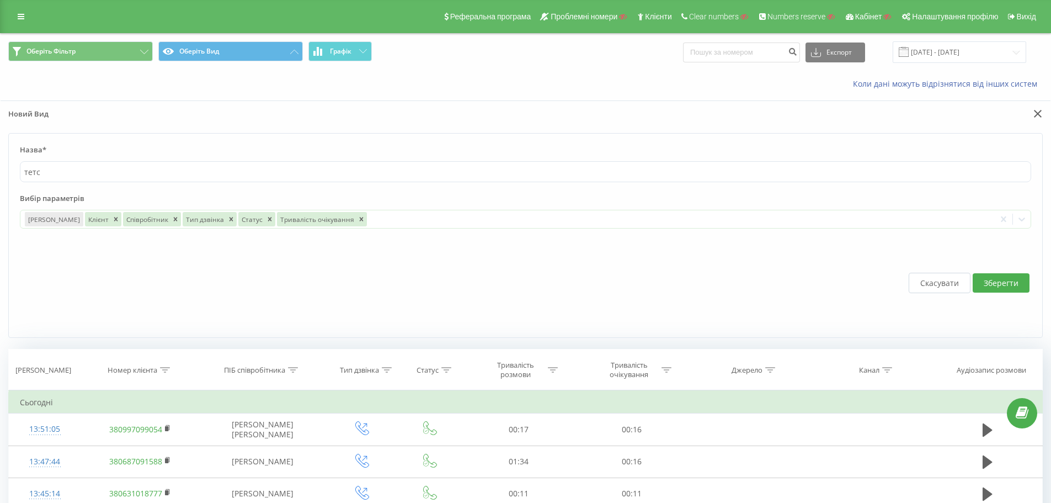
click at [290, 193] on form "Назва* тетс Вибір параметрів Дата дзвінка Клієнт Співробітник Тип дзвінка Стату…" at bounding box center [525, 235] width 1034 height 205
click at [995, 280] on button "Зберегти" at bounding box center [1001, 282] width 57 height 19
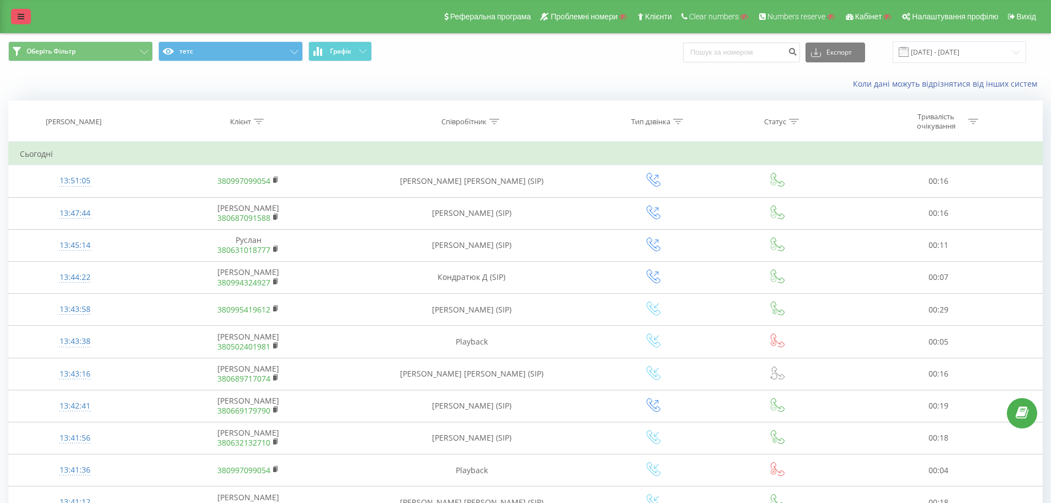
click at [12, 14] on link at bounding box center [21, 16] width 20 height 15
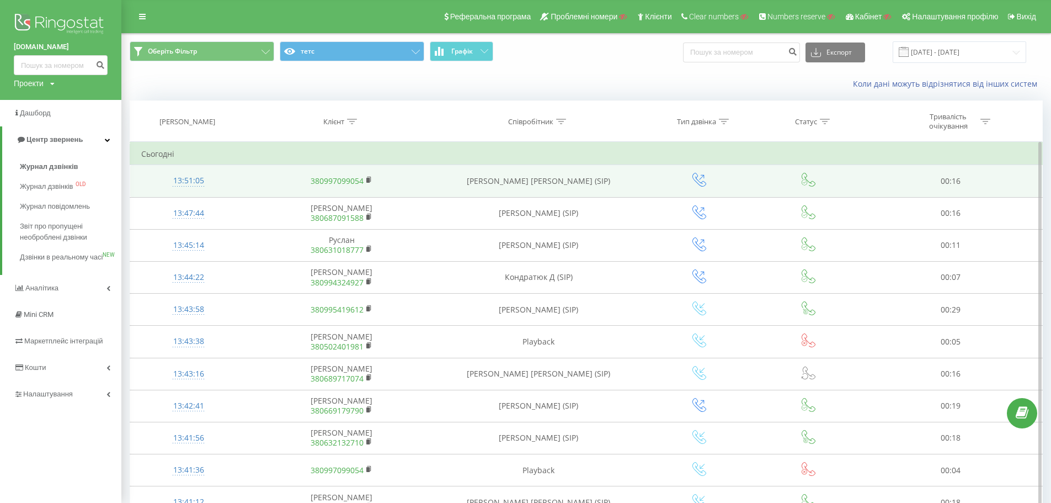
drag, startPoint x: 67, startPoint y: 266, endPoint x: 239, endPoint y: 184, distance: 190.2
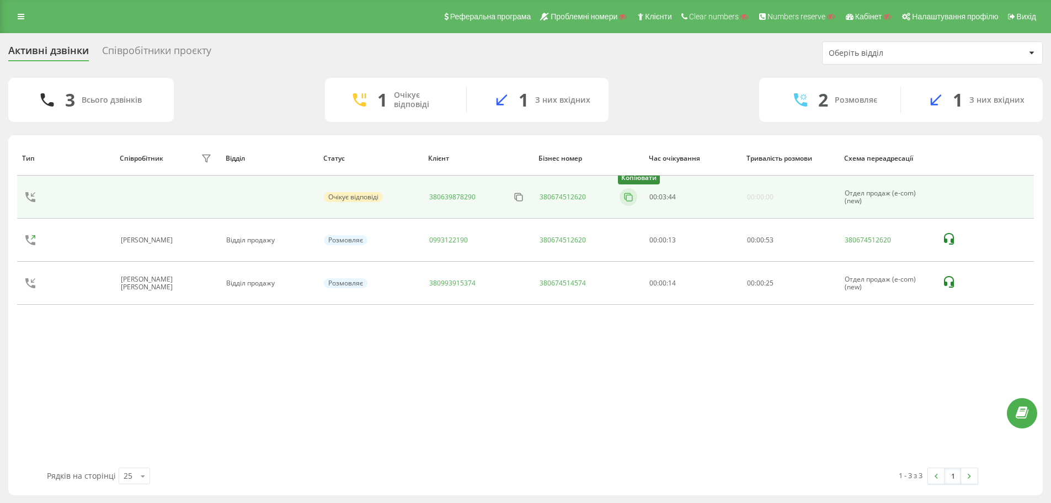
click at [627, 195] on rect at bounding box center [630, 198] width 6 height 6
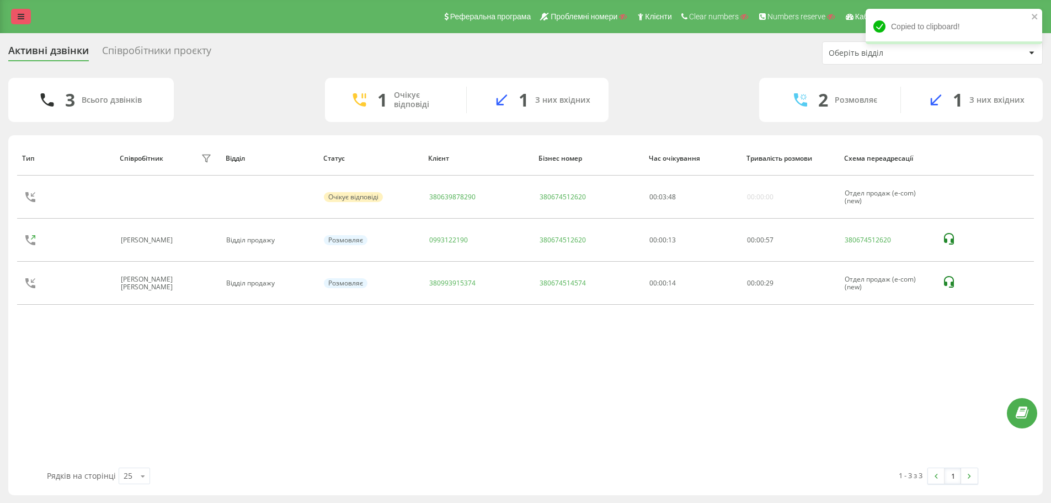
click at [15, 10] on link at bounding box center [21, 16] width 20 height 15
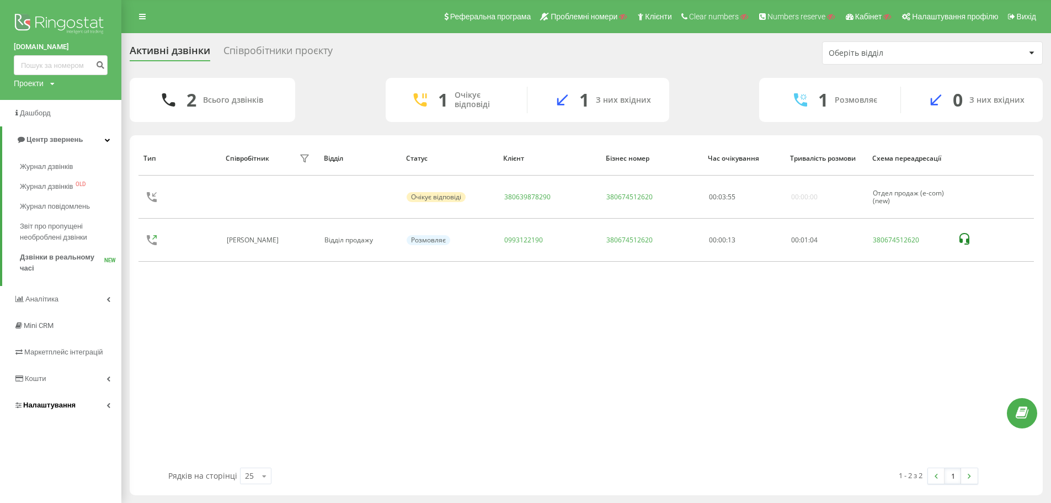
click at [66, 405] on span "Налаштування" at bounding box center [49, 404] width 52 height 8
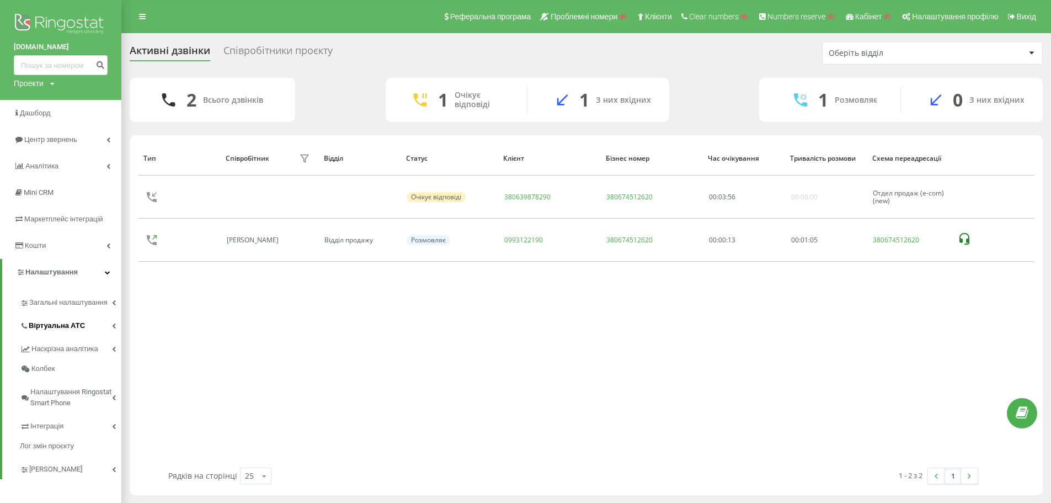
click at [87, 328] on link "Віртуальна АТС" at bounding box center [70, 323] width 101 height 23
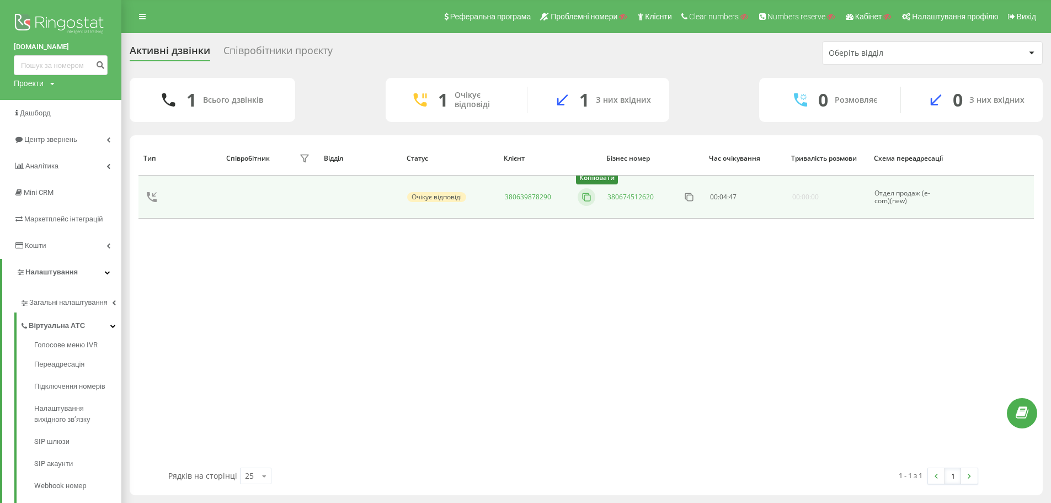
click at [587, 194] on icon at bounding box center [586, 196] width 11 height 11
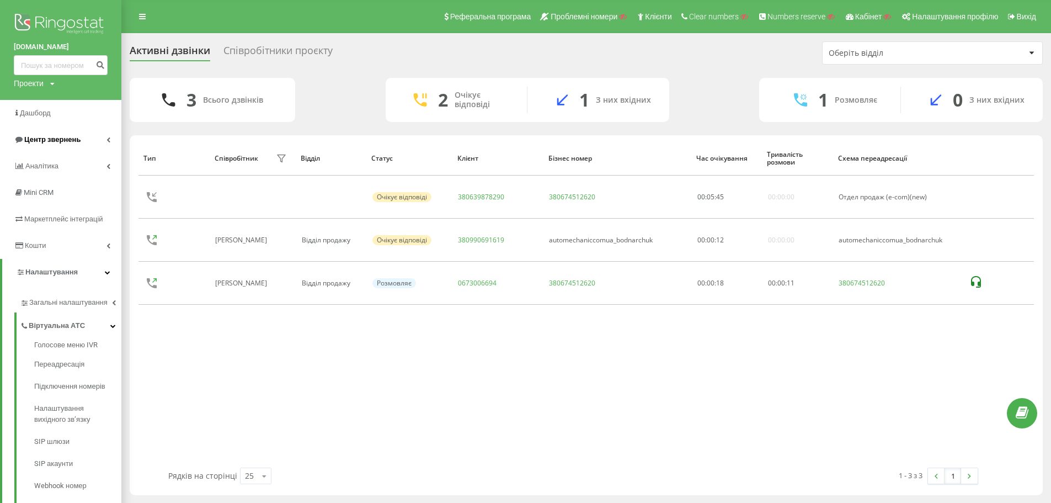
click at [61, 142] on span "Центр звернень" at bounding box center [52, 139] width 56 height 8
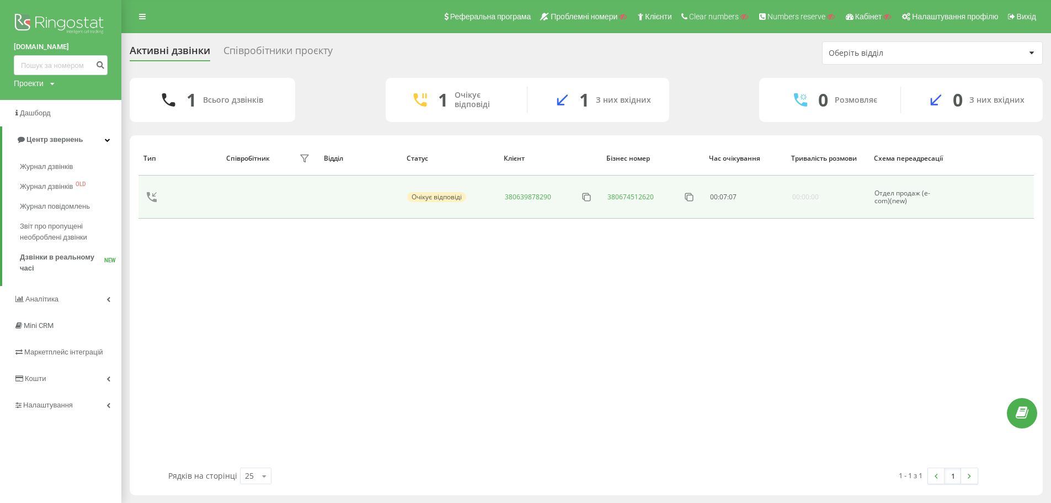
click at [441, 197] on div "Очікує відповіді" at bounding box center [436, 197] width 59 height 10
click at [287, 194] on td at bounding box center [270, 196] width 98 height 43
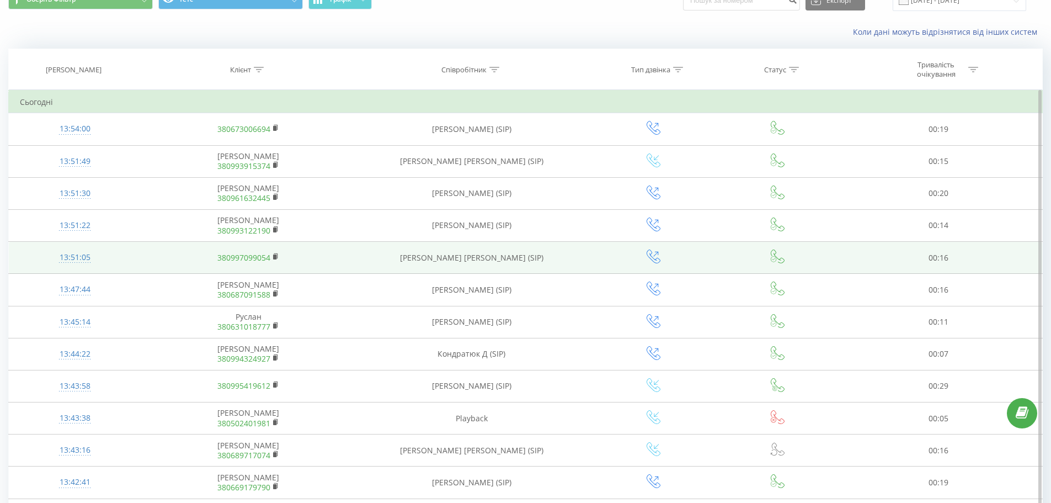
scroll to position [55, 0]
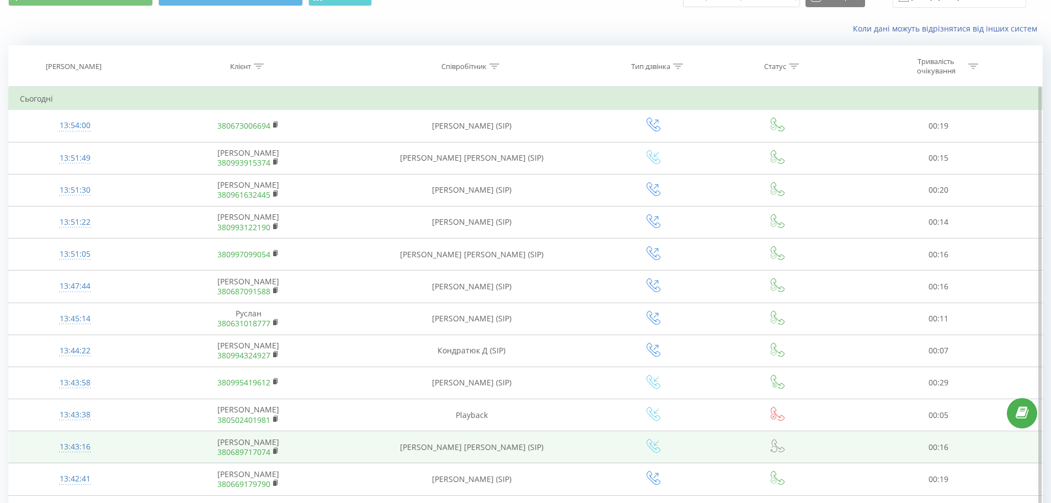
drag, startPoint x: 494, startPoint y: 445, endPoint x: 568, endPoint y: 399, distance: 87.2
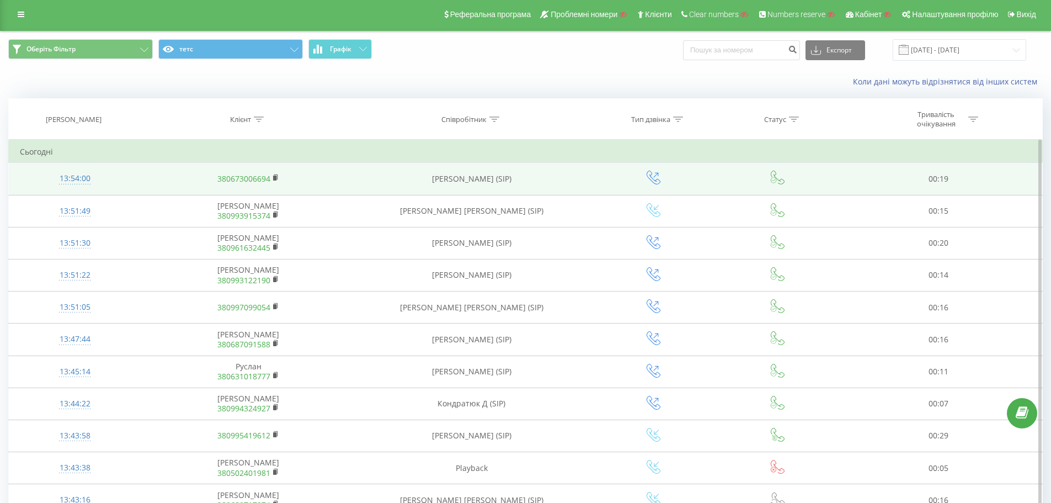
scroll to position [0, 0]
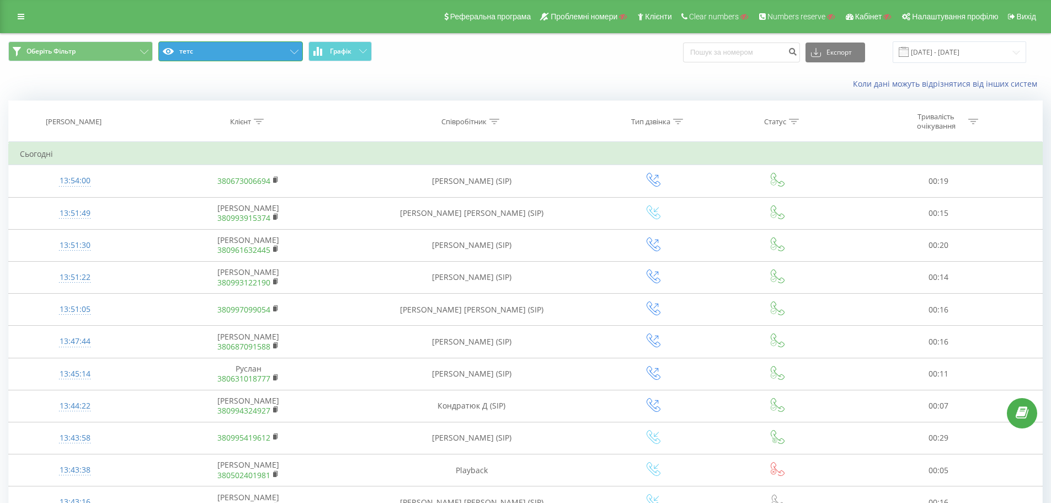
click at [269, 52] on button "тетс" at bounding box center [230, 51] width 145 height 20
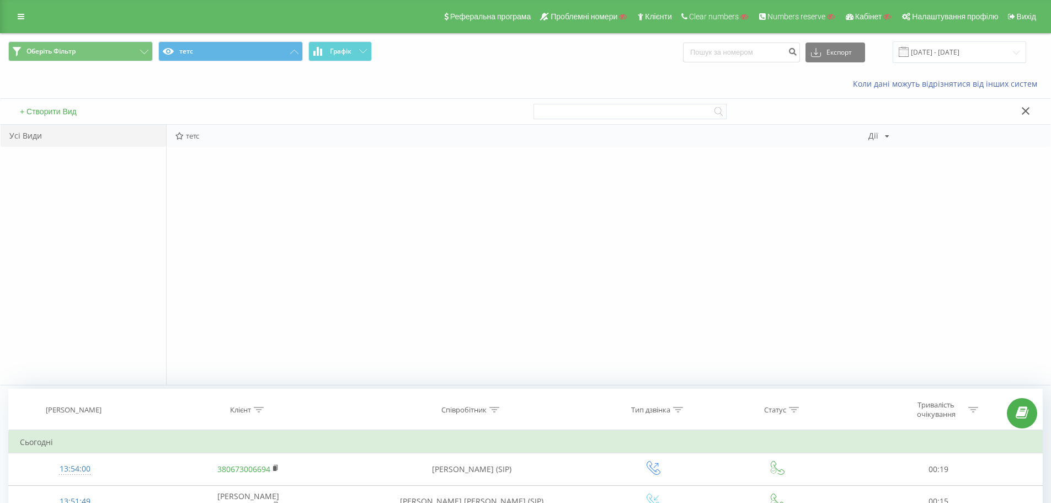
click at [874, 136] on div "Дії" at bounding box center [873, 136] width 10 height 8
click at [907, 151] on span "Редагувати" at bounding box center [916, 150] width 37 height 9
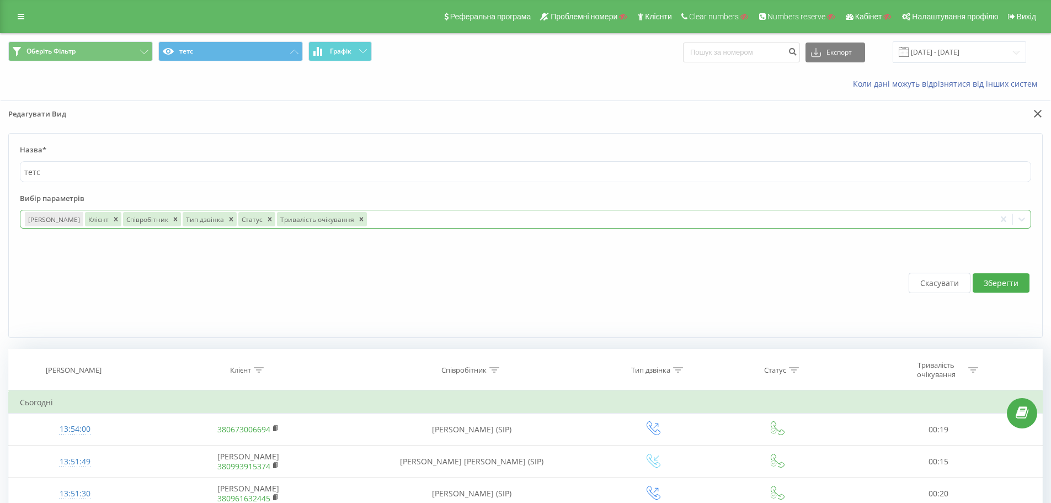
click at [405, 222] on div at bounding box center [679, 219] width 622 height 13
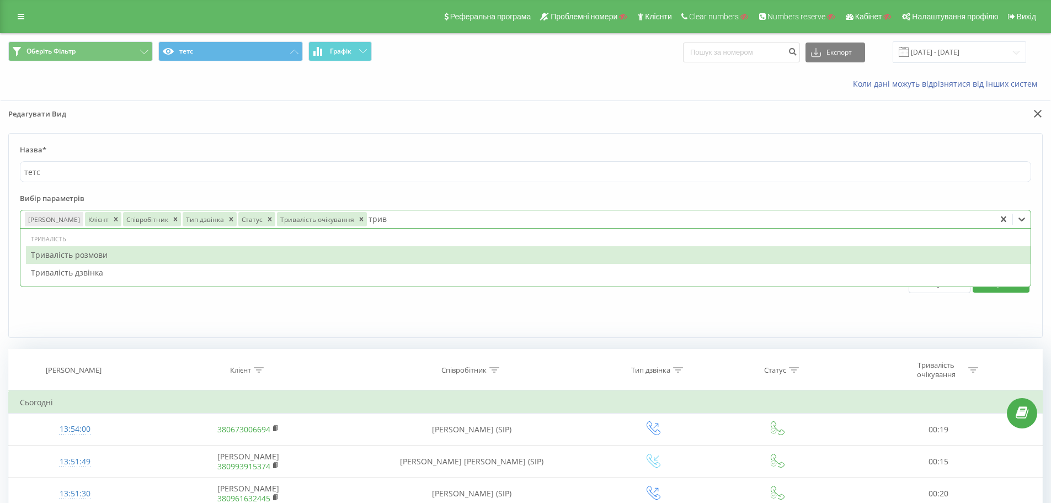
type input "трива"
click at [276, 243] on div "Тривалість" at bounding box center [528, 238] width 1005 height 11
click at [275, 253] on div "Тривалість розмови" at bounding box center [528, 255] width 1005 height 18
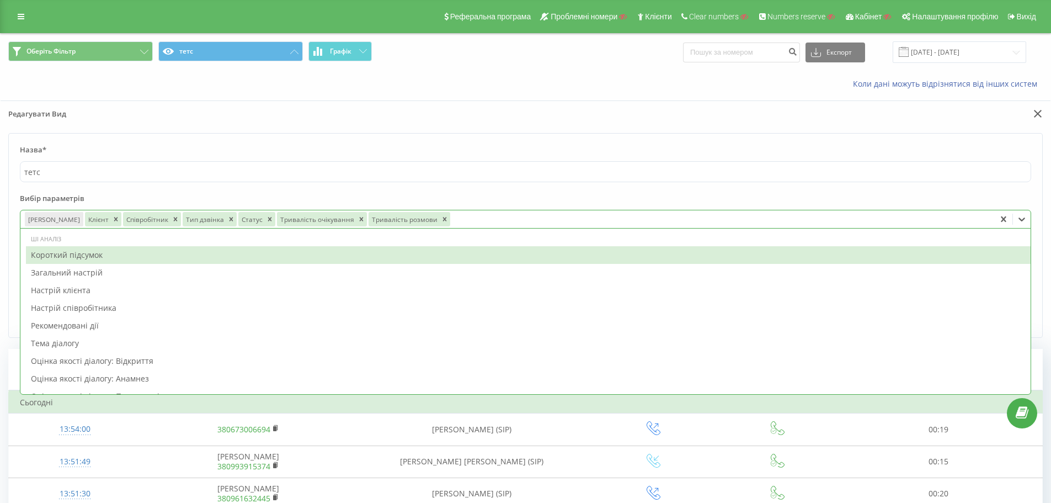
click at [468, 193] on label "Вибір параметрів" at bounding box center [525, 201] width 1011 height 17
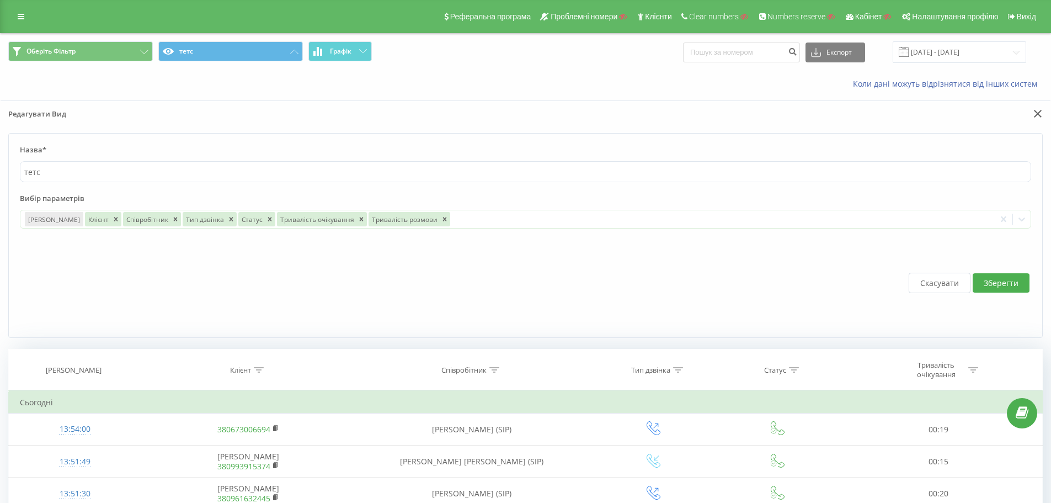
click at [996, 281] on button "Зберегти" at bounding box center [1001, 282] width 57 height 19
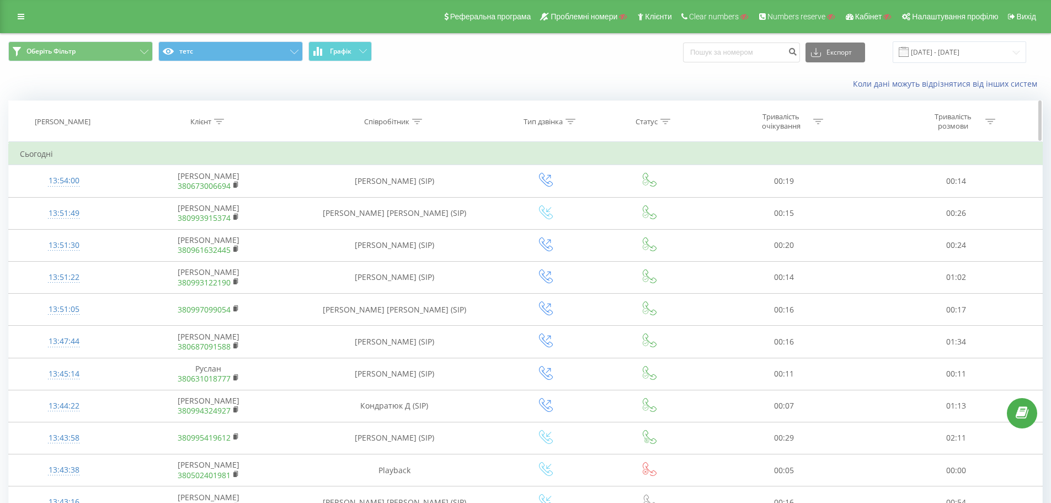
drag, startPoint x: 219, startPoint y: 121, endPoint x: 218, endPoint y: 129, distance: 7.3
click at [219, 121] on icon at bounding box center [219, 122] width 10 height 6
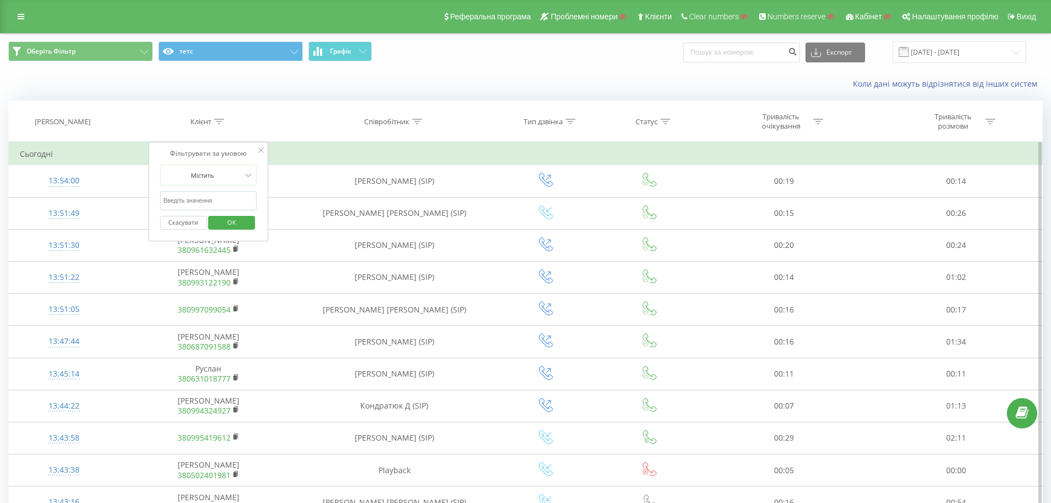
click at [209, 208] on input "text" at bounding box center [208, 200] width 97 height 19
paste input "380639878290"
type input "380639878290"
click at [237, 222] on span "OK" at bounding box center [231, 221] width 31 height 17
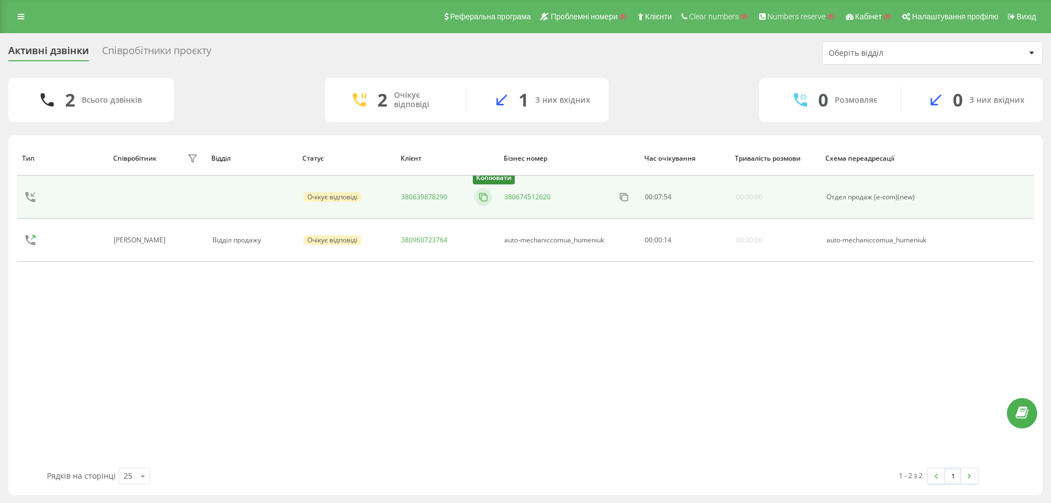
click at [483, 196] on icon at bounding box center [483, 196] width 11 height 11
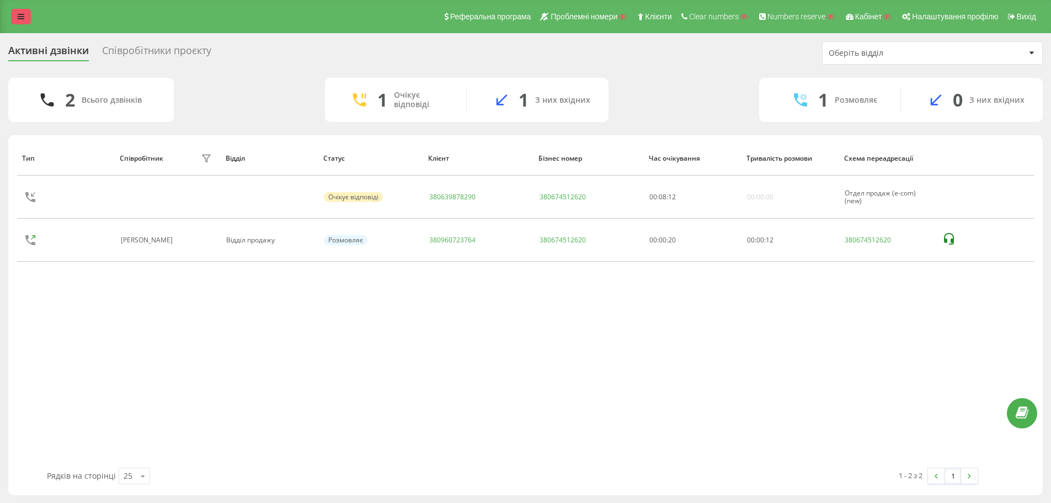
click at [15, 14] on link at bounding box center [21, 16] width 20 height 15
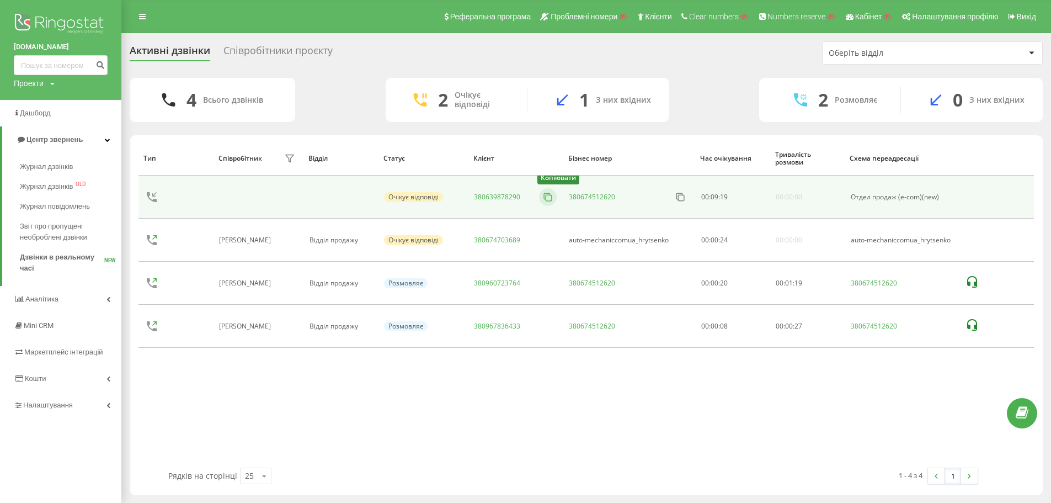
click at [551, 196] on rect at bounding box center [549, 198] width 6 height 6
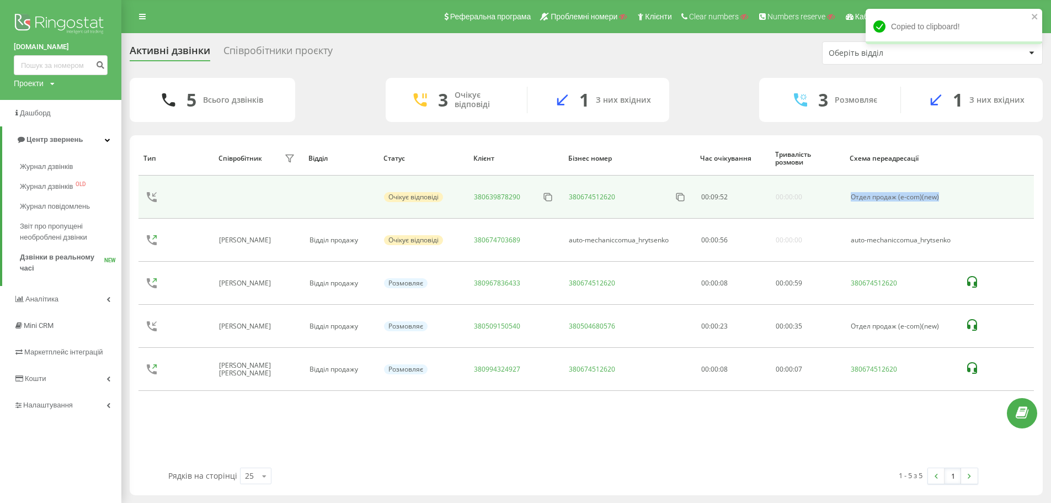
drag, startPoint x: 836, startPoint y: 193, endPoint x: 983, endPoint y: 194, distance: 147.3
click at [983, 194] on tr "Очікує відповіді 380639878290 380674512620 00 : 09 : 52 00:00:00 Отдел продаж (…" at bounding box center [585, 196] width 895 height 43
copy tr "Отдел продаж (e-com)(new)"
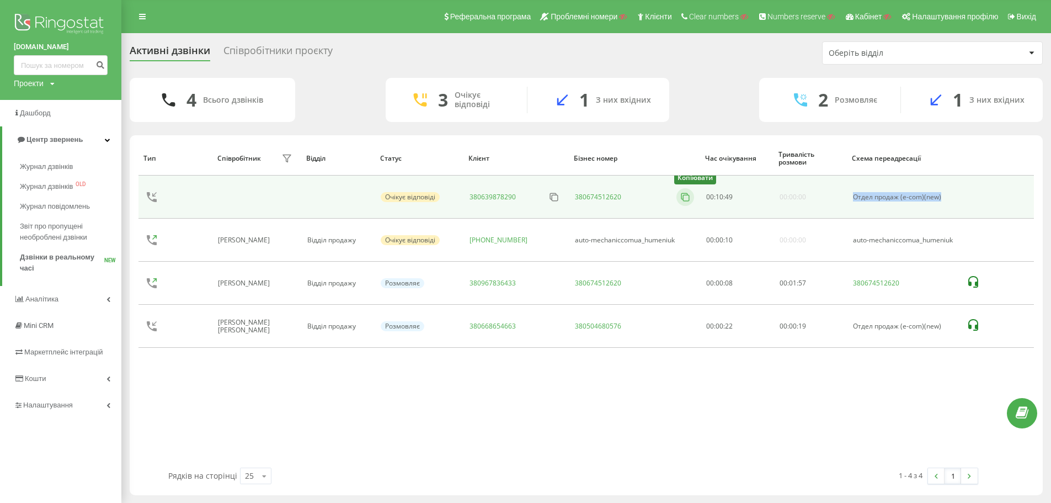
click at [680, 194] on icon at bounding box center [685, 196] width 11 height 11
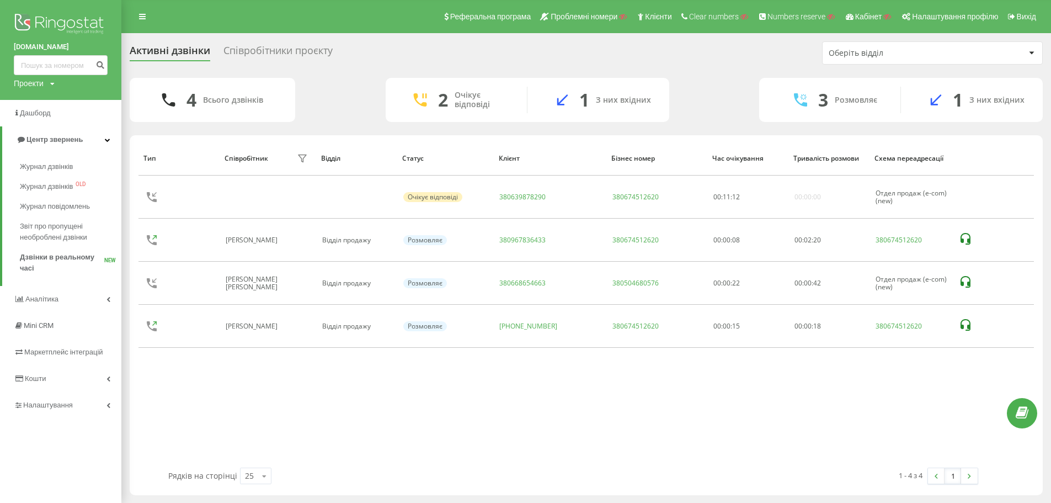
drag, startPoint x: 396, startPoint y: 41, endPoint x: 391, endPoint y: 36, distance: 6.6
click at [396, 41] on div "Активні дзвінки Співробітники проєкту Оберіть відділ 4 Всього дзвінків 2 Очікує…" at bounding box center [525, 268] width 1051 height 470
